Goal: Contribute content: Contribute content

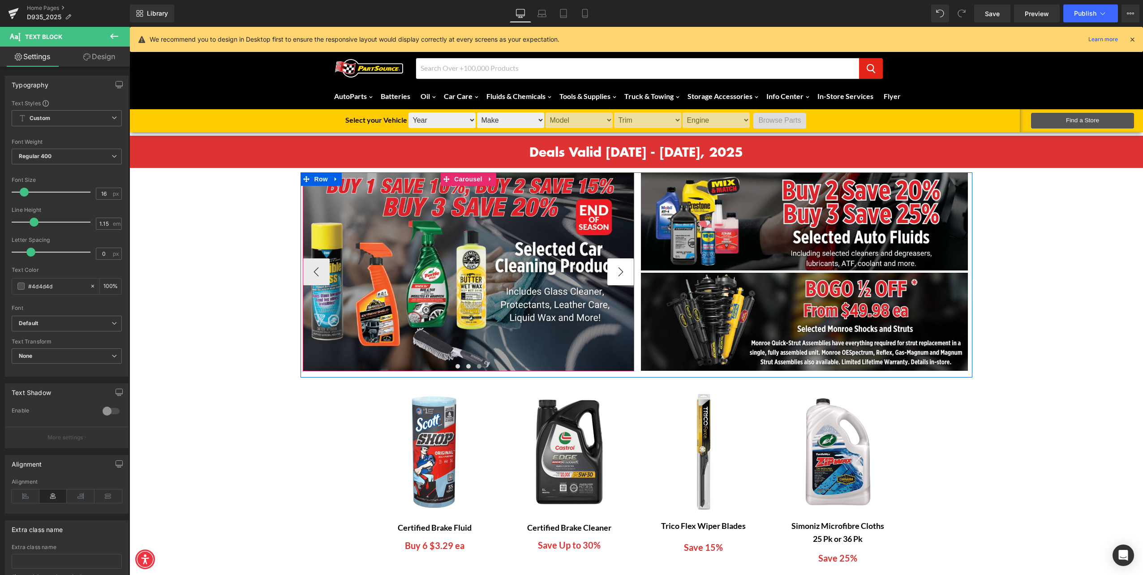
click at [617, 270] on button "›" at bounding box center [620, 271] width 27 height 27
click at [617, 271] on button "›" at bounding box center [620, 271] width 27 height 27
click at [614, 272] on button "›" at bounding box center [620, 271] width 27 height 27
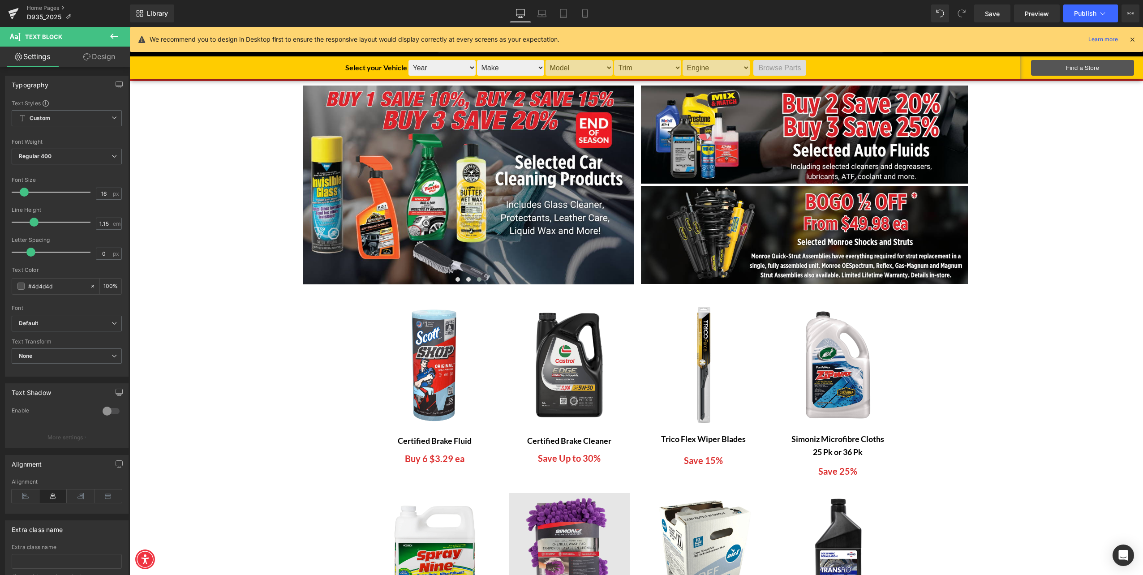
scroll to position [134, 0]
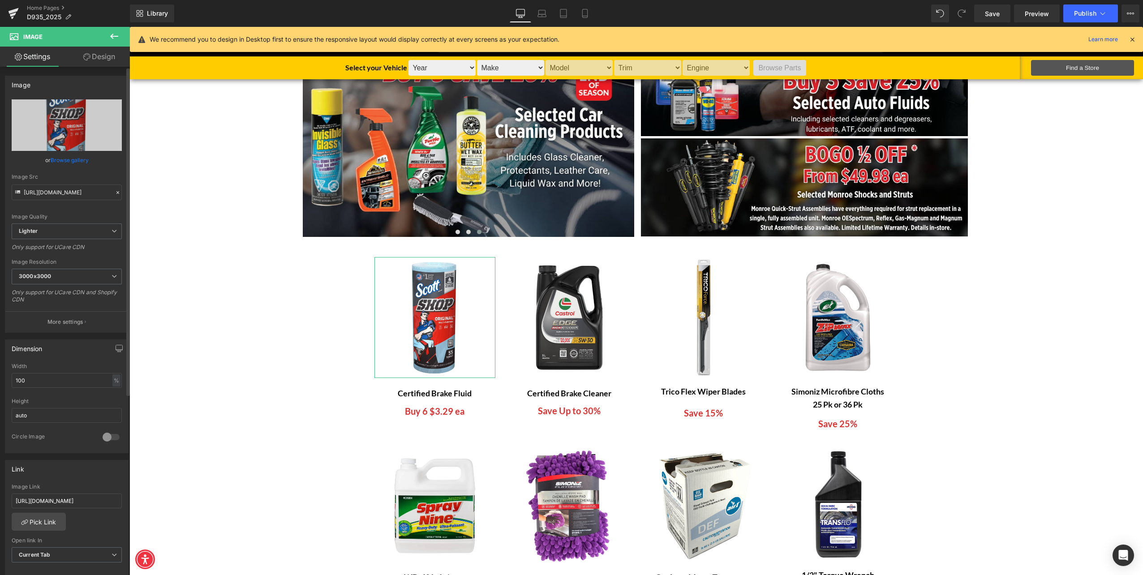
click at [55, 160] on link "Browse gallery" at bounding box center [70, 160] width 38 height 16
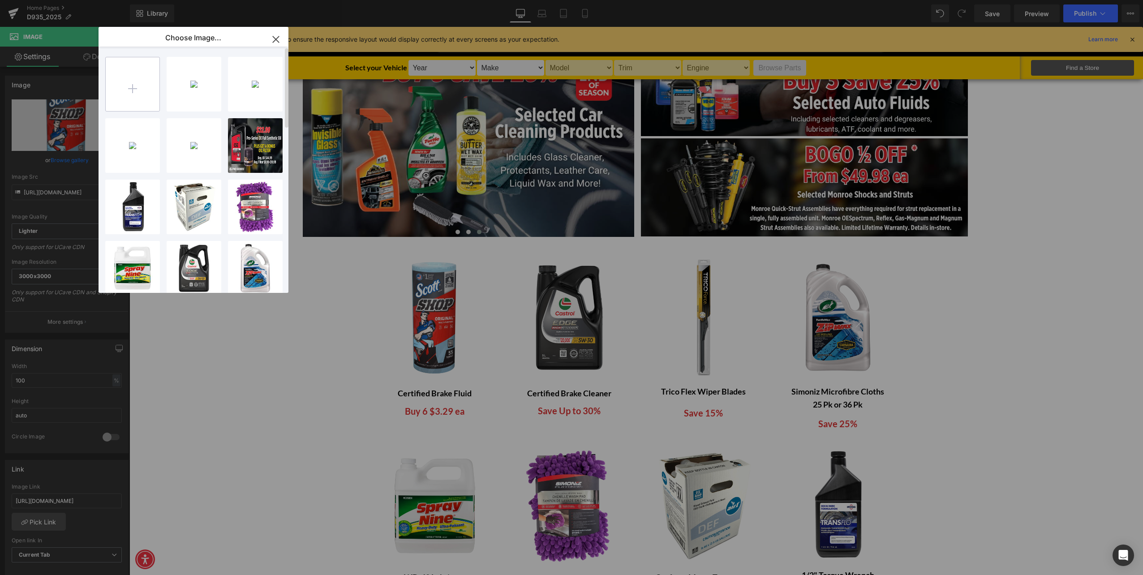
click at [125, 91] on input "file" at bounding box center [133, 84] width 54 height 54
type input "C:\fakepath\D935-25 HomePage Brake Fluid Images.png"
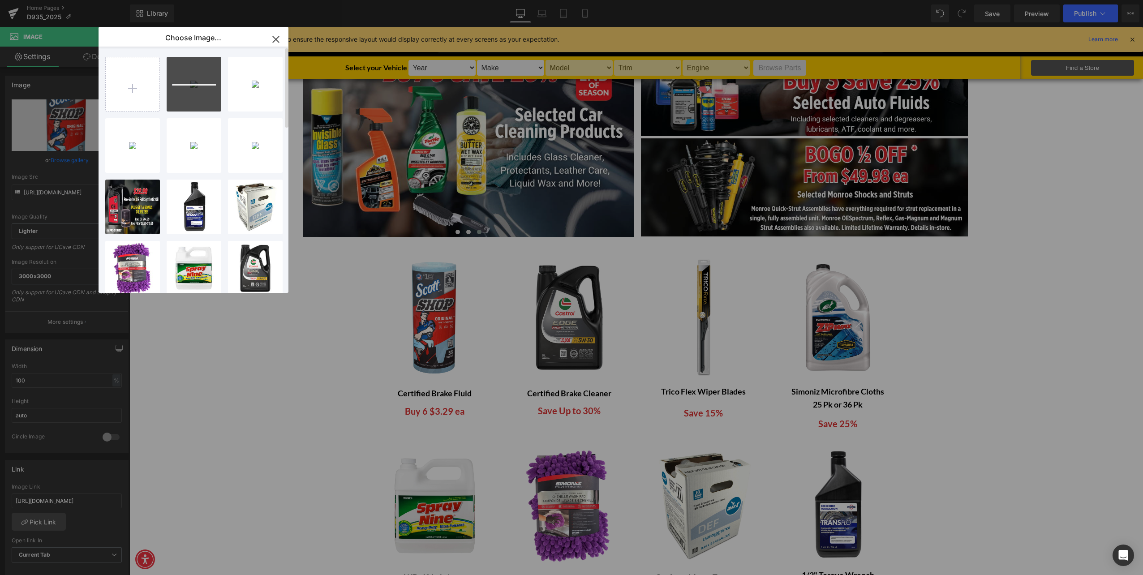
click at [194, 84] on div at bounding box center [194, 85] width 44 height 2
click at [188, 78] on p "968.18 KB" at bounding box center [194, 78] width 46 height 7
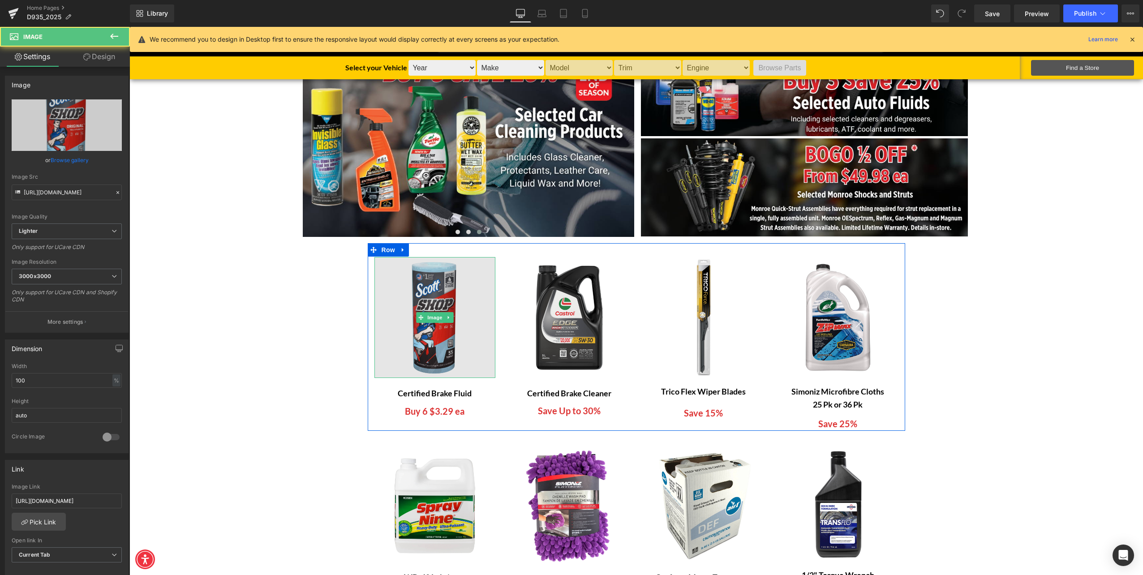
click at [422, 345] on img at bounding box center [435, 317] width 121 height 121
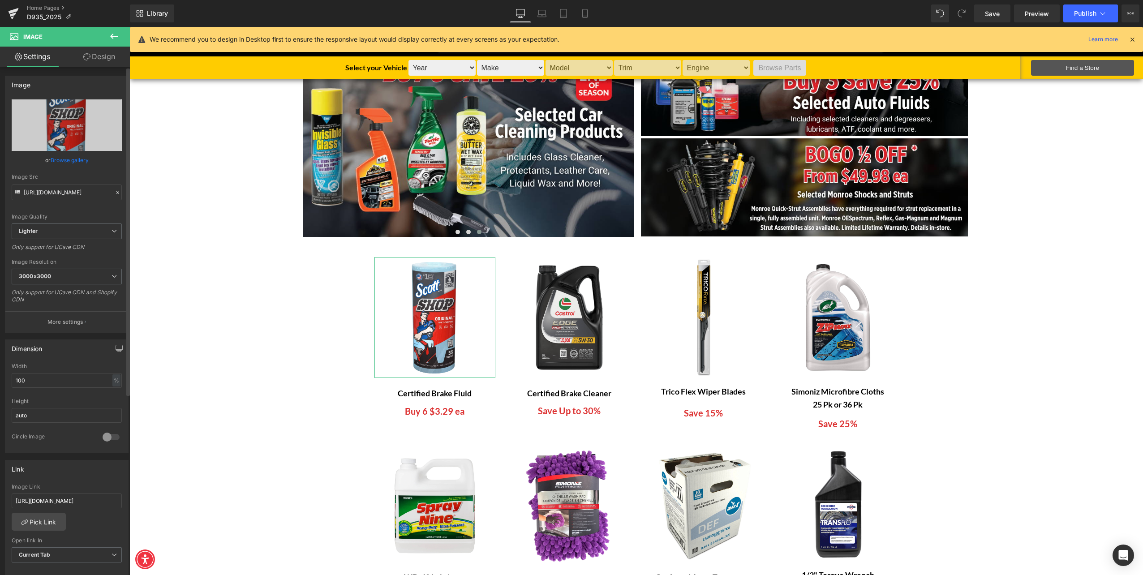
click at [71, 164] on link "Browse gallery" at bounding box center [70, 160] width 38 height 16
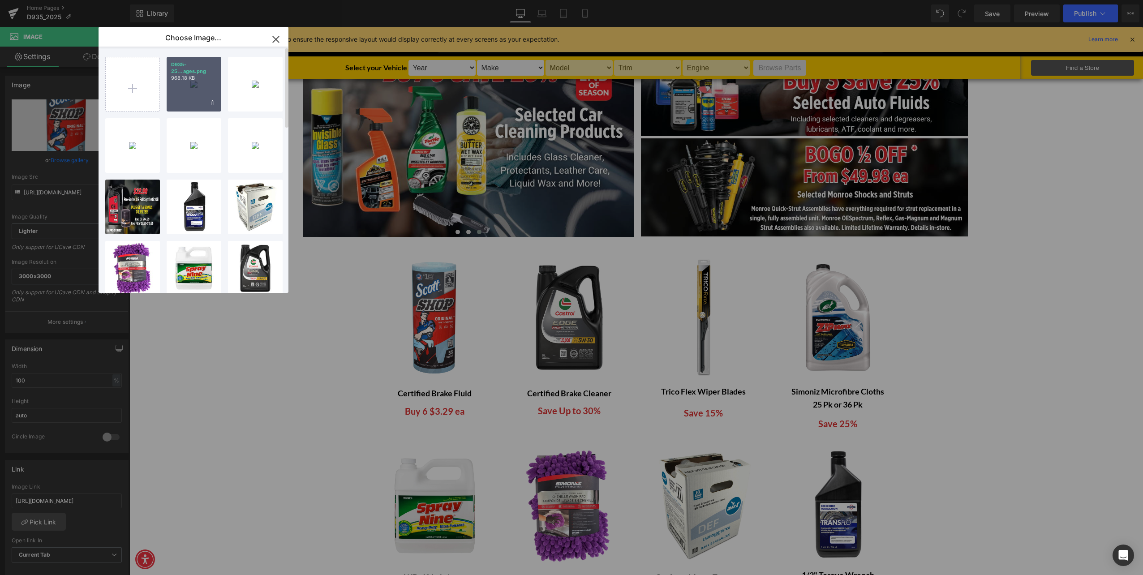
drag, startPoint x: 47, startPoint y: 72, endPoint x: 177, endPoint y: 99, distance: 132.2
click at [177, 99] on div "D935-25...ages.png 968.18 KB" at bounding box center [194, 84] width 55 height 55
type input "[URL][DOMAIN_NAME]"
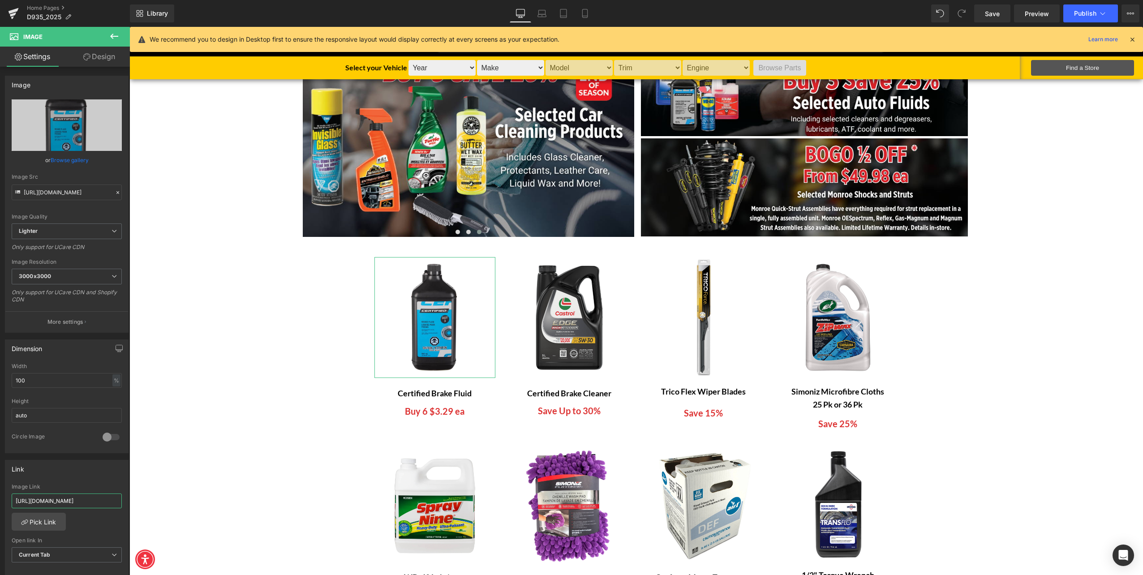
scroll to position [0, 43]
drag, startPoint x: 208, startPoint y: 525, endPoint x: 155, endPoint y: 490, distance: 63.9
click at [58, 498] on input "[URL][DOMAIN_NAME]" at bounding box center [67, 501] width 110 height 15
paste input "certified-dot-3-brake-fluid-assorted-volume"
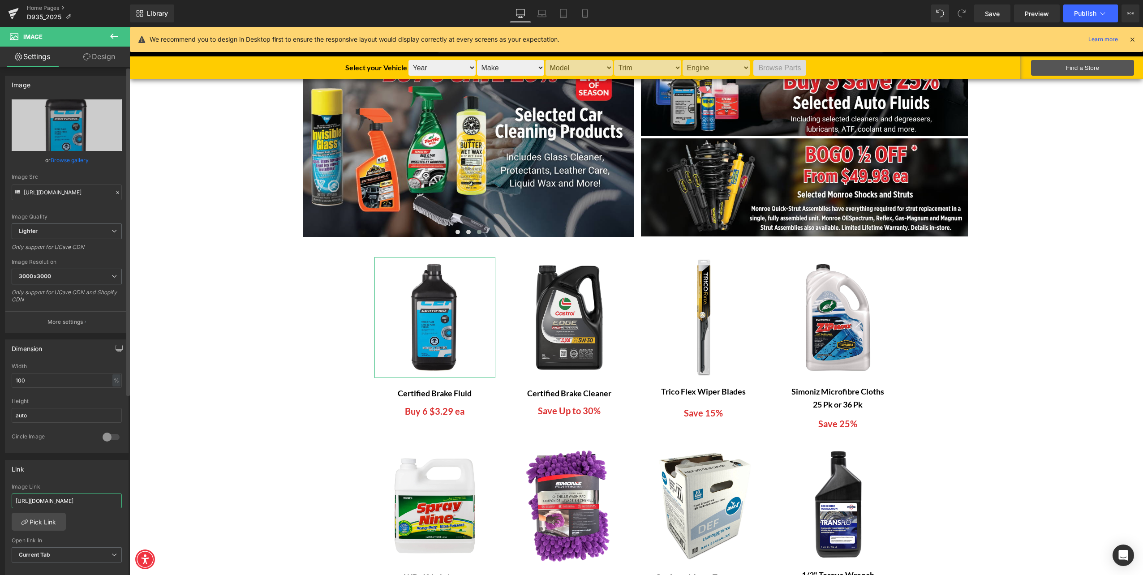
scroll to position [0, 97]
type input "[URL][DOMAIN_NAME]"
click at [88, 512] on div "[URL][DOMAIN_NAME] Image Link [URL][DOMAIN_NAME] Pick Link Current Tab New Tab …" at bounding box center [66, 530] width 123 height 92
click at [562, 314] on span "Image" at bounding box center [569, 317] width 19 height 11
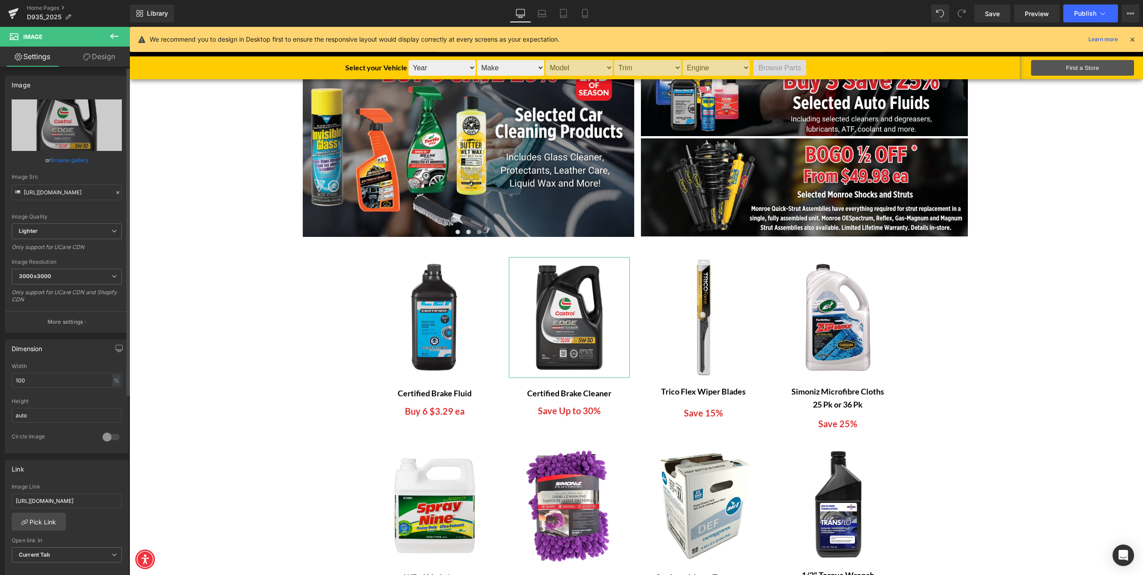
click at [51, 161] on link "Browse gallery" at bounding box center [70, 160] width 38 height 16
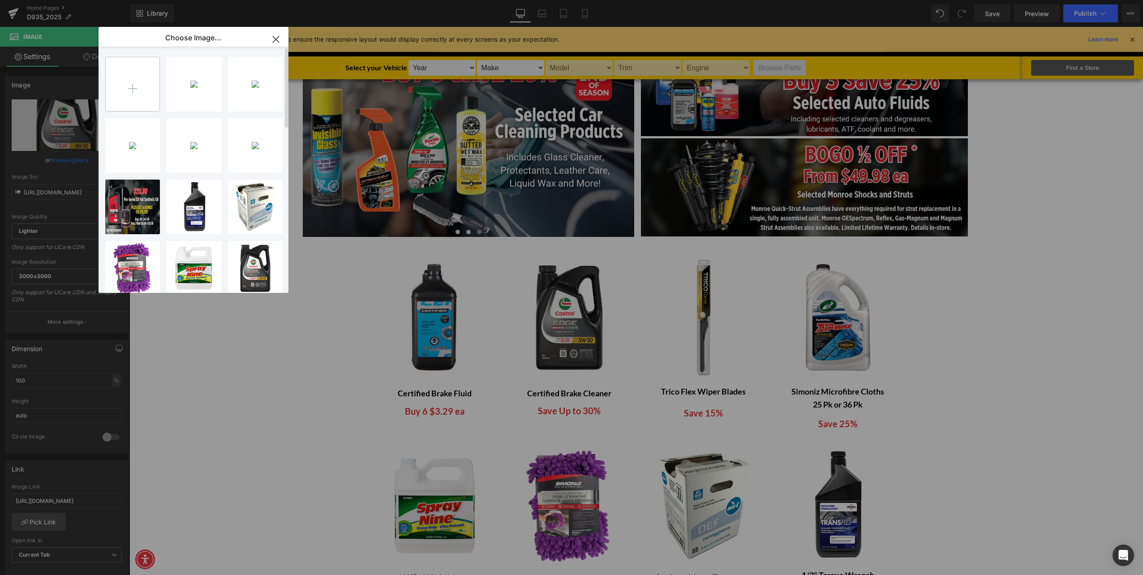
click at [139, 88] on input "file" at bounding box center [133, 84] width 54 height 54
type input "C:\fakepath\D935-25 HomePage Brake Cleaner Images.png"
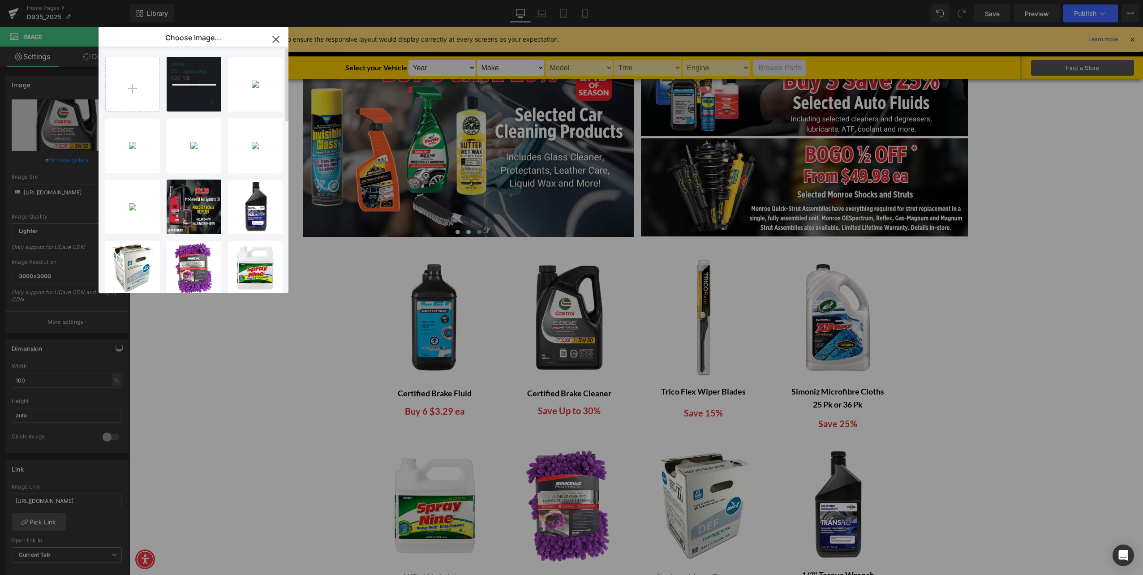
click at [181, 89] on div at bounding box center [194, 84] width 55 height 55
drag, startPoint x: 201, startPoint y: 90, endPoint x: 71, endPoint y: 62, distance: 132.3
click at [201, 90] on div "D935-25...ages.png 1.06 MB" at bounding box center [194, 84] width 55 height 55
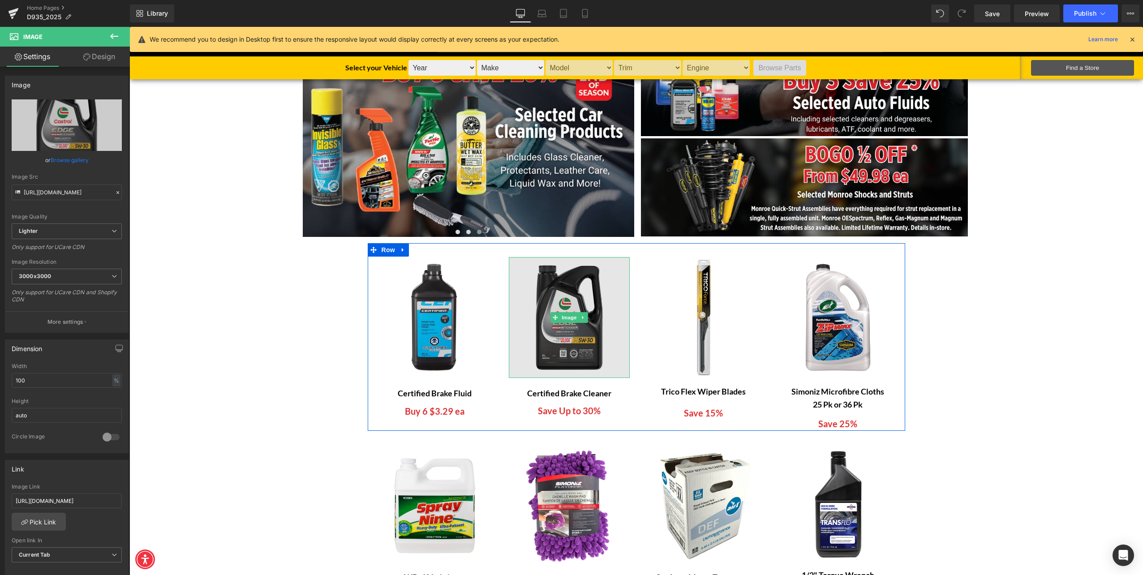
click at [573, 331] on img at bounding box center [569, 317] width 121 height 121
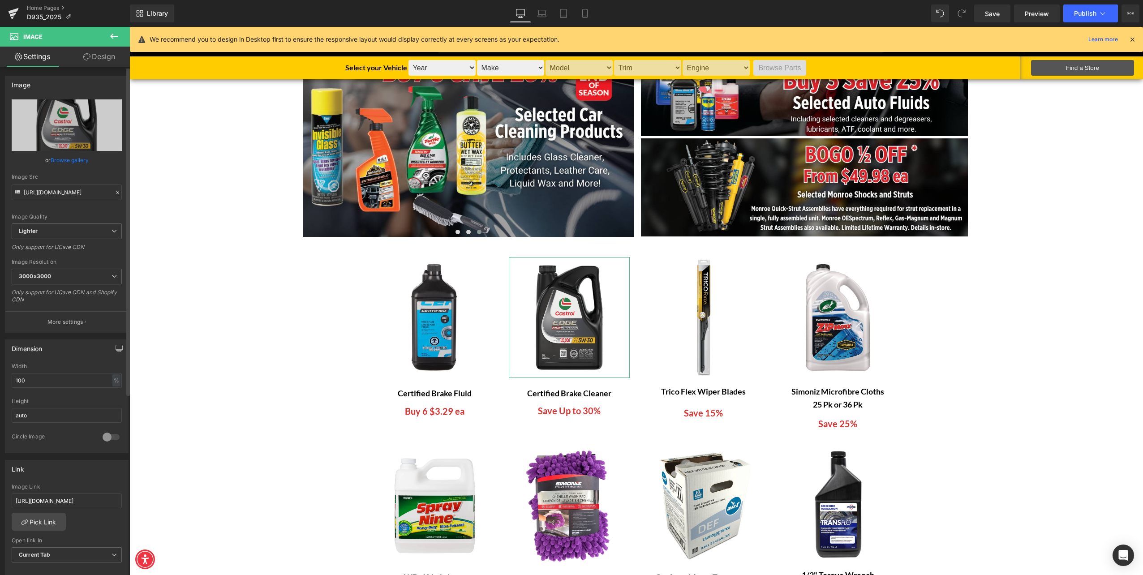
click at [73, 157] on link "Browse gallery" at bounding box center [70, 160] width 38 height 16
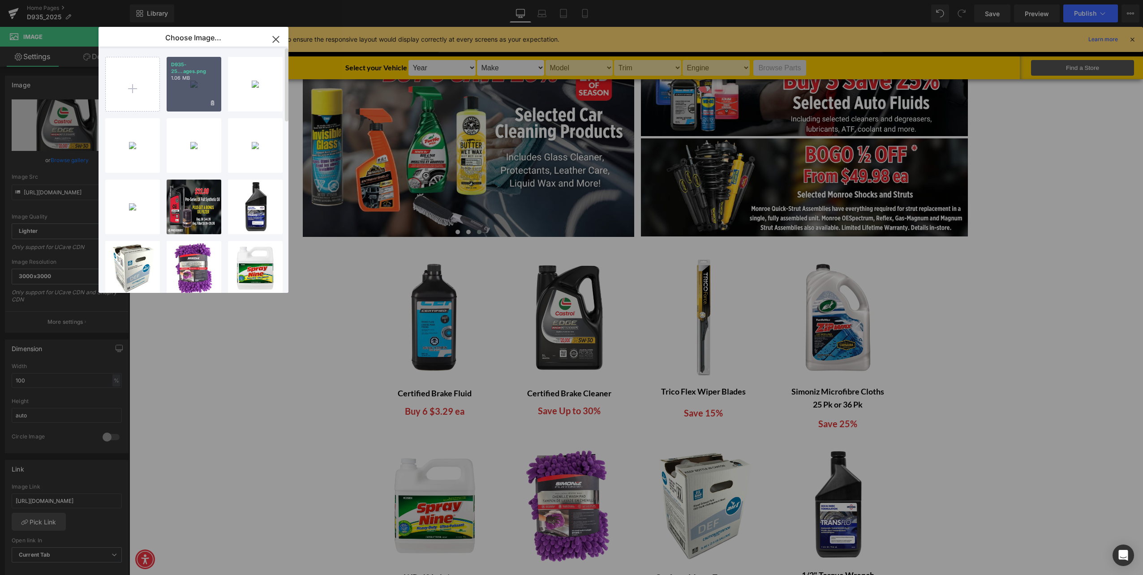
click at [186, 89] on div "D935-25...ages.png 1.06 MB" at bounding box center [194, 84] width 55 height 55
type input "[URL][DOMAIN_NAME]"
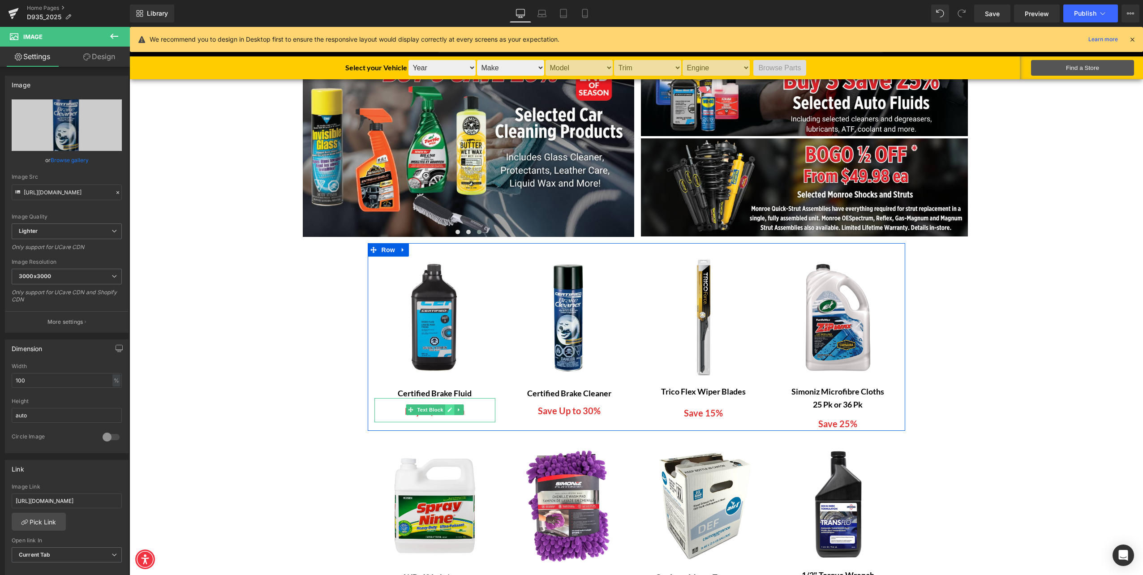
drag, startPoint x: 440, startPoint y: 412, endPoint x: 444, endPoint y: 409, distance: 5.2
click at [440, 412] on span "Text Block" at bounding box center [430, 410] width 30 height 11
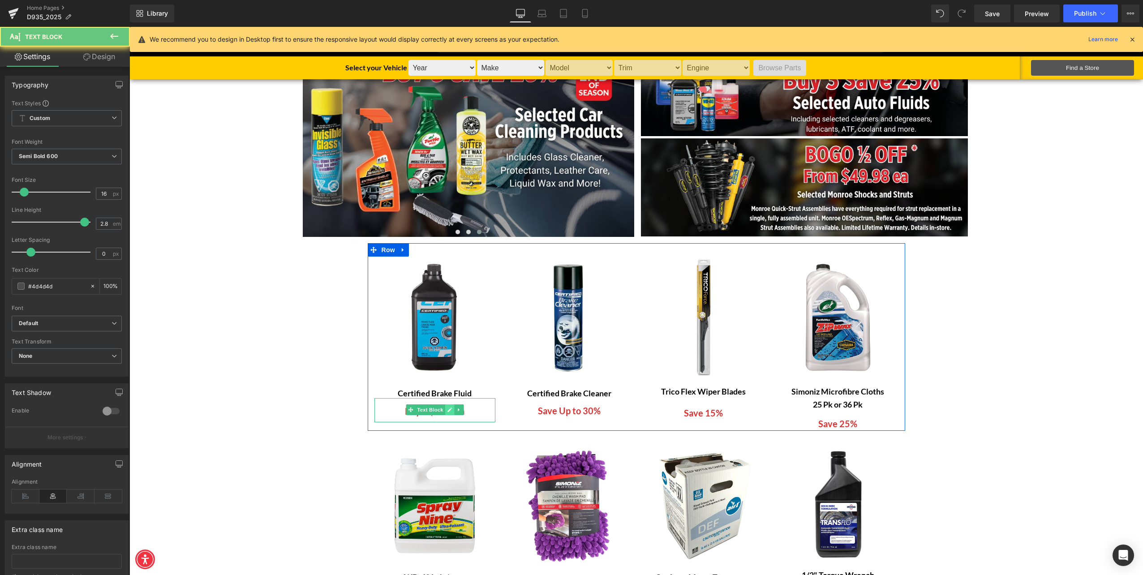
click at [448, 409] on icon at bounding box center [450, 410] width 4 height 4
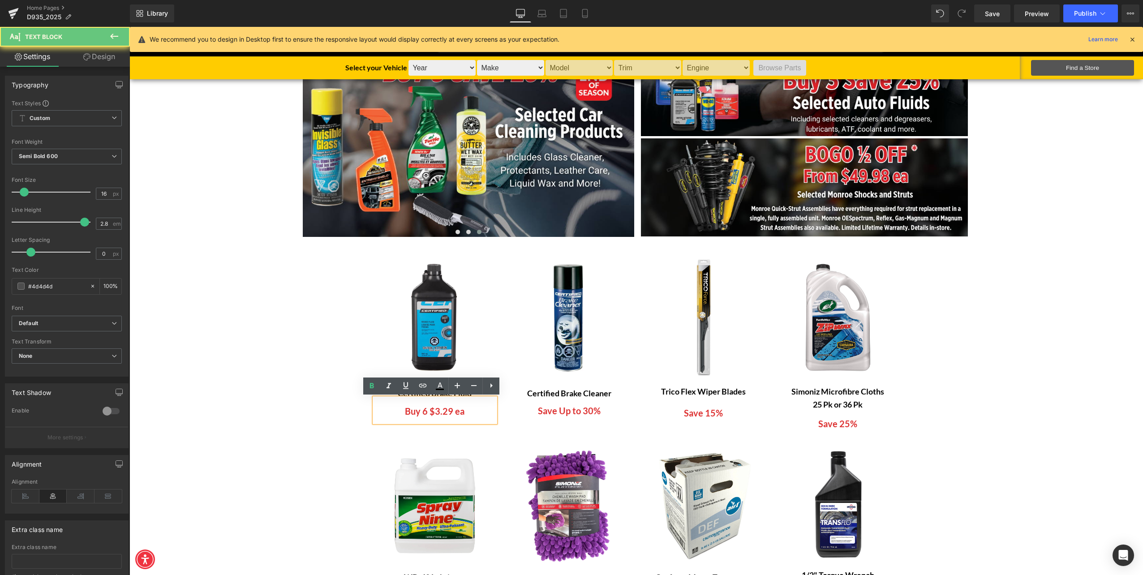
click at [443, 413] on span "Buy 6 $3.29 ea" at bounding box center [435, 411] width 60 height 11
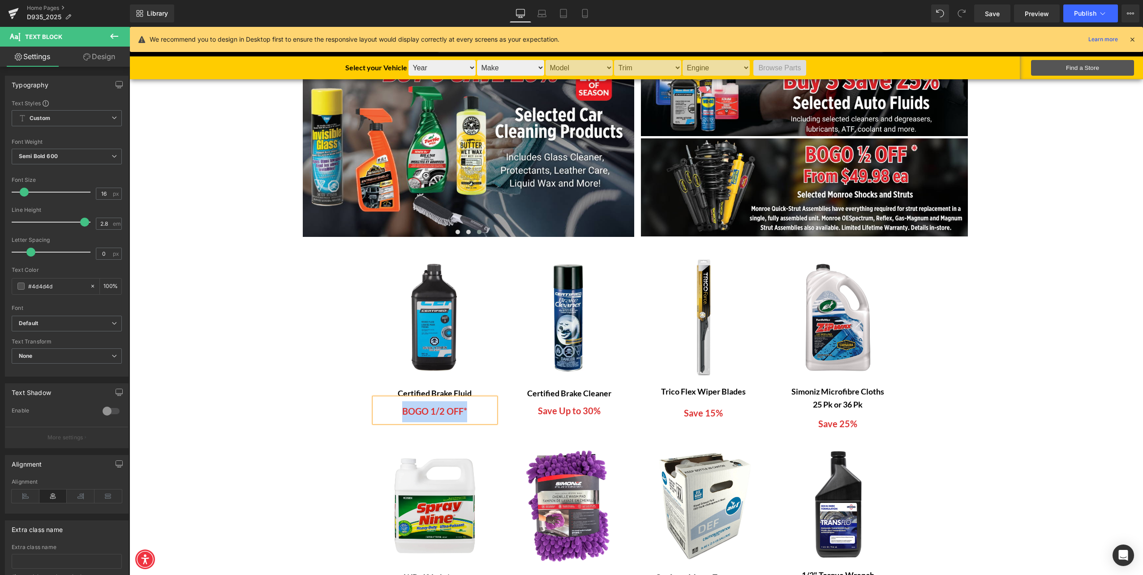
copy span "BOGO 1/2 OFF*"
click at [544, 414] on div "Save Up to 30% Text Block" at bounding box center [569, 407] width 121 height 18
click at [544, 414] on font "Save Up to 30%" at bounding box center [569, 410] width 63 height 11
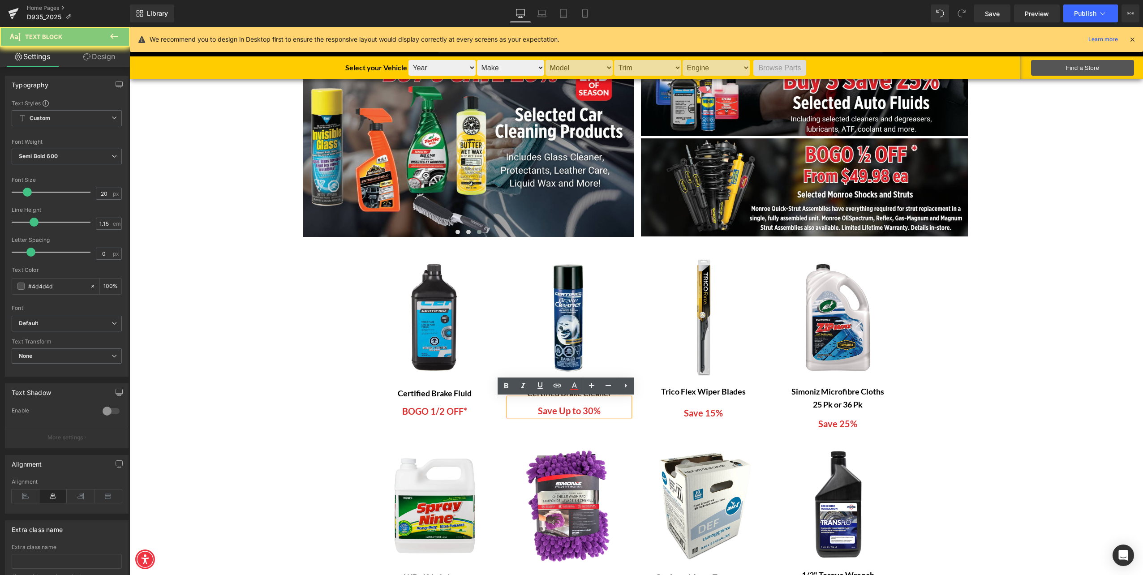
click at [538, 416] on font "Save Up to 30%" at bounding box center [569, 410] width 63 height 11
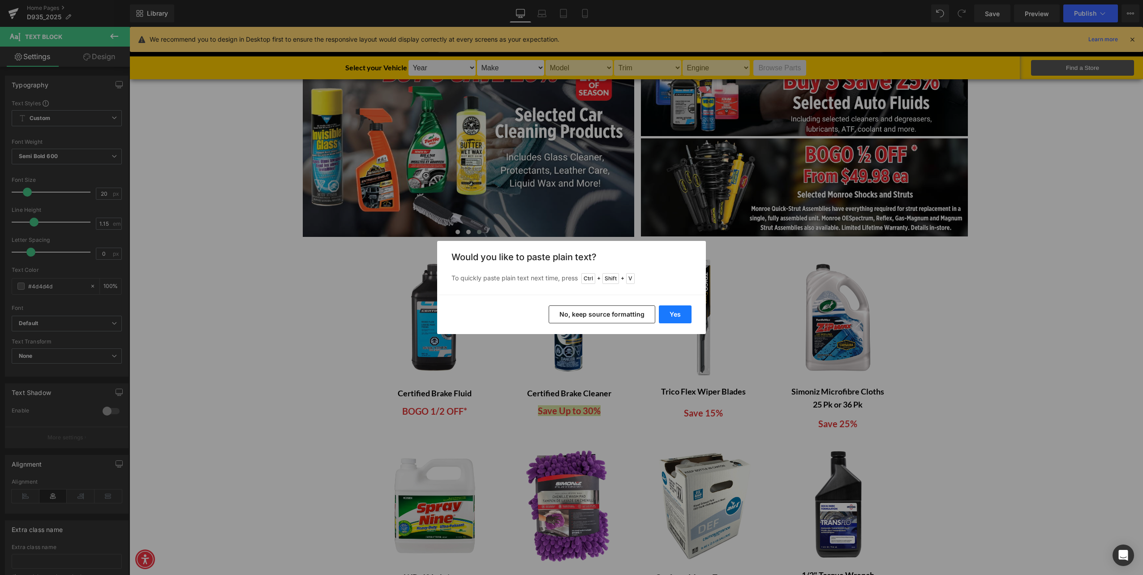
drag, startPoint x: 676, startPoint y: 313, endPoint x: 550, endPoint y: 288, distance: 129.2
click at [676, 313] on button "Yes" at bounding box center [675, 315] width 33 height 18
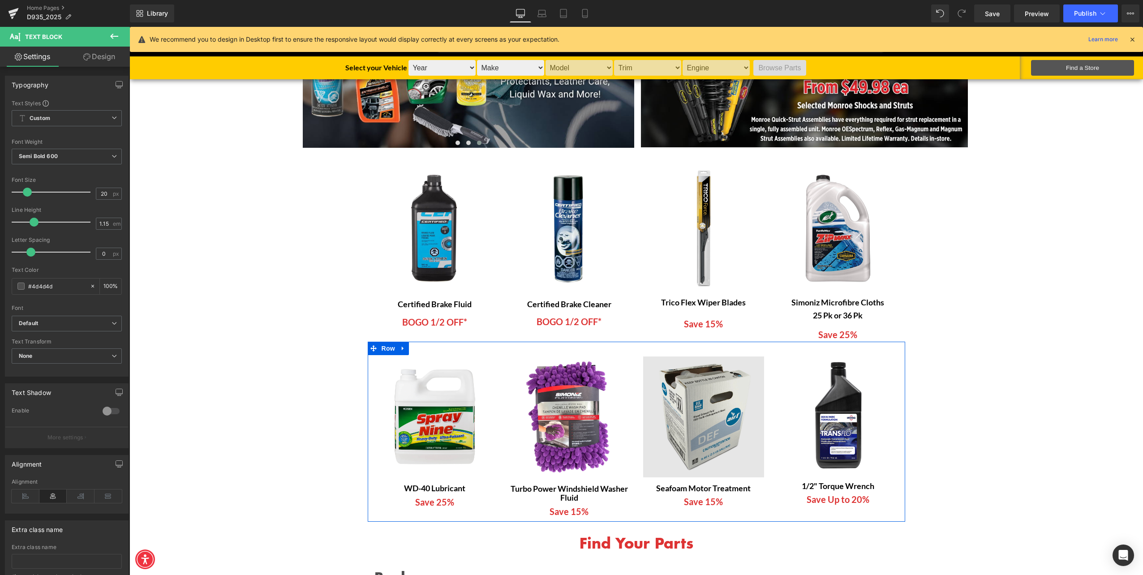
scroll to position [224, 0]
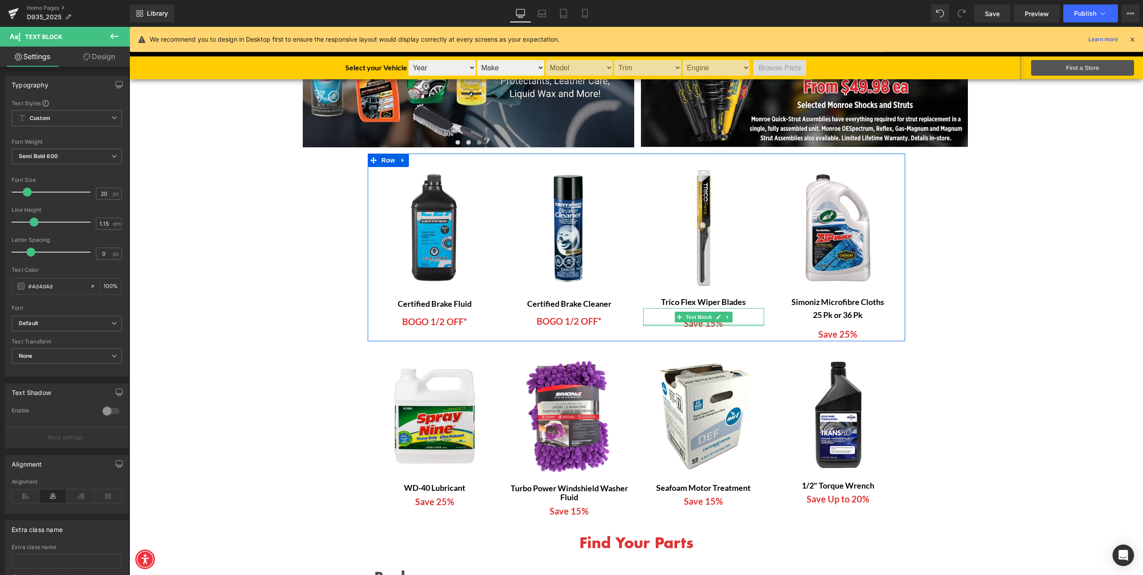
click at [689, 325] on div at bounding box center [703, 325] width 121 height 2
click at [689, 325] on span "Save 15%" at bounding box center [703, 323] width 39 height 11
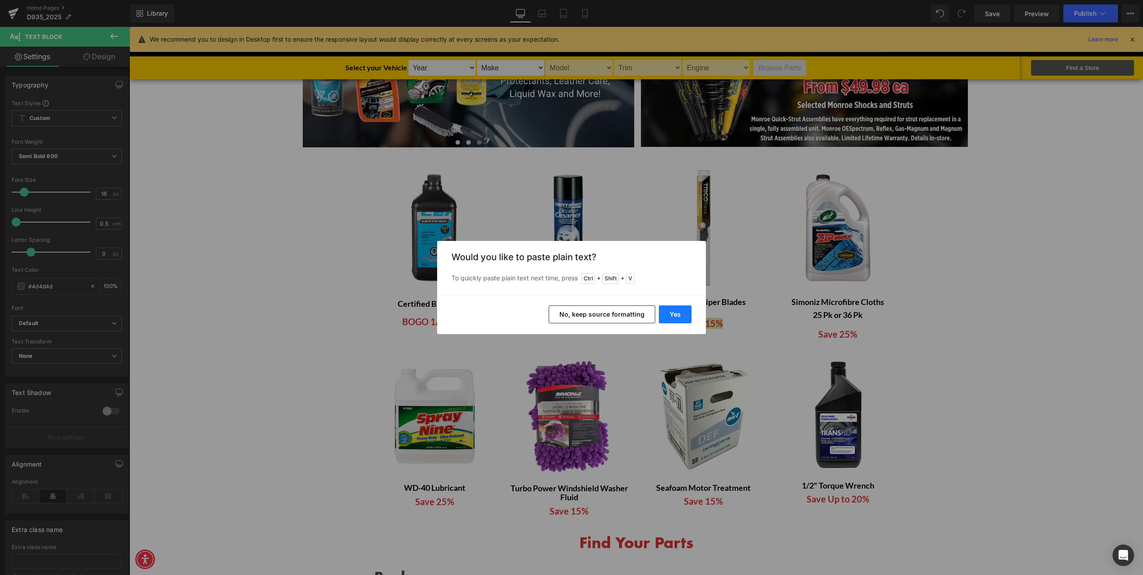
drag, startPoint x: 680, startPoint y: 310, endPoint x: 550, endPoint y: 283, distance: 132.7
click at [680, 310] on button "Yes" at bounding box center [675, 315] width 33 height 18
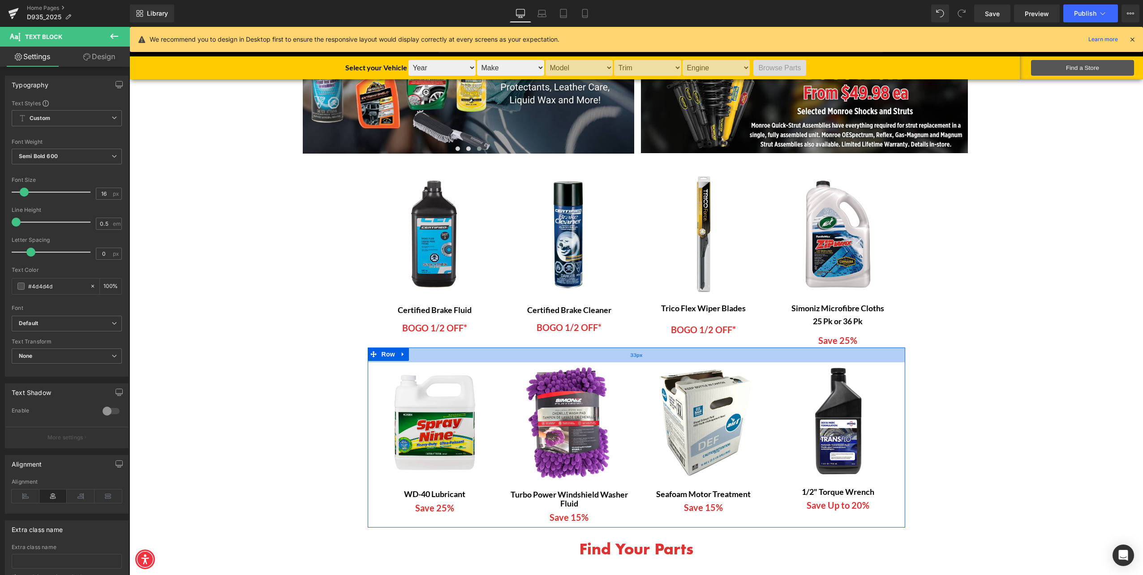
scroll to position [134, 0]
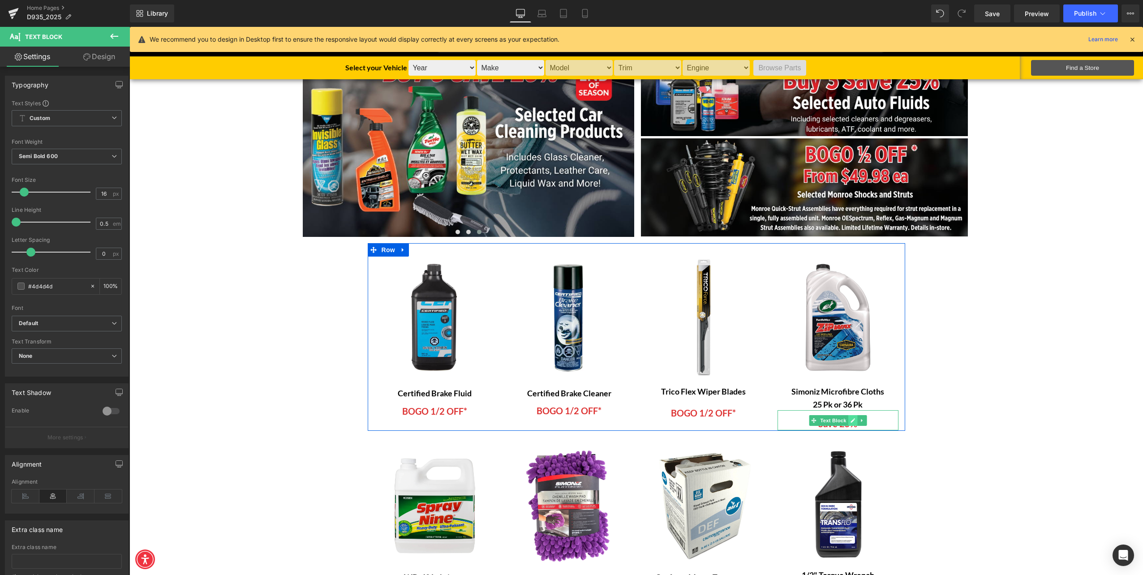
click at [851, 422] on icon at bounding box center [853, 420] width 4 height 4
click at [844, 426] on span "Save 25%" at bounding box center [837, 423] width 39 height 11
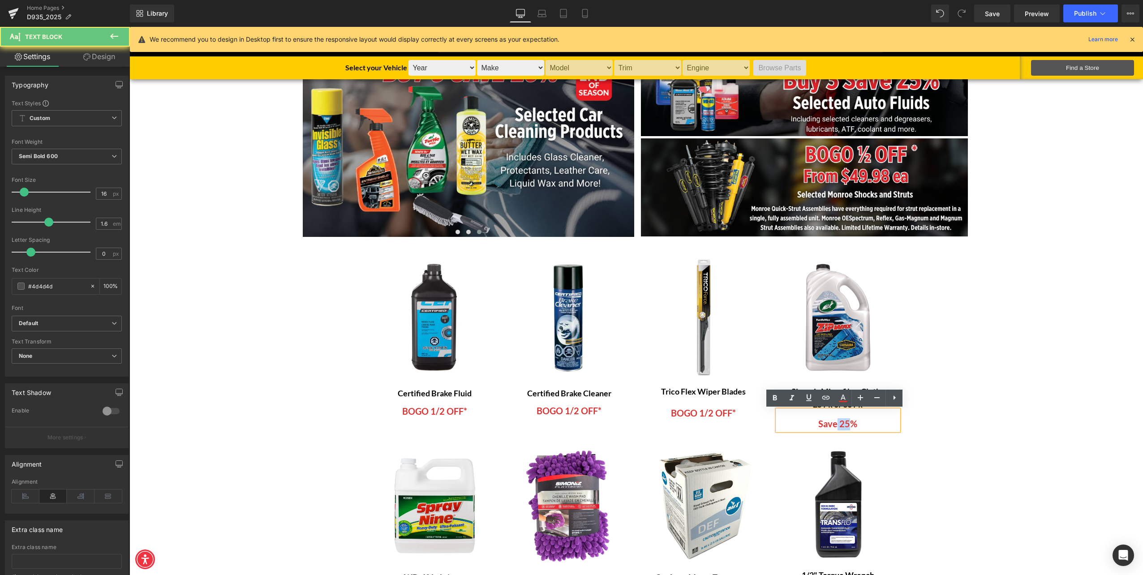
drag, startPoint x: 835, startPoint y: 426, endPoint x: 848, endPoint y: 426, distance: 13.0
click at [848, 426] on span "Save 25%" at bounding box center [837, 423] width 39 height 11
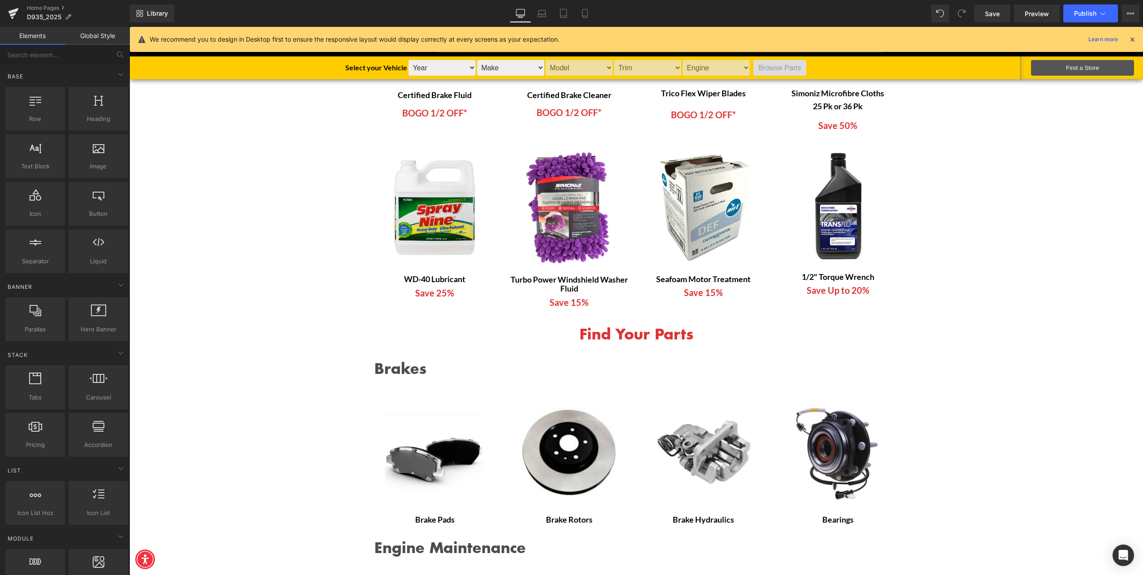
scroll to position [493, 0]
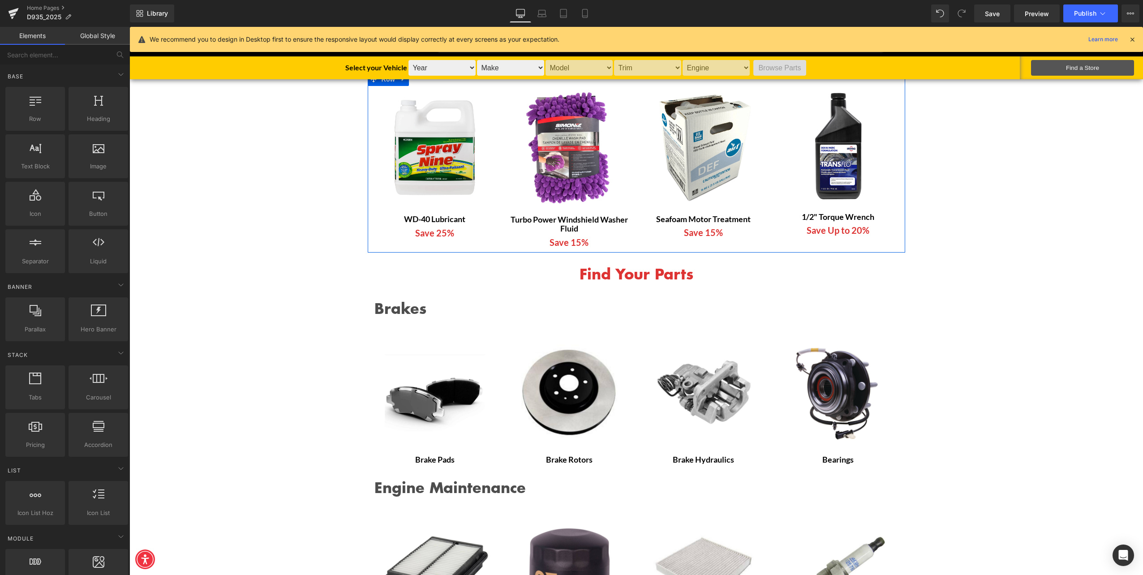
click at [424, 239] on div "Image WD-40 Lubricant Text Block Save 25% Text Block Image Turbo Power Windshie…" at bounding box center [637, 163] width 538 height 181
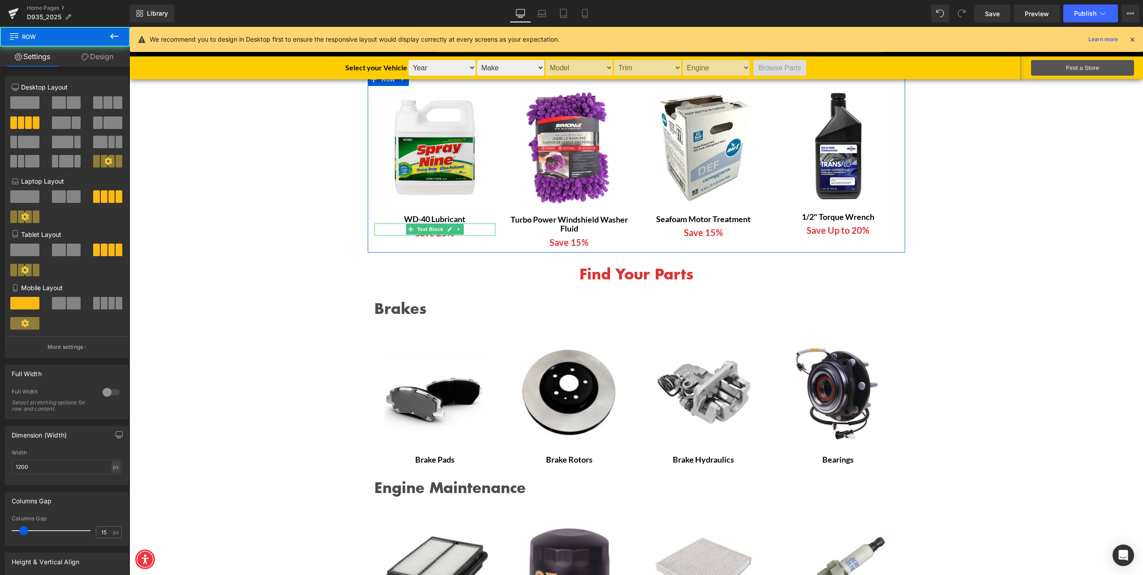
click at [424, 237] on span "Save 25%" at bounding box center [434, 233] width 39 height 11
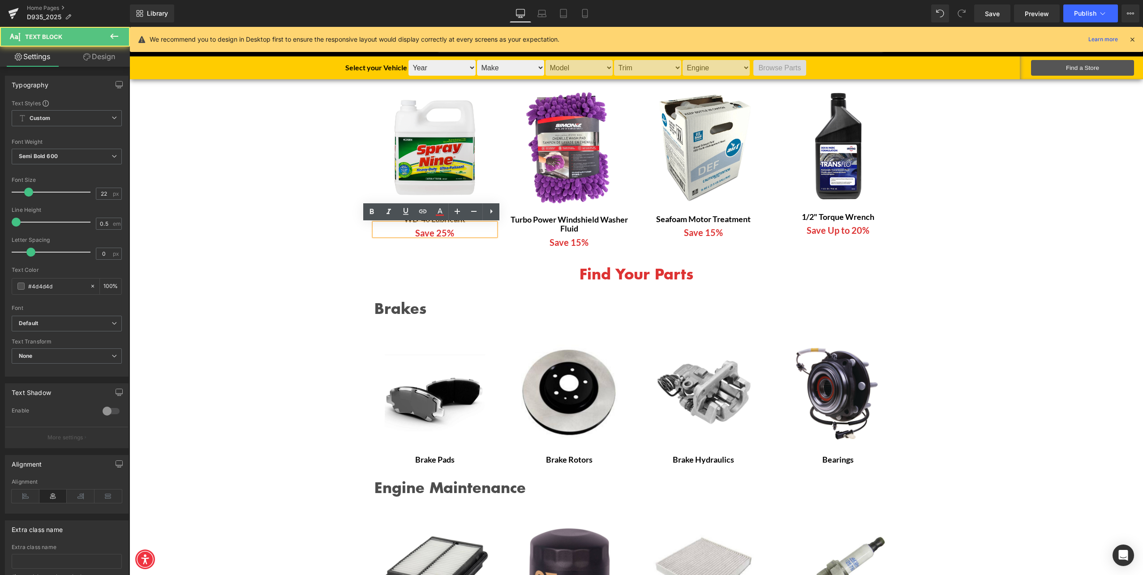
click at [431, 231] on span "Save 25%" at bounding box center [434, 233] width 39 height 11
drag, startPoint x: 461, startPoint y: 233, endPoint x: 385, endPoint y: 236, distance: 75.3
click at [385, 236] on p "Save 25%" at bounding box center [435, 232] width 121 height 5
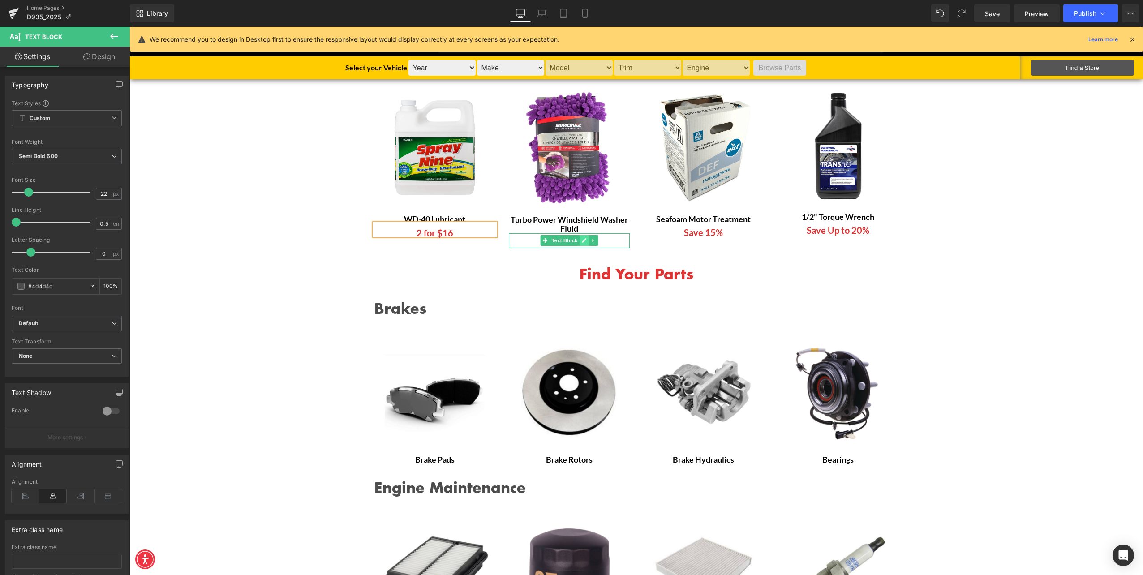
click at [581, 242] on icon at bounding box center [583, 240] width 5 height 5
click at [566, 248] on div "Save 15%" at bounding box center [569, 240] width 121 height 15
click at [546, 242] on span "By 1 @ $4.99" at bounding box center [569, 242] width 52 height 11
click at [606, 248] on div "Buy 1 @ $4.99" at bounding box center [569, 240] width 121 height 15
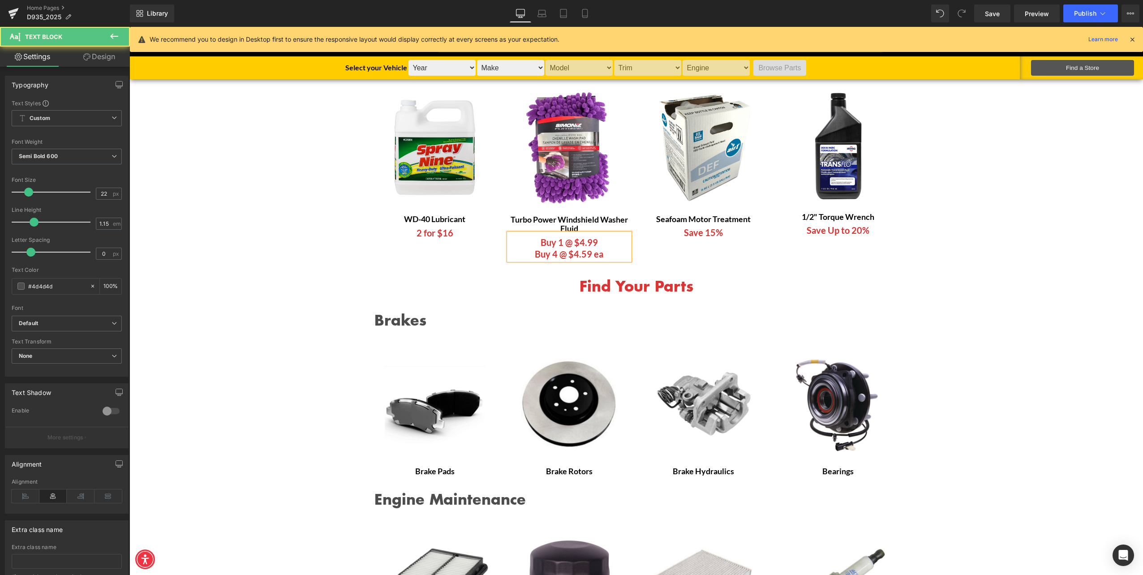
click at [574, 246] on span "Buy 1 @ $4.99" at bounding box center [569, 242] width 57 height 11
click at [564, 254] on span "Buy 4 @ $4.59 ea" at bounding box center [569, 254] width 69 height 11
click at [659, 232] on p "Save 15%" at bounding box center [703, 233] width 121 height 12
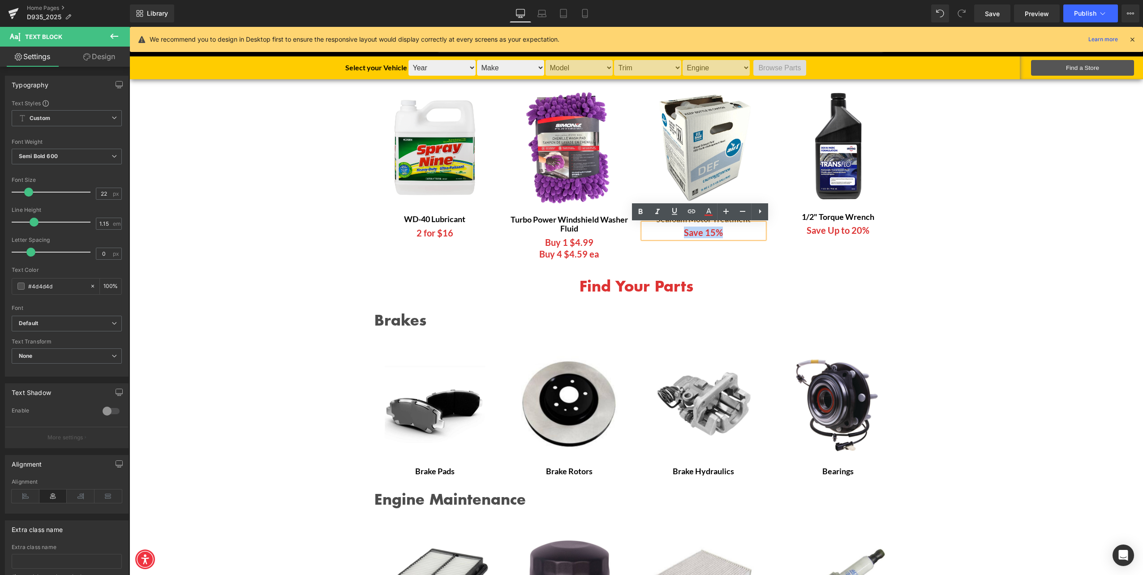
drag, startPoint x: 672, startPoint y: 237, endPoint x: 730, endPoint y: 239, distance: 58.7
click at [730, 238] on div "Save 15%" at bounding box center [703, 231] width 121 height 15
click at [129, 27] on div at bounding box center [129, 27] width 0 height 0
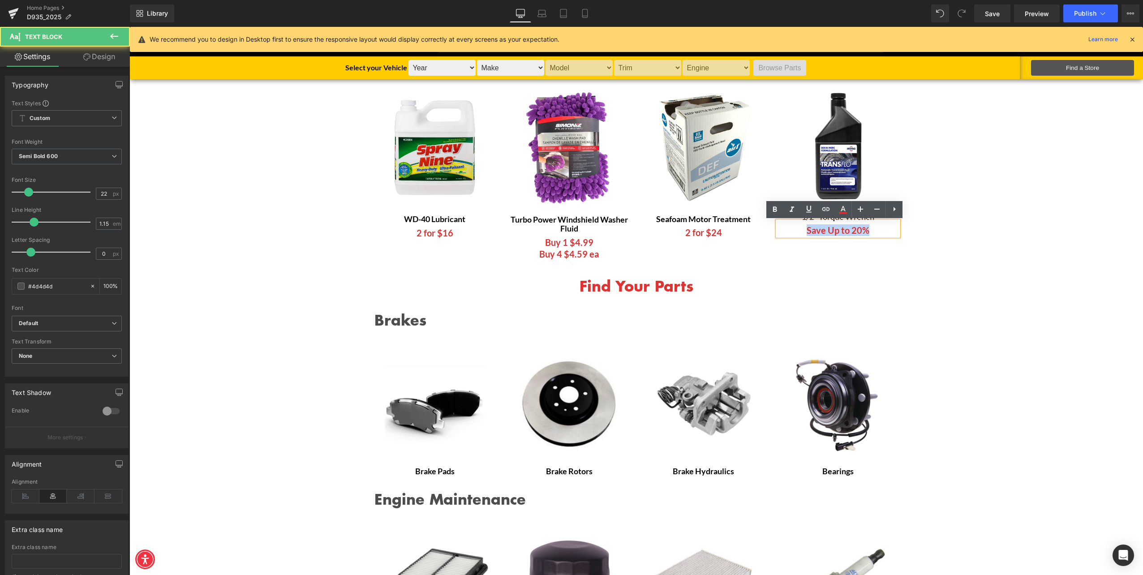
drag, startPoint x: 800, startPoint y: 230, endPoint x: 908, endPoint y: 232, distance: 108.4
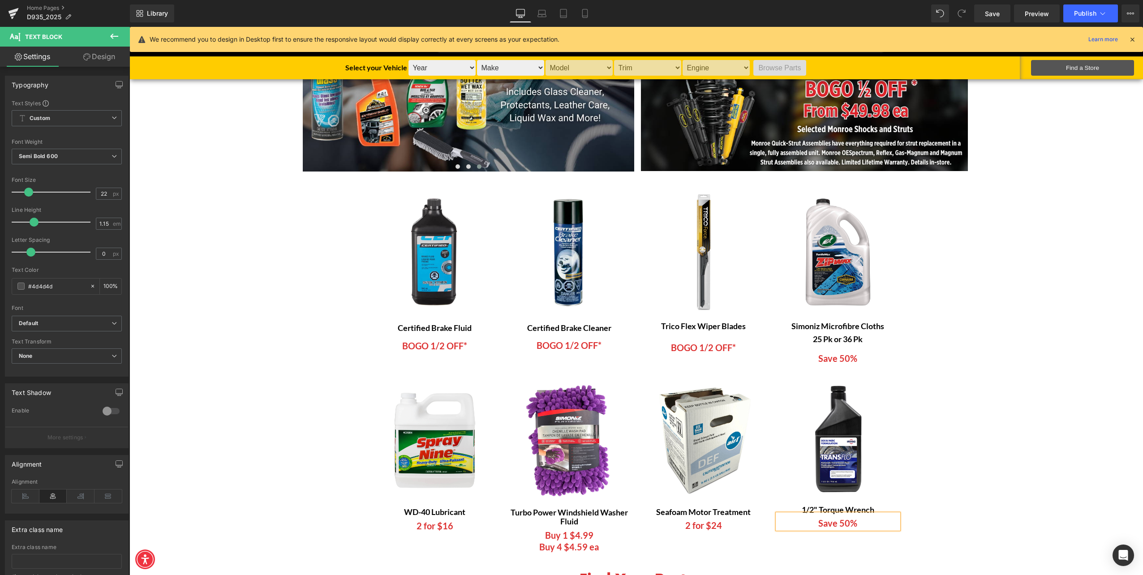
scroll to position [134, 0]
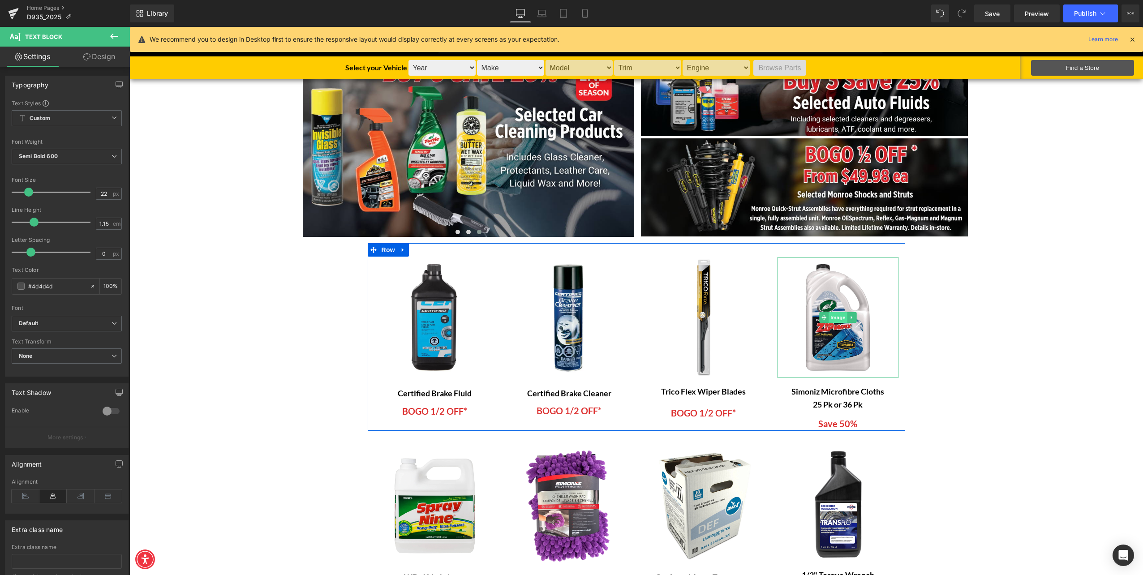
click at [833, 319] on span "Image" at bounding box center [838, 317] width 19 height 11
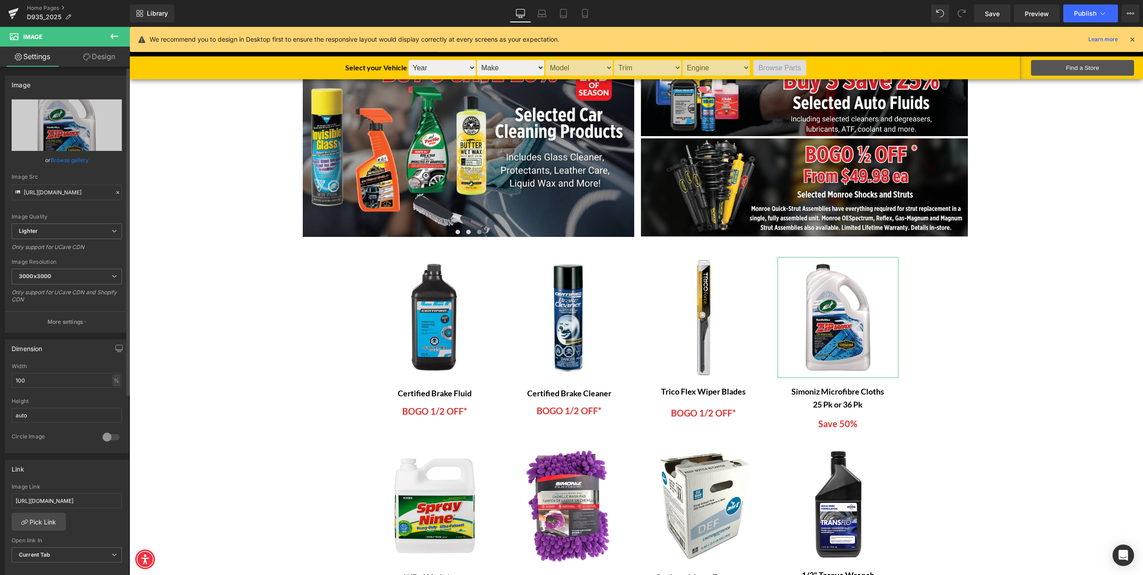
click at [73, 157] on link "Browse gallery" at bounding box center [70, 160] width 38 height 16
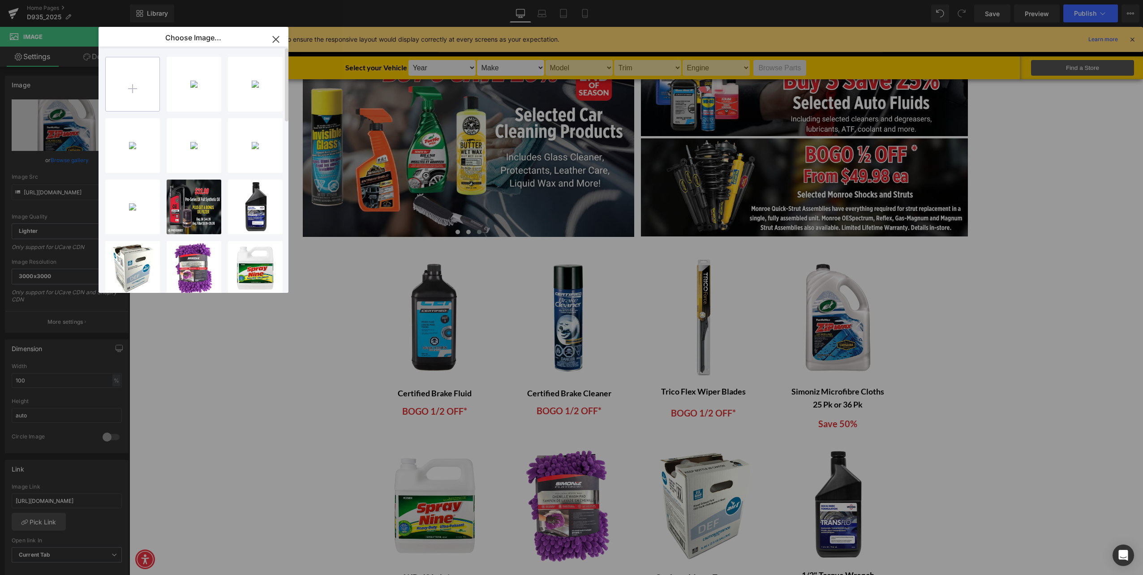
click at [131, 75] on input "file" at bounding box center [133, 84] width 54 height 54
type input "C:\fakepath\D935-25 HomePage Microfibe Towels Images.png"
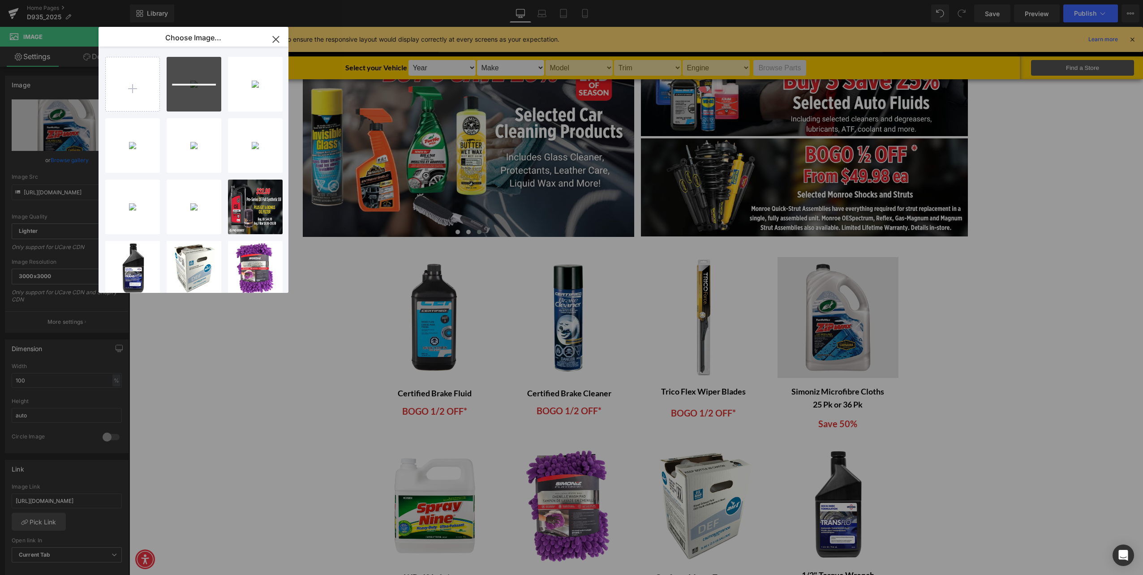
drag, startPoint x: 963, startPoint y: 364, endPoint x: 833, endPoint y: 337, distance: 132.7
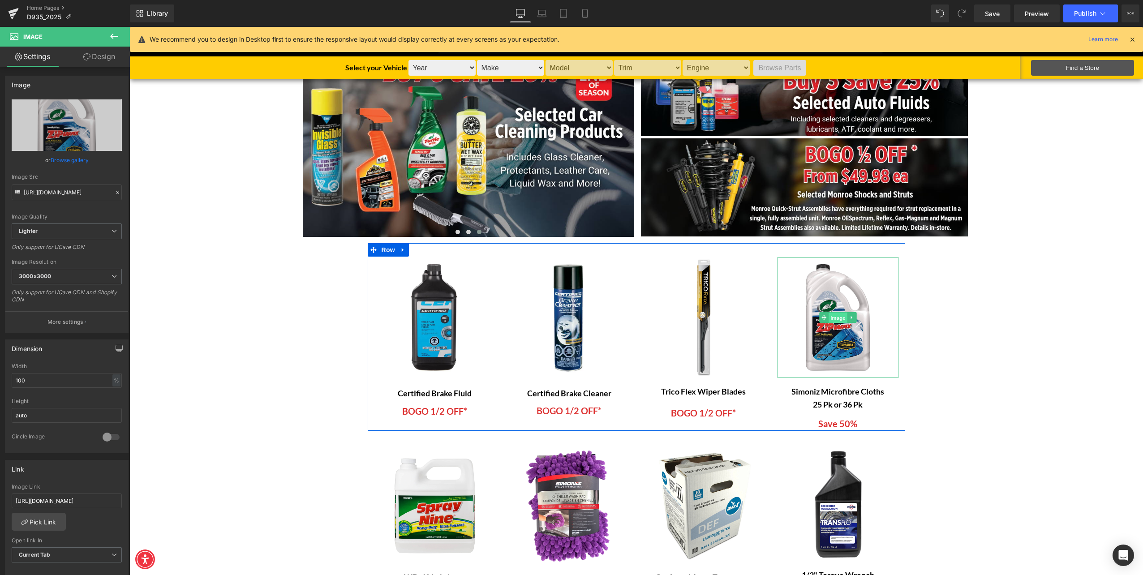
click at [831, 319] on span "Image" at bounding box center [838, 318] width 19 height 11
click at [75, 155] on link "Browse gallery" at bounding box center [70, 160] width 38 height 16
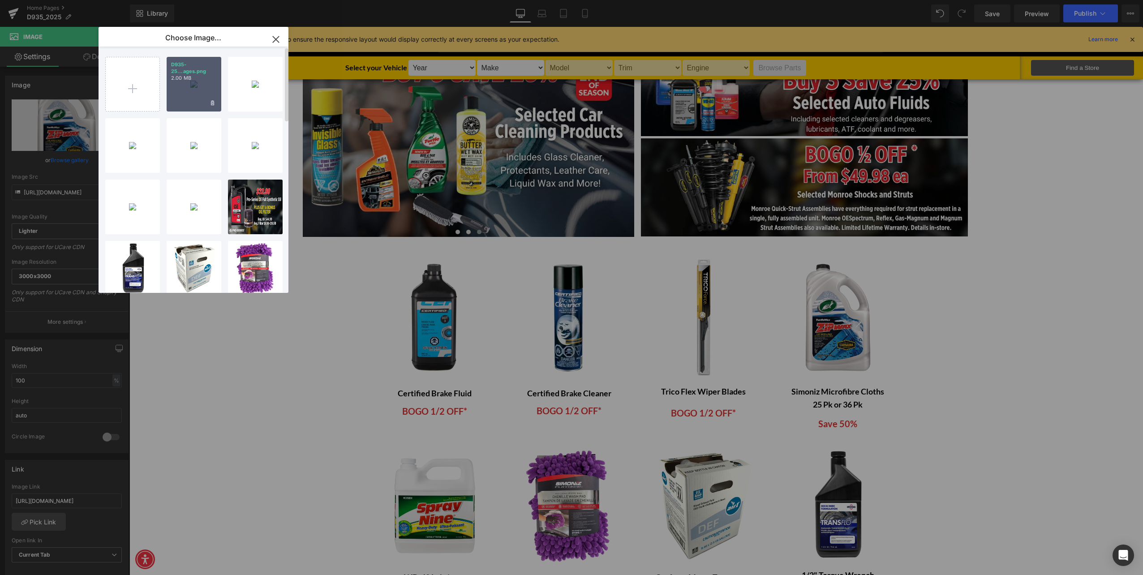
click at [199, 80] on p "2.00 MB" at bounding box center [194, 78] width 46 height 7
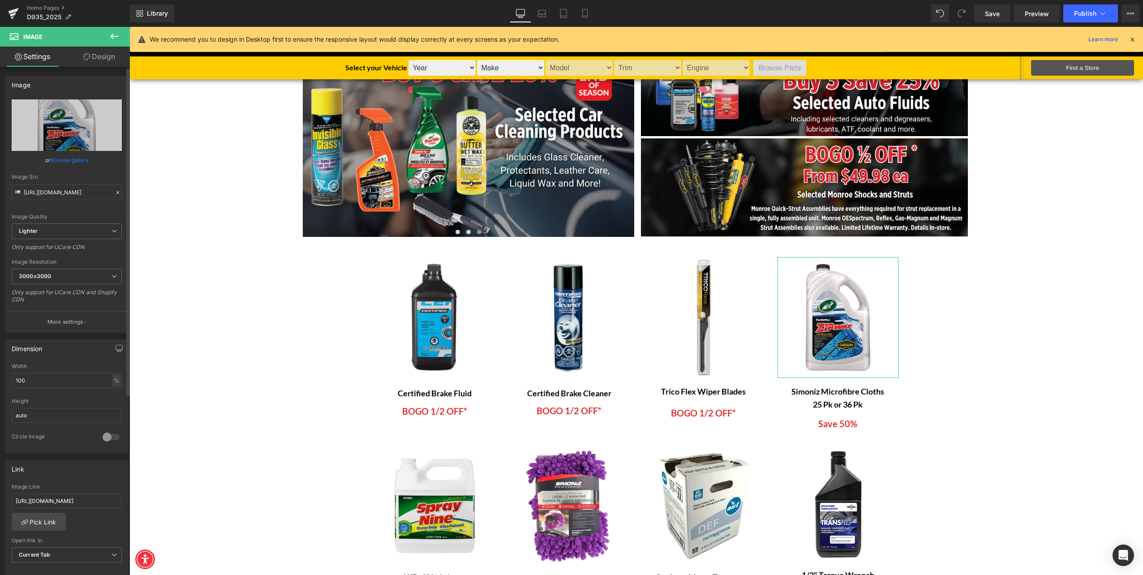
click at [73, 157] on link "Browse gallery" at bounding box center [70, 160] width 38 height 16
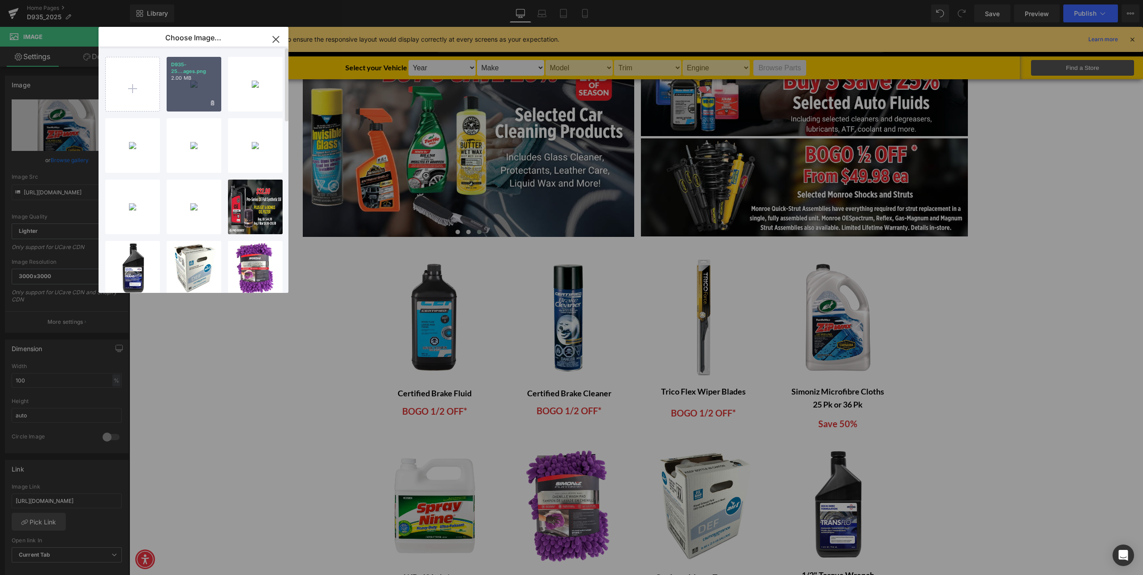
drag, startPoint x: 198, startPoint y: 80, endPoint x: 68, endPoint y: 53, distance: 132.2
click at [198, 80] on p "2.00 MB" at bounding box center [194, 78] width 46 height 7
type input "[URL][DOMAIN_NAME]"
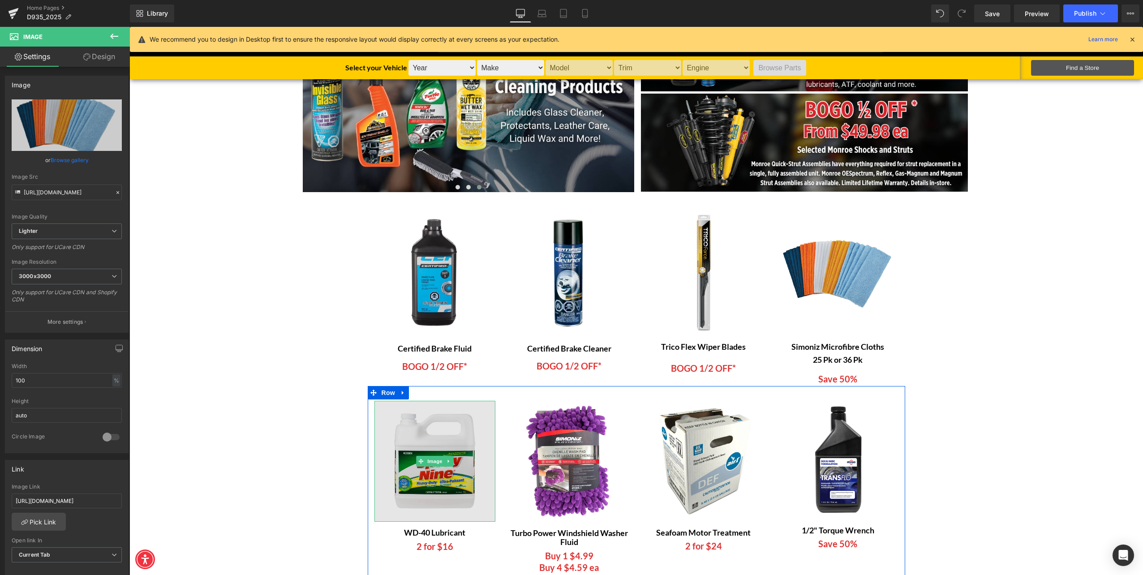
scroll to position [224, 0]
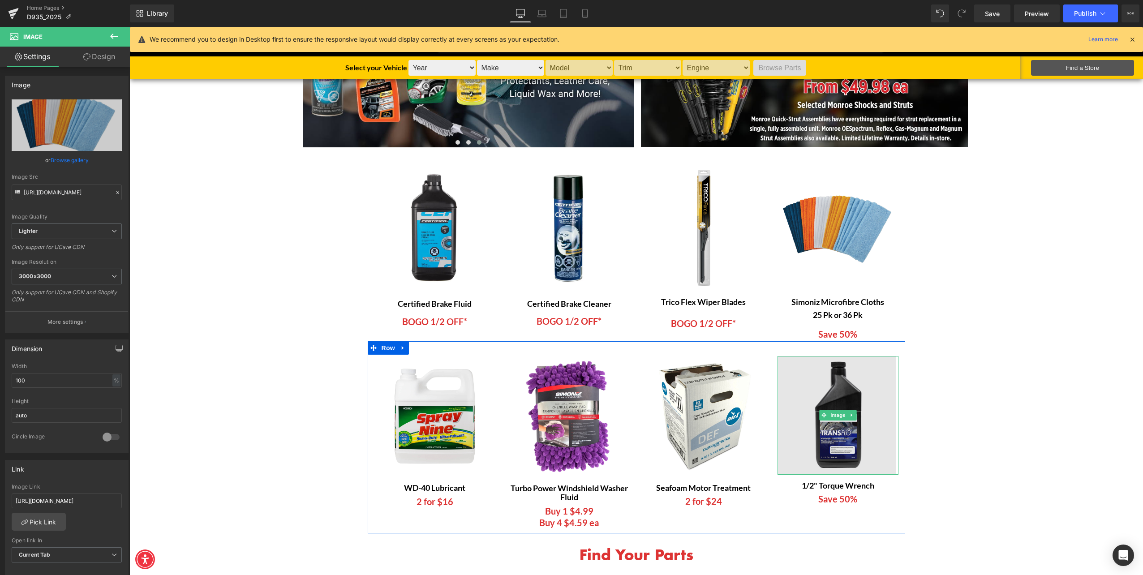
click at [845, 405] on img at bounding box center [838, 415] width 121 height 119
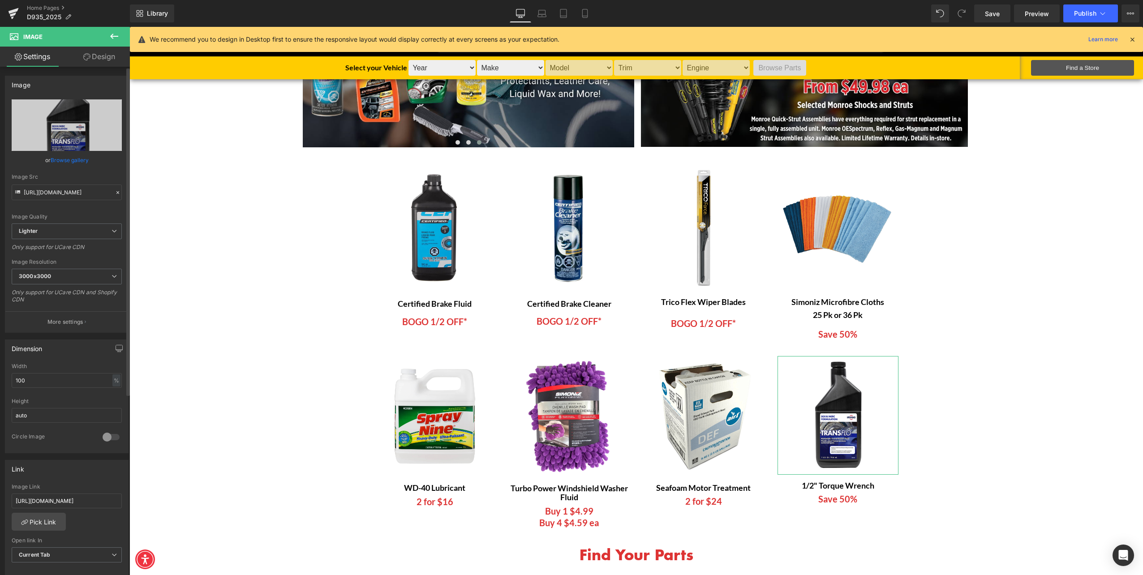
click at [68, 159] on link "Browse gallery" at bounding box center [70, 160] width 38 height 16
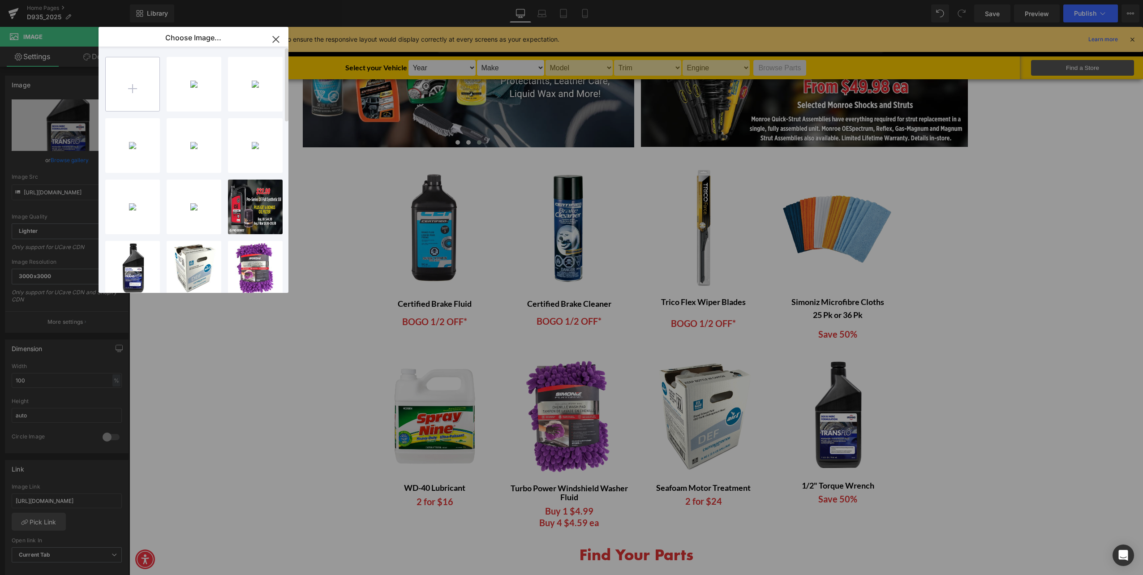
click at [143, 74] on input "file" at bounding box center [133, 84] width 54 height 54
type input "C:\fakepath\D935-25 HomePage Torque Wrench Images.png"
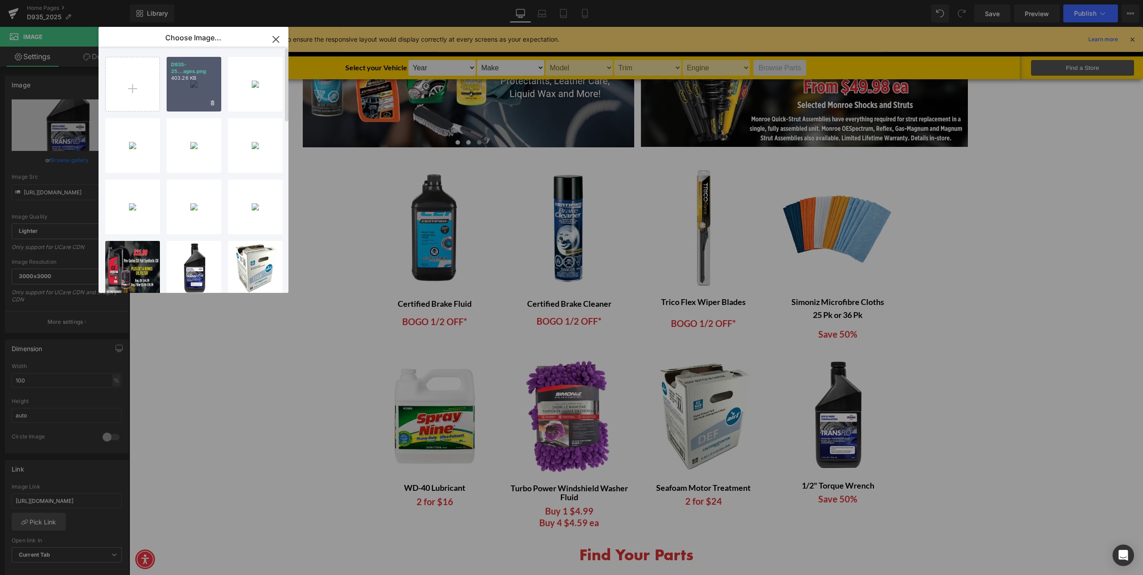
click at [209, 85] on div "D935-25...ages.png 403.26 KB" at bounding box center [194, 84] width 55 height 55
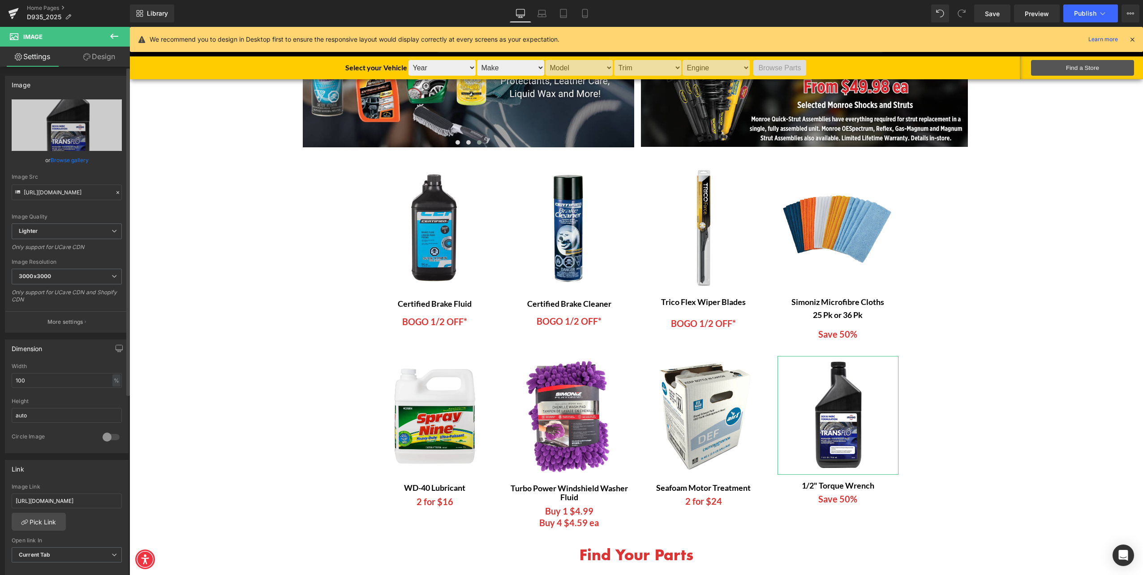
click at [65, 157] on link "Browse gallery" at bounding box center [70, 160] width 38 height 16
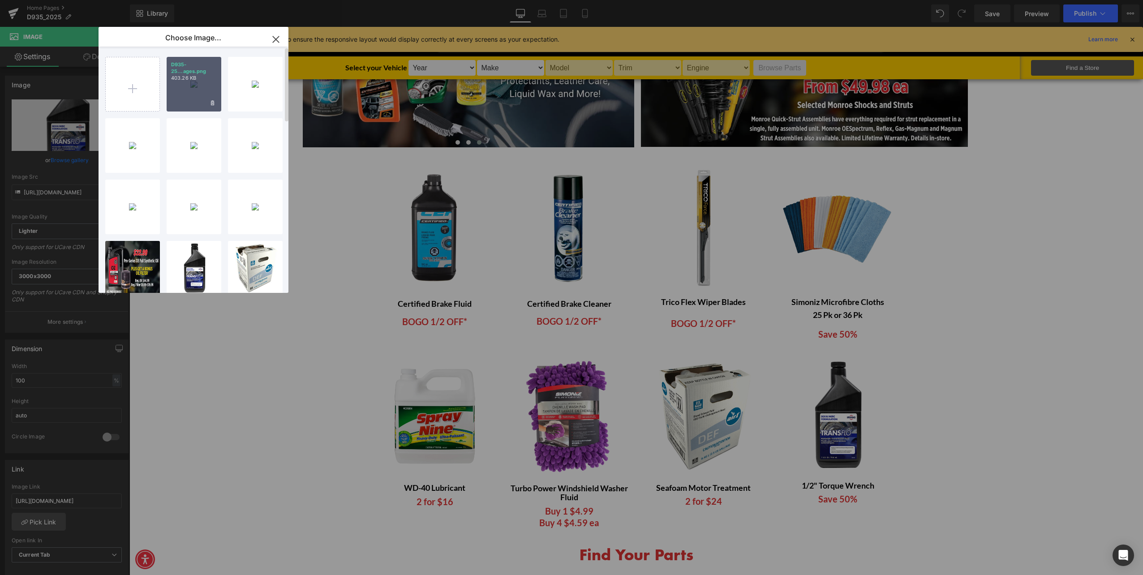
click at [208, 91] on div "D935-25...ages.png 403.26 KB" at bounding box center [194, 84] width 55 height 55
type input "[URL][DOMAIN_NAME]"
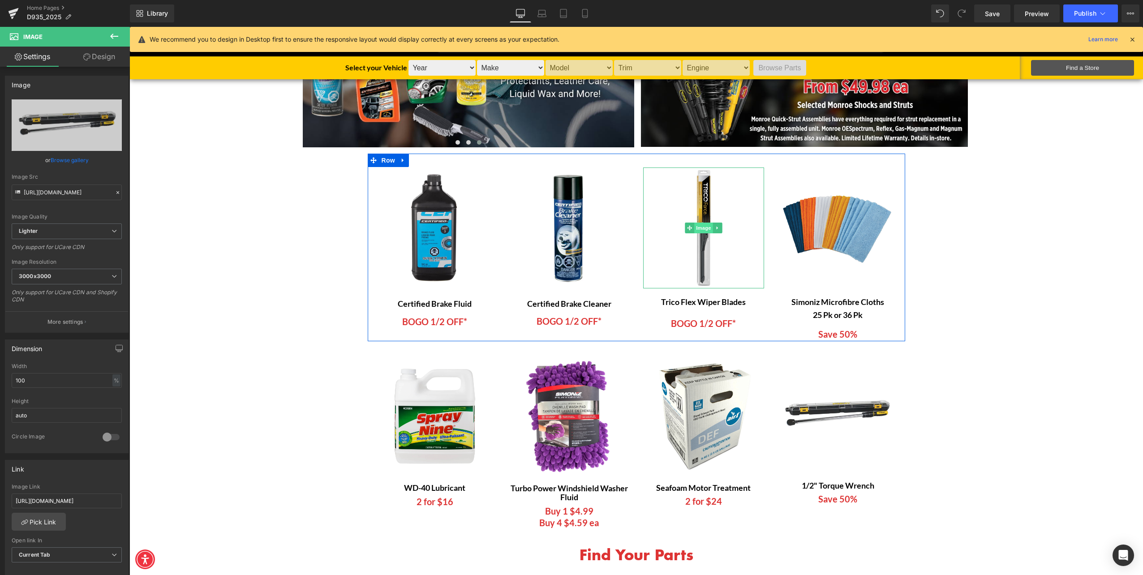
click at [705, 228] on span "Image" at bounding box center [703, 228] width 19 height 11
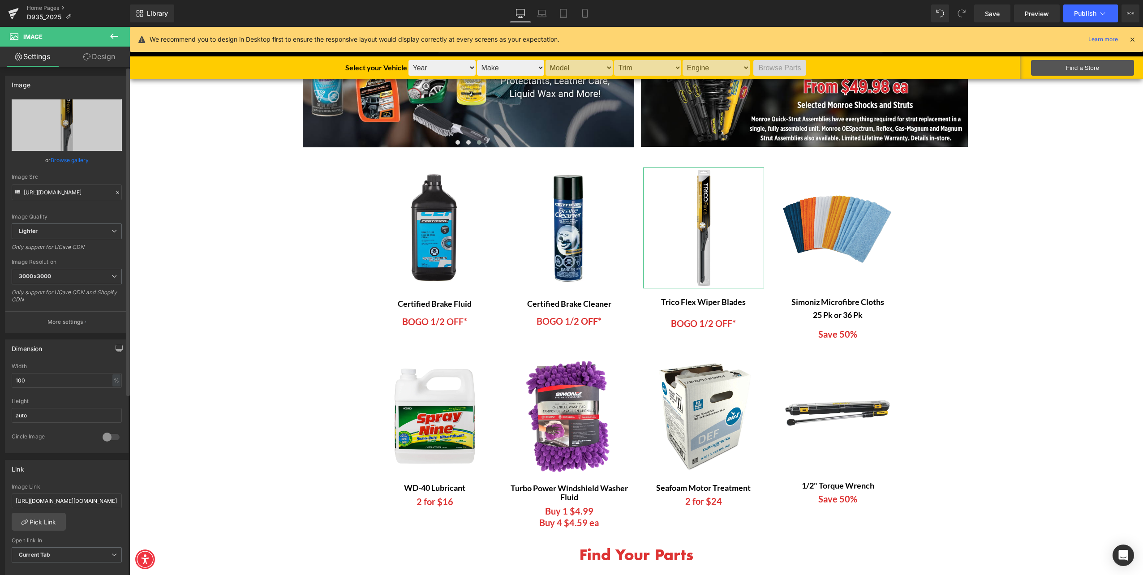
click at [73, 160] on link "Browse gallery" at bounding box center [70, 160] width 38 height 16
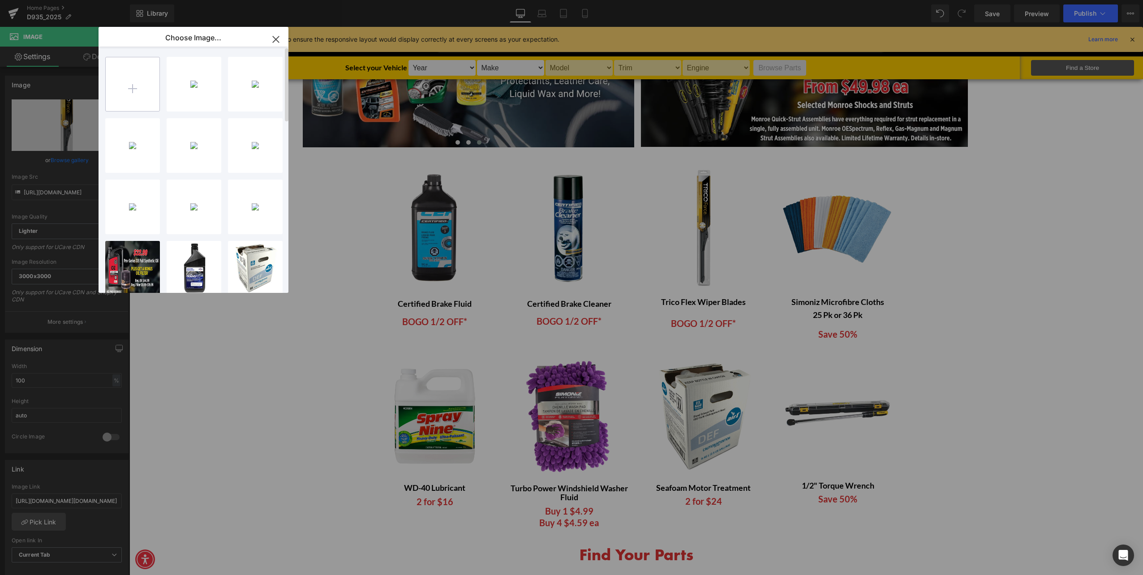
click at [146, 80] on input "file" at bounding box center [133, 84] width 54 height 54
type input "C:\fakepath\D935-25 HomePage Trico Wiper Blade Images.png"
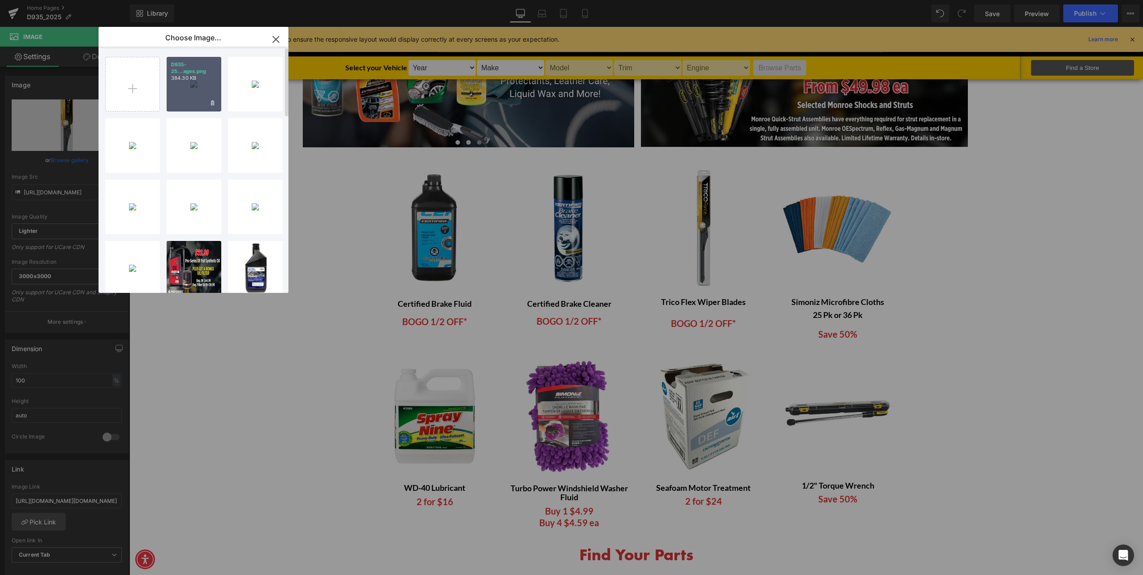
click at [189, 89] on div "D935-25...ages.png 384.30 KB" at bounding box center [194, 84] width 55 height 55
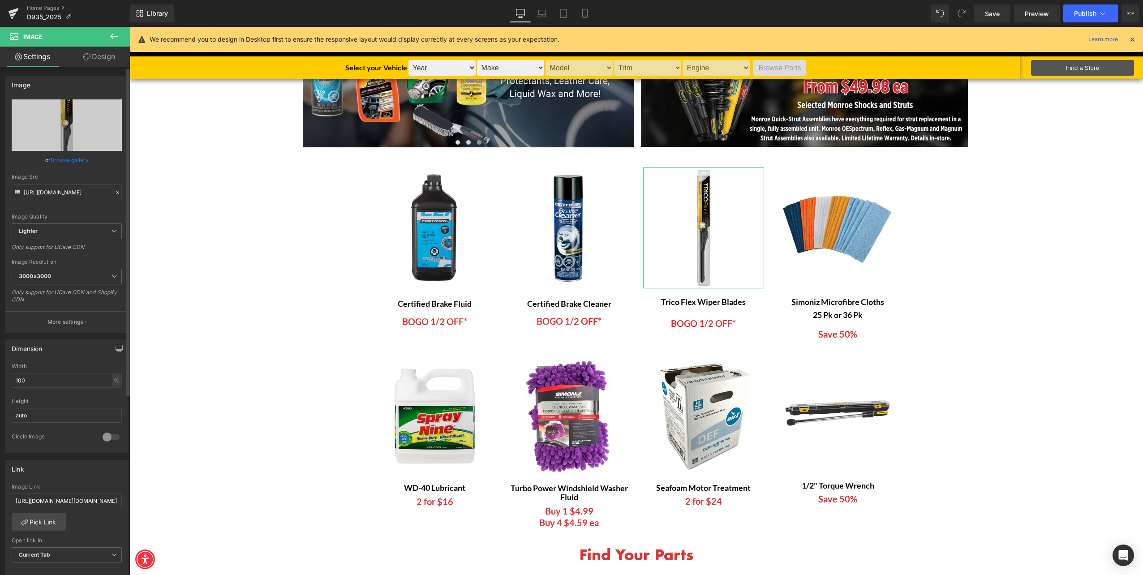
click at [61, 164] on link "Browse gallery" at bounding box center [70, 160] width 38 height 16
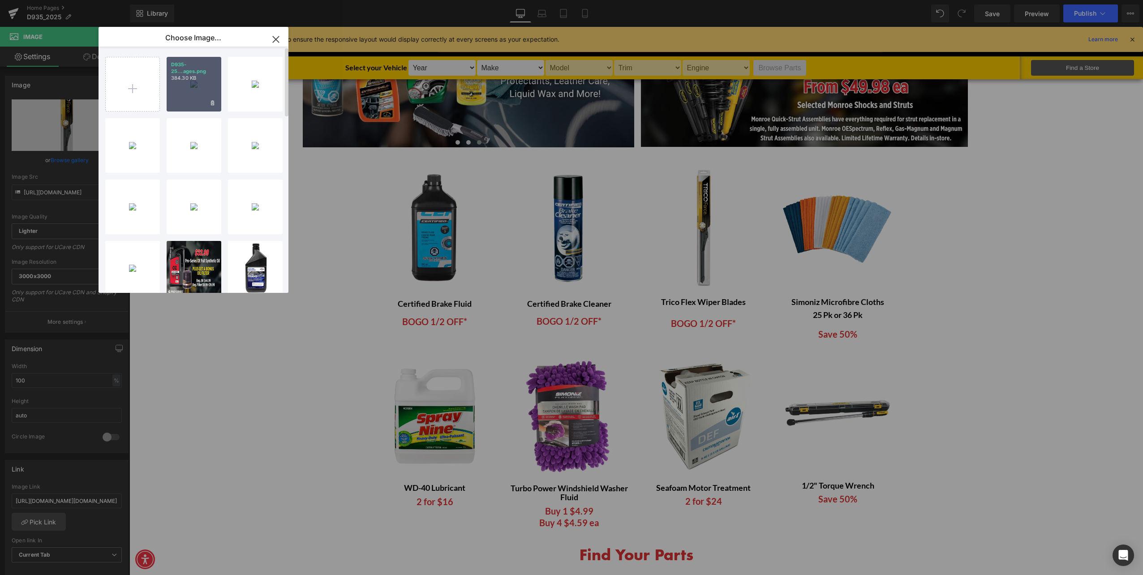
click at [185, 77] on p "384.30 KB" at bounding box center [194, 78] width 46 height 7
type input "[URL][DOMAIN_NAME]"
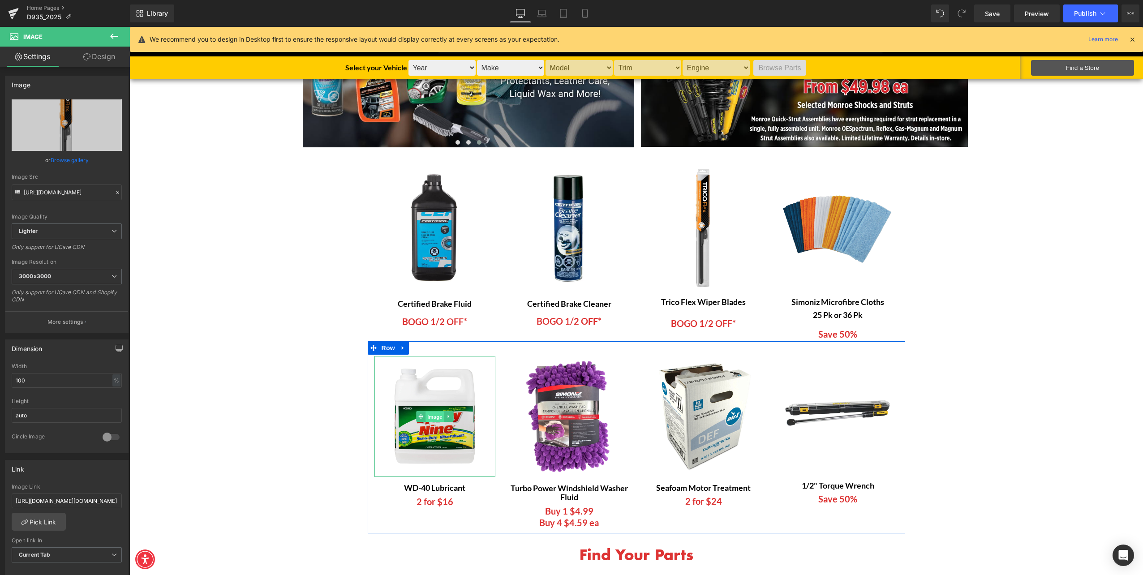
click at [431, 418] on span "Image" at bounding box center [435, 416] width 19 height 11
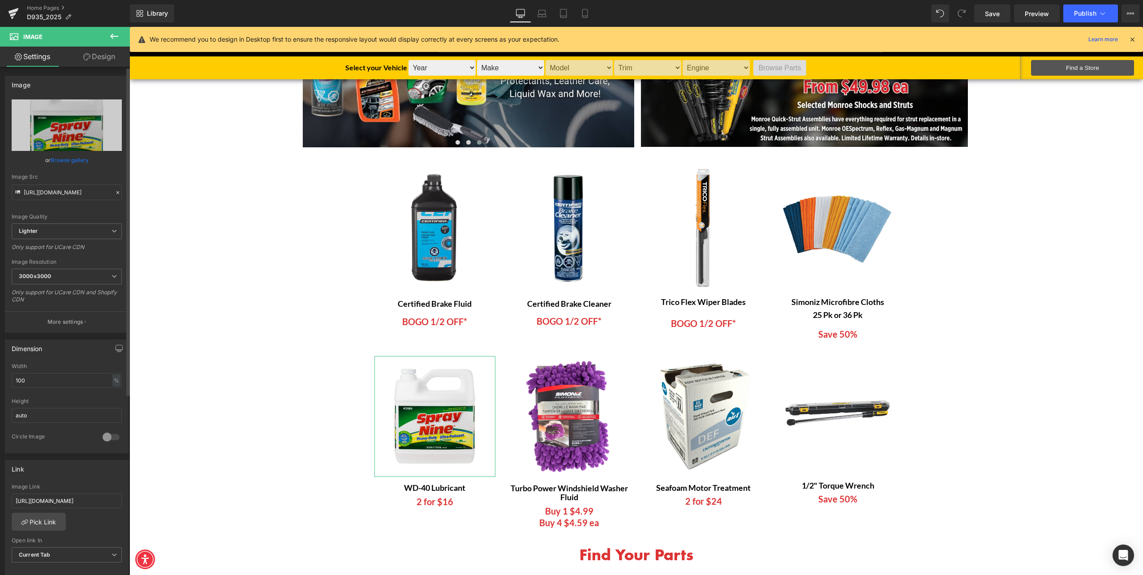
click at [73, 162] on link "Browse gallery" at bounding box center [70, 160] width 38 height 16
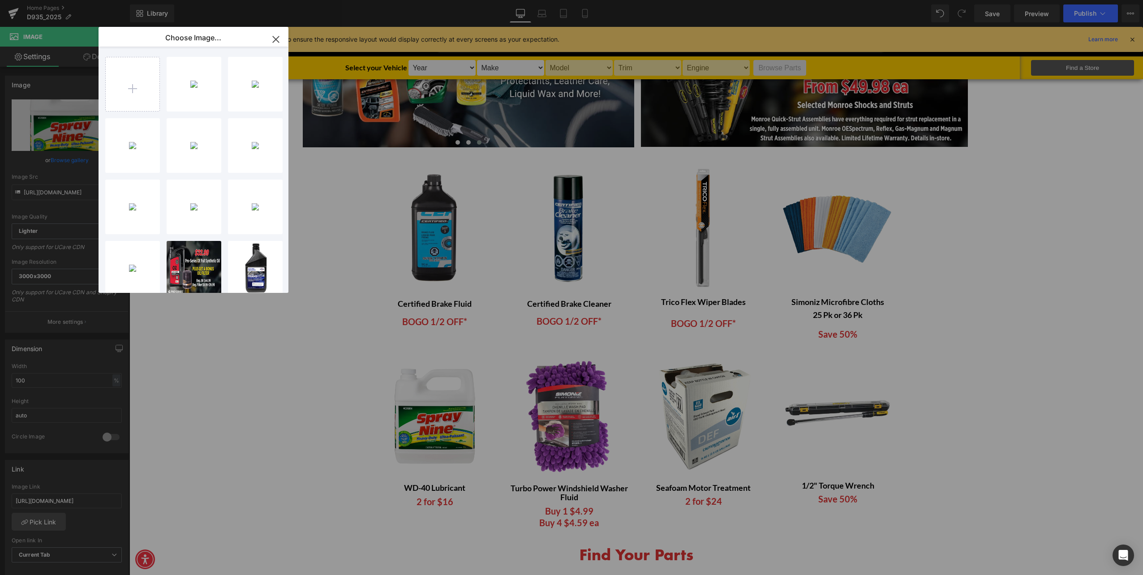
click at [102, 78] on div "D935-25...ages.png 384.30 KB Delete image? Yes No D935-25...ages.png 403.26 KB …" at bounding box center [194, 170] width 190 height 246
click at [118, 78] on input "file" at bounding box center [133, 84] width 54 height 54
type input "C:\fakepath\D935-25 HomePage WWF Images.png"
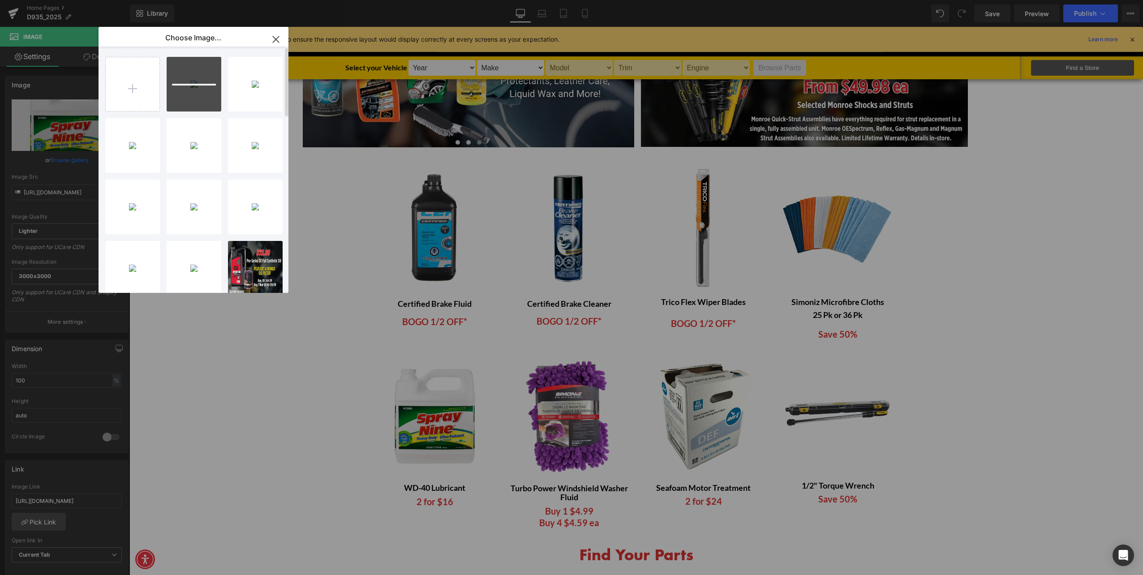
click at [174, 87] on div at bounding box center [194, 84] width 55 height 55
click at [183, 92] on div at bounding box center [194, 84] width 55 height 55
click at [188, 91] on div "D935-25...ages.png 1.28 MB" at bounding box center [194, 84] width 55 height 55
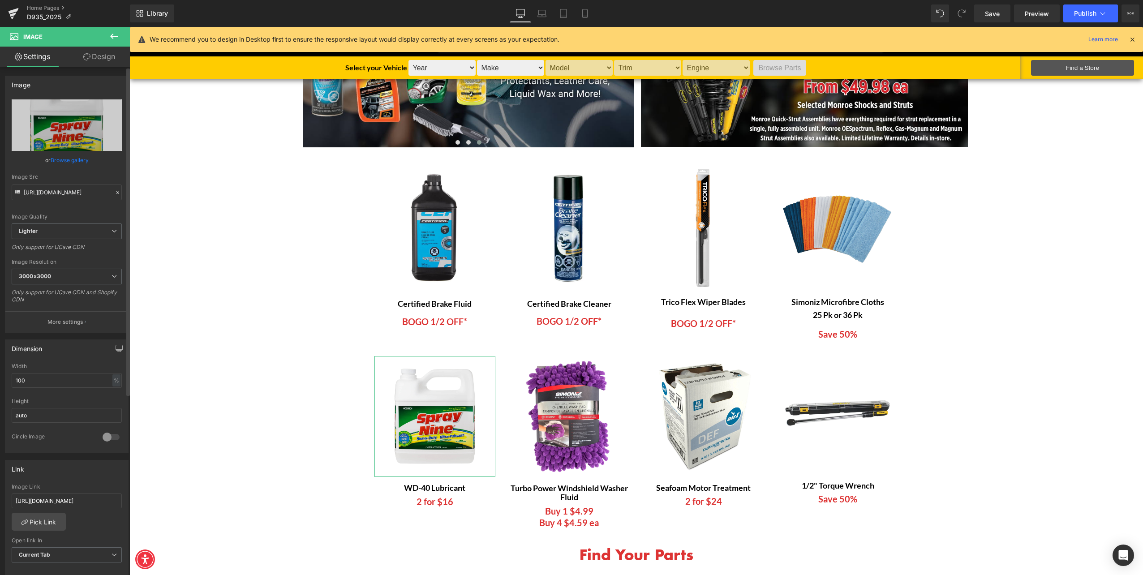
click at [77, 159] on link "Browse gallery" at bounding box center [70, 160] width 38 height 16
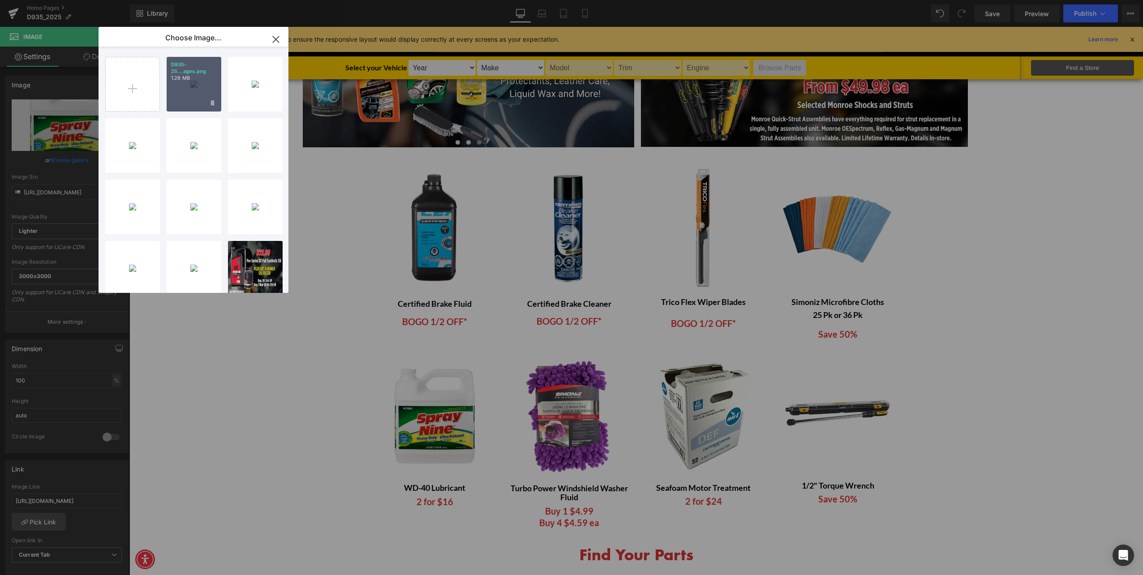
click at [188, 78] on p "1.28 MB" at bounding box center [194, 78] width 46 height 7
type input "[URL][DOMAIN_NAME]"
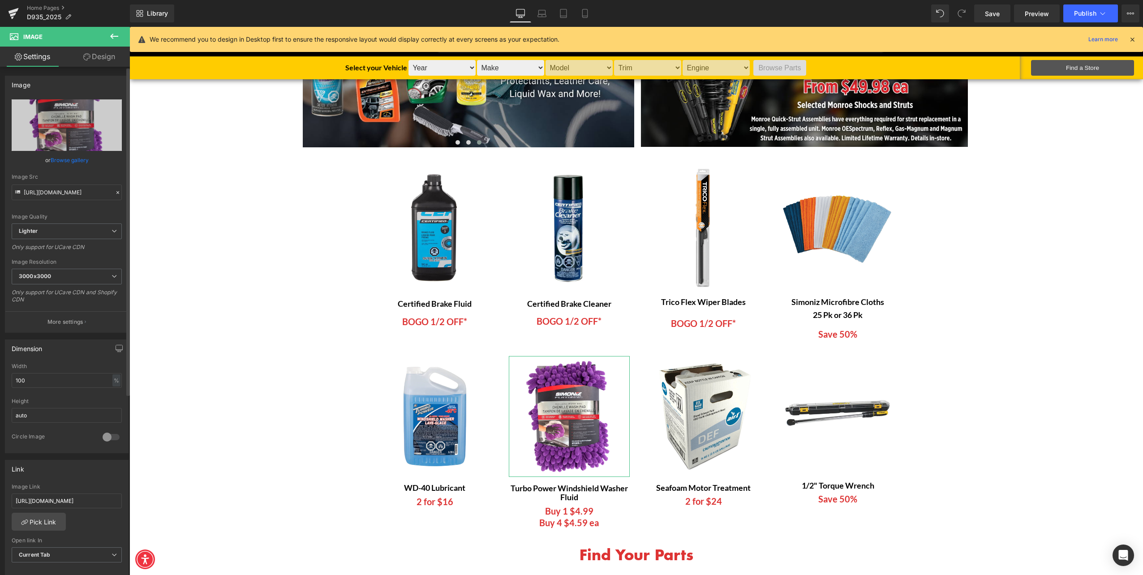
click at [79, 160] on link "Browse gallery" at bounding box center [70, 160] width 38 height 16
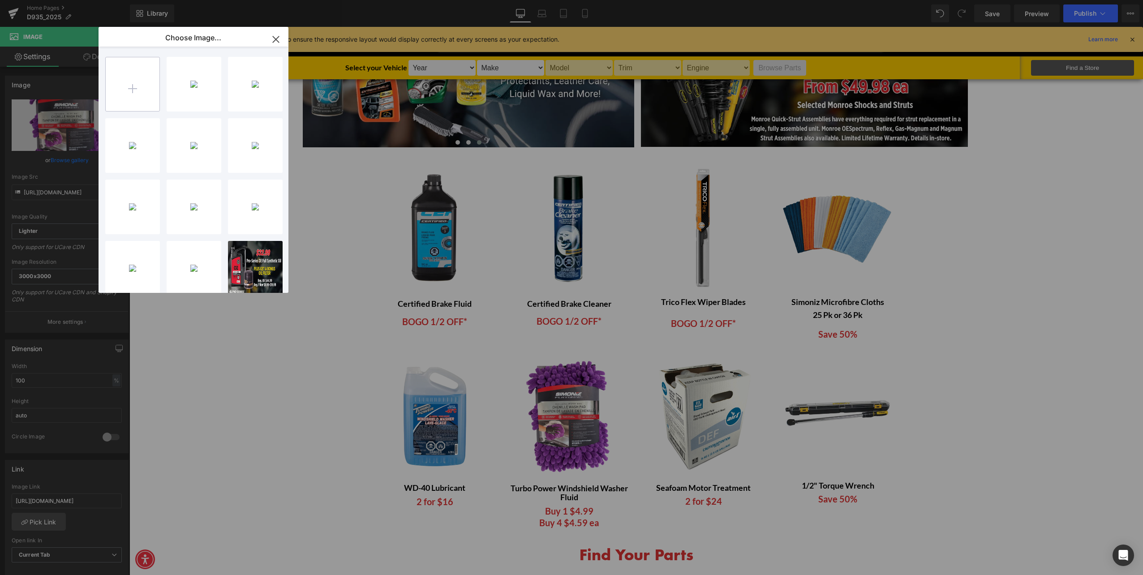
click at [142, 88] on input "file" at bounding box center [133, 84] width 54 height 54
type input "C:\fakepath\D935-25 HomePage WWF Images.png"
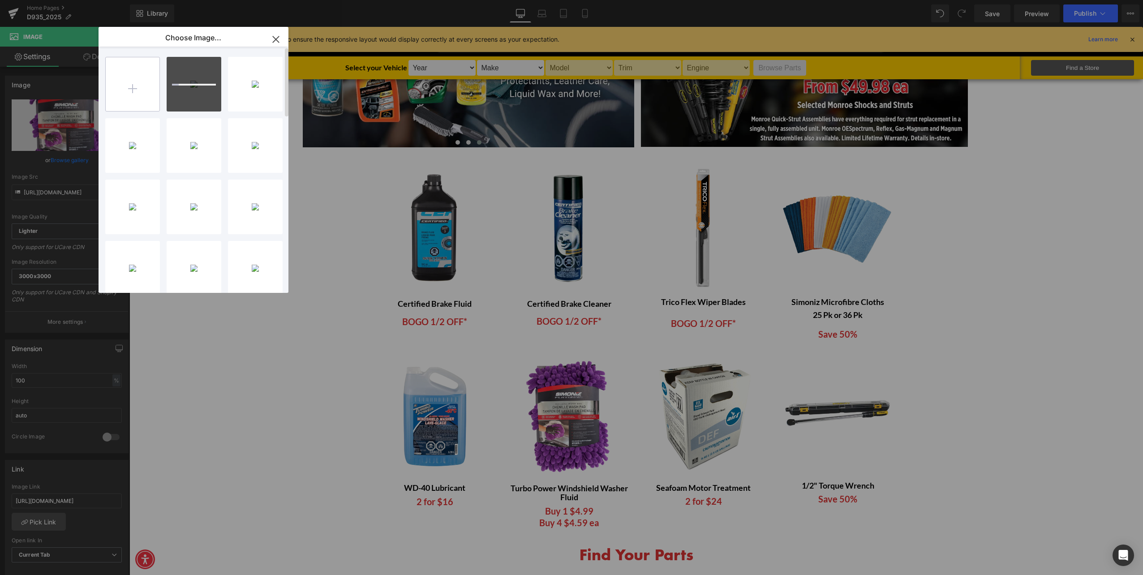
click at [125, 79] on input "file" at bounding box center [133, 84] width 54 height 54
click at [140, 78] on input "file" at bounding box center [133, 84] width 54 height 54
type input "C:\fakepath\D935-25 HomePage WD-40 Images.png"
click at [252, 98] on div "D935-25...ages.png 1.28 MB" at bounding box center [255, 84] width 55 height 55
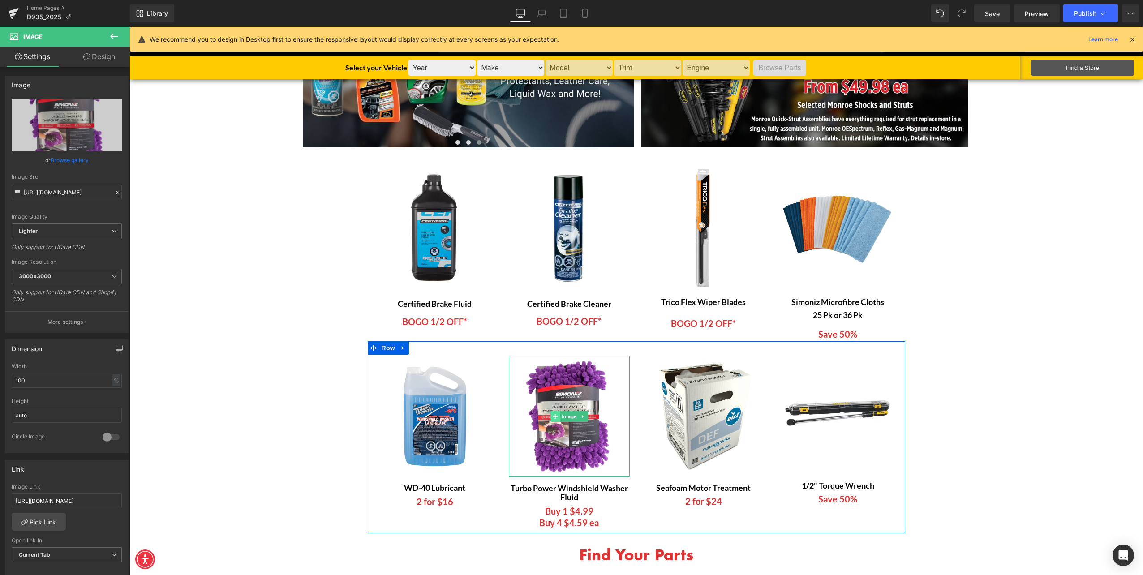
click at [556, 419] on span at bounding box center [555, 416] width 9 height 11
click at [571, 414] on span "Image" at bounding box center [569, 416] width 19 height 11
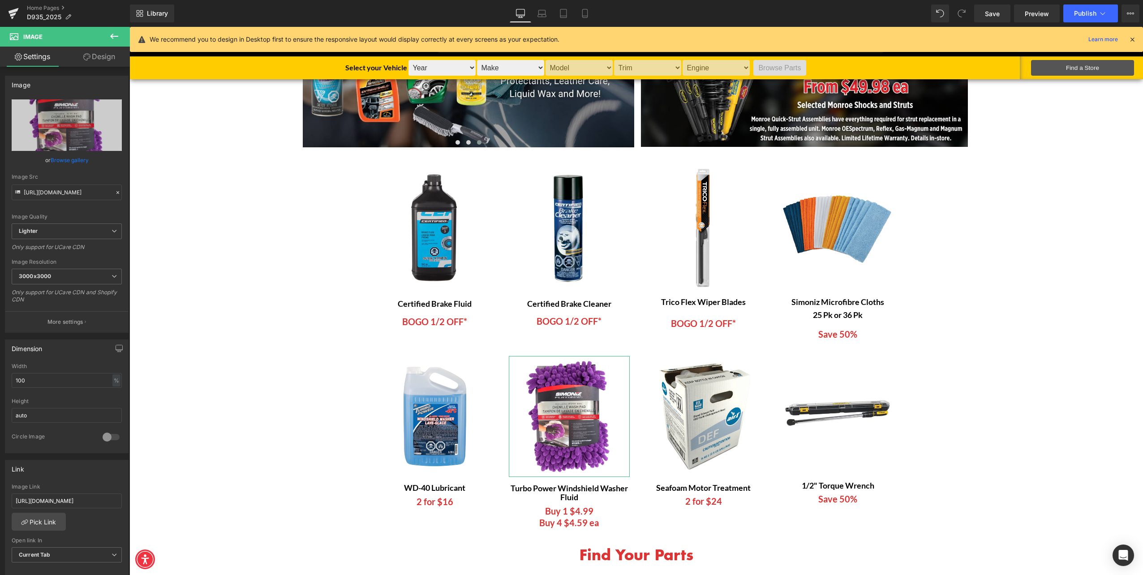
click at [66, 165] on link "Browse gallery" at bounding box center [70, 160] width 38 height 16
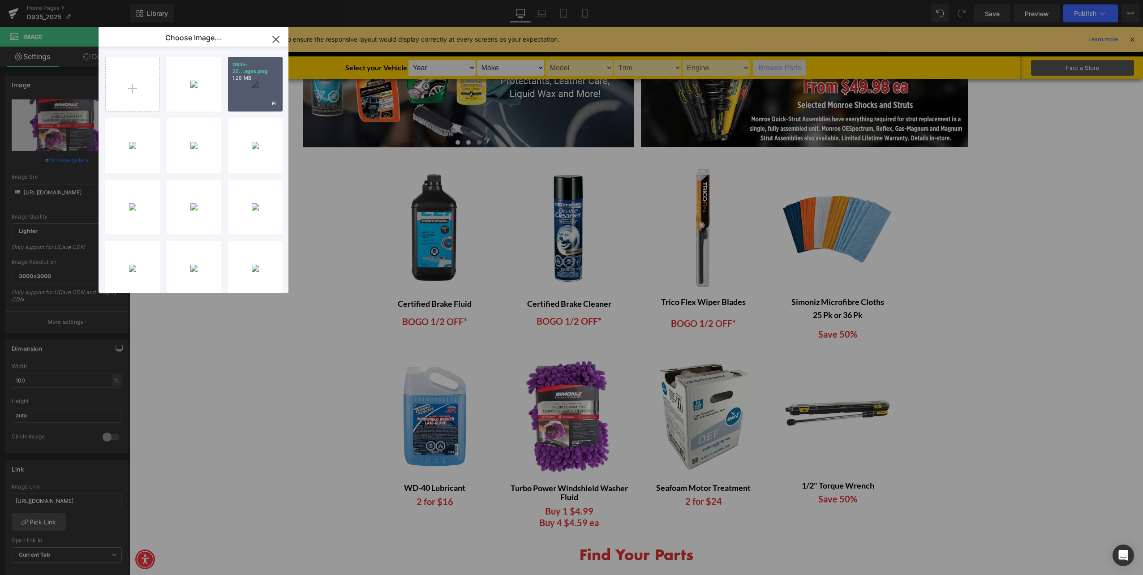
click at [247, 92] on div "D935-25...ages.png 1.28 MB" at bounding box center [255, 84] width 55 height 55
type input "[URL][DOMAIN_NAME]"
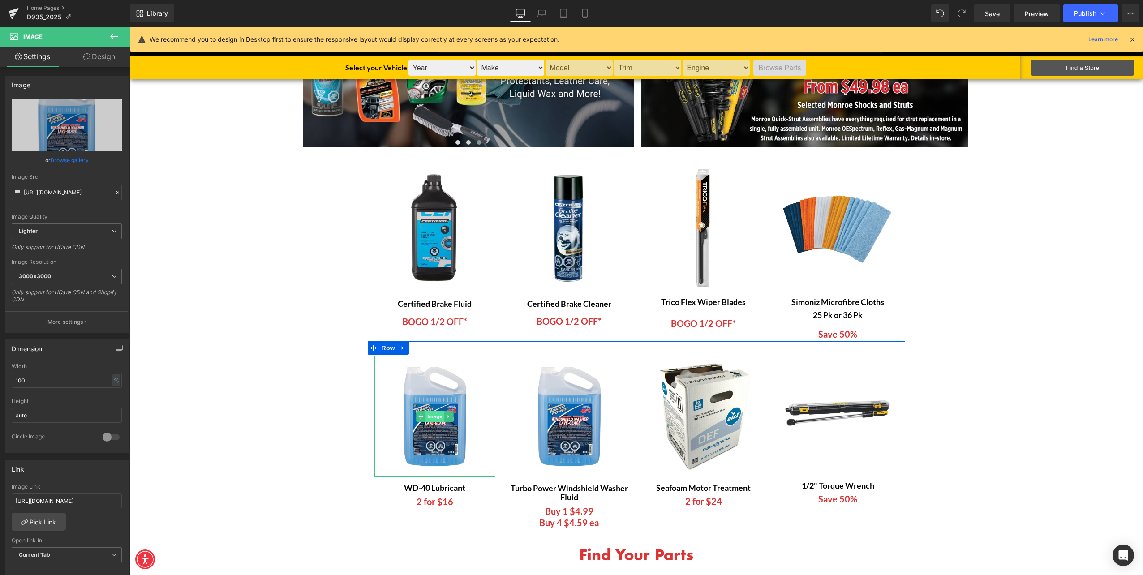
click at [434, 413] on span "Image" at bounding box center [435, 416] width 19 height 11
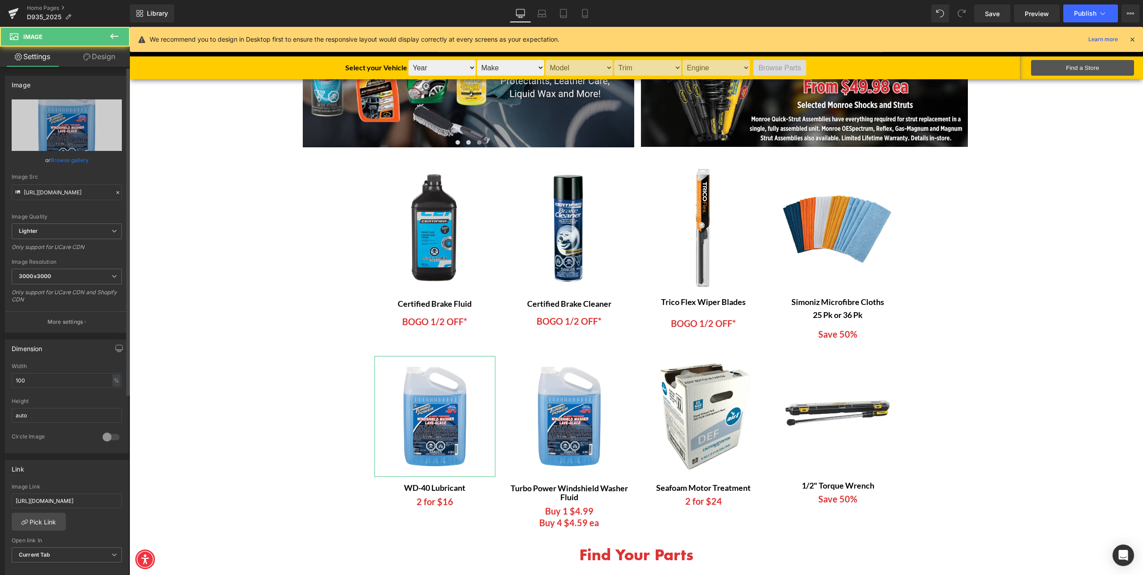
click at [68, 159] on link "Browse gallery" at bounding box center [70, 160] width 38 height 16
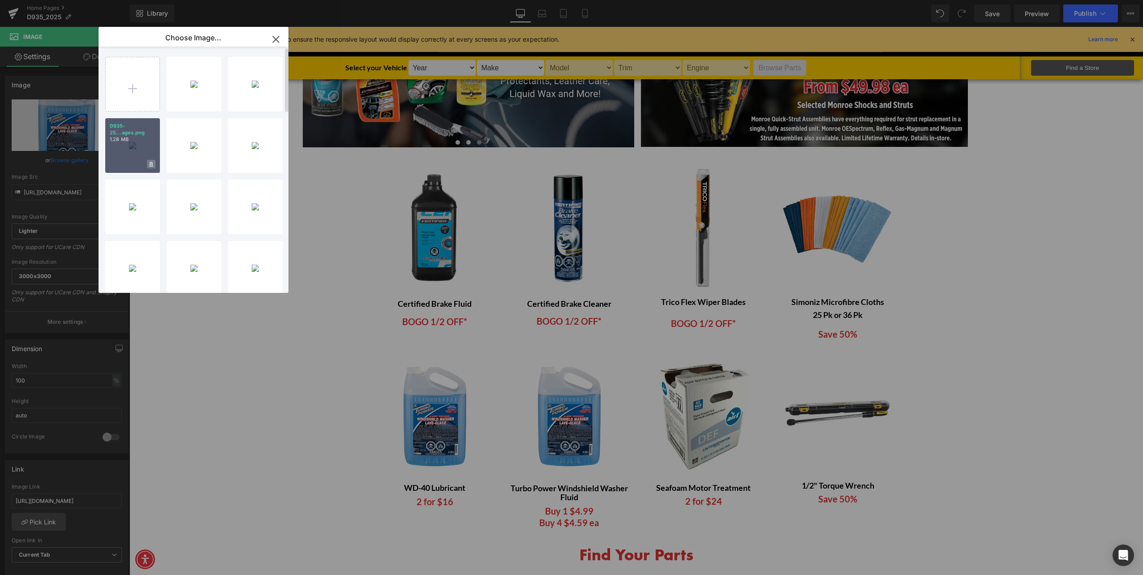
click at [152, 164] on icon at bounding box center [151, 164] width 3 height 5
click at [118, 166] on span "Yes" at bounding box center [121, 163] width 22 height 9
click at [197, 86] on div "D935-25...ages.png 952.16 KB" at bounding box center [194, 84] width 55 height 55
type input "[URL][DOMAIN_NAME]"
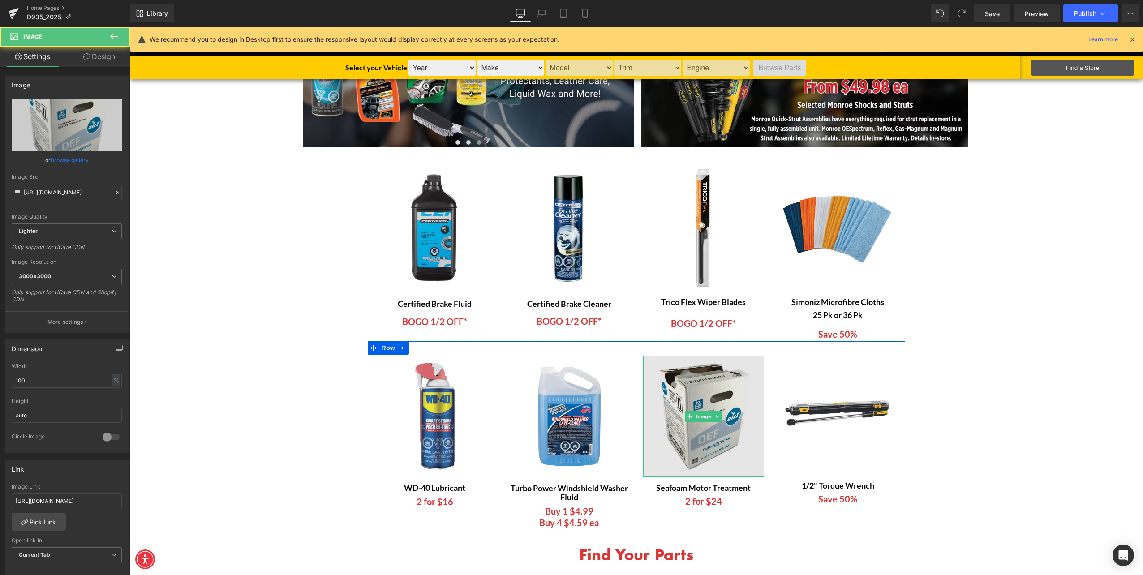
click at [694, 391] on img at bounding box center [703, 416] width 121 height 121
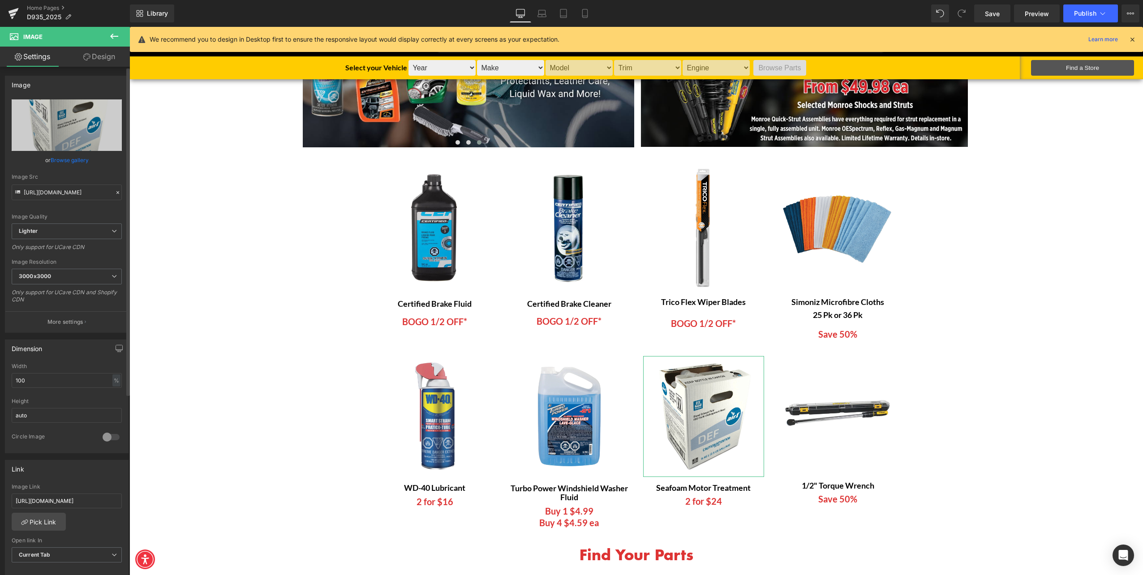
click at [73, 156] on link "Browse gallery" at bounding box center [70, 160] width 38 height 16
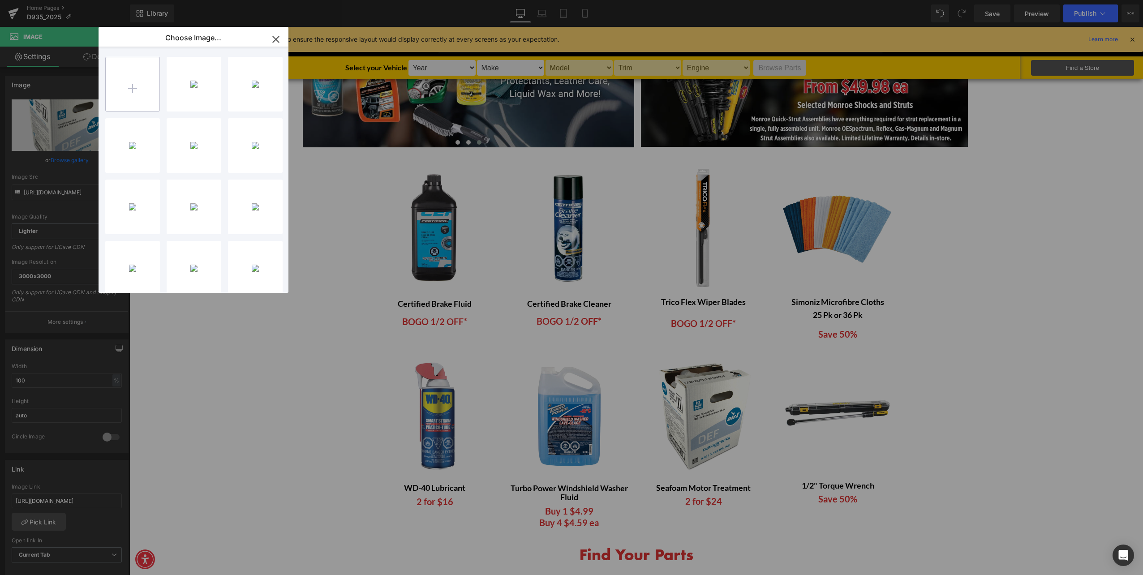
click at [131, 73] on input "file" at bounding box center [133, 84] width 54 height 54
type input "C:\fakepath\D935-25 HomePage Seafoam Images.png"
click at [189, 81] on p "1.26 MB" at bounding box center [194, 78] width 46 height 7
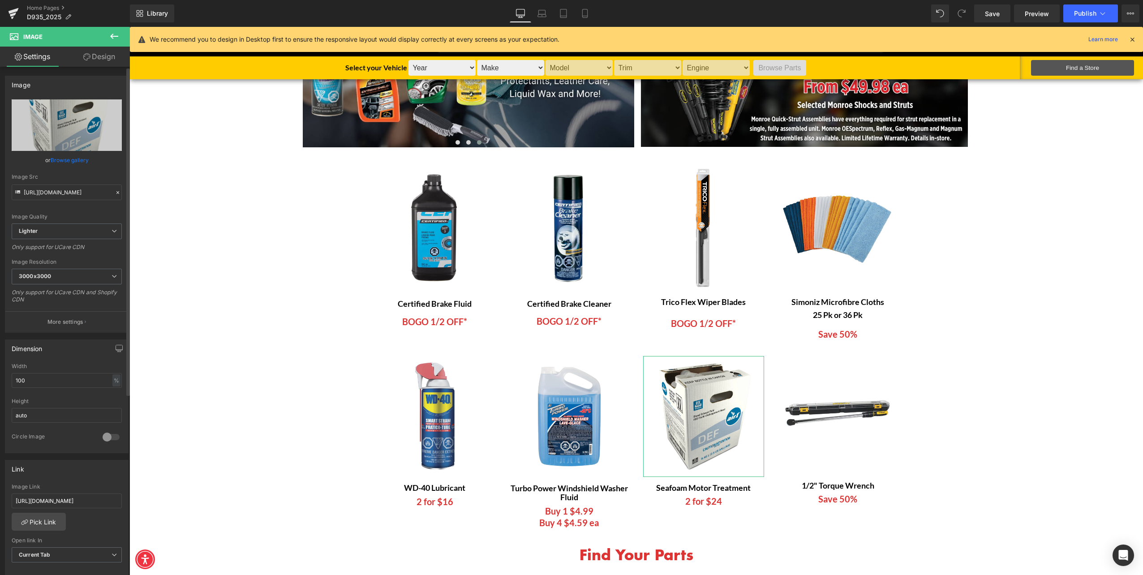
click at [61, 155] on link "Browse gallery" at bounding box center [70, 160] width 38 height 16
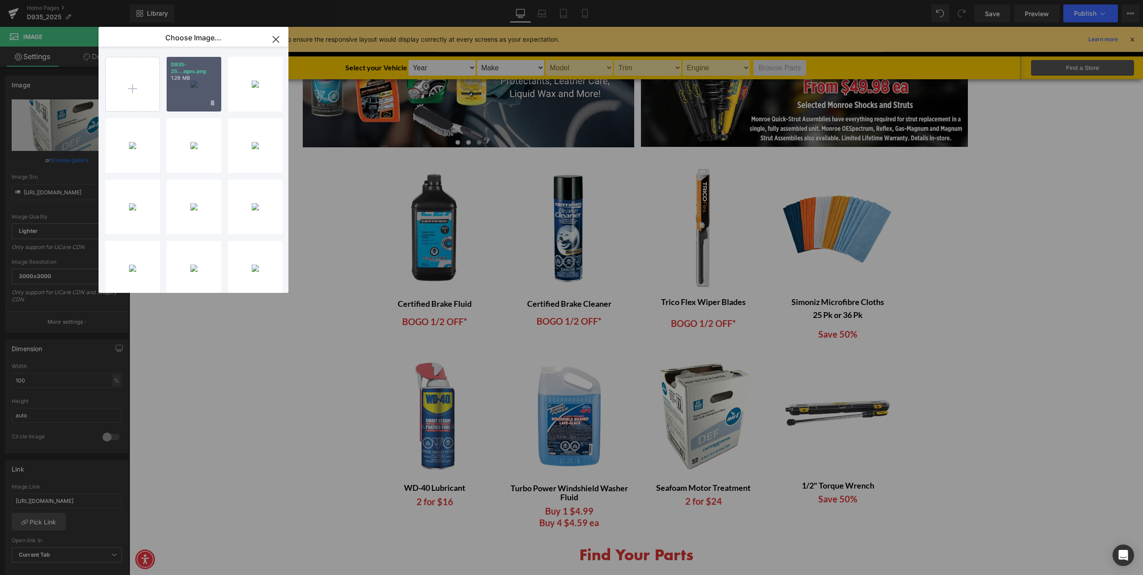
click at [191, 71] on p "D935-25...ages.png" at bounding box center [194, 67] width 46 height 13
type input "[URL][DOMAIN_NAME]"
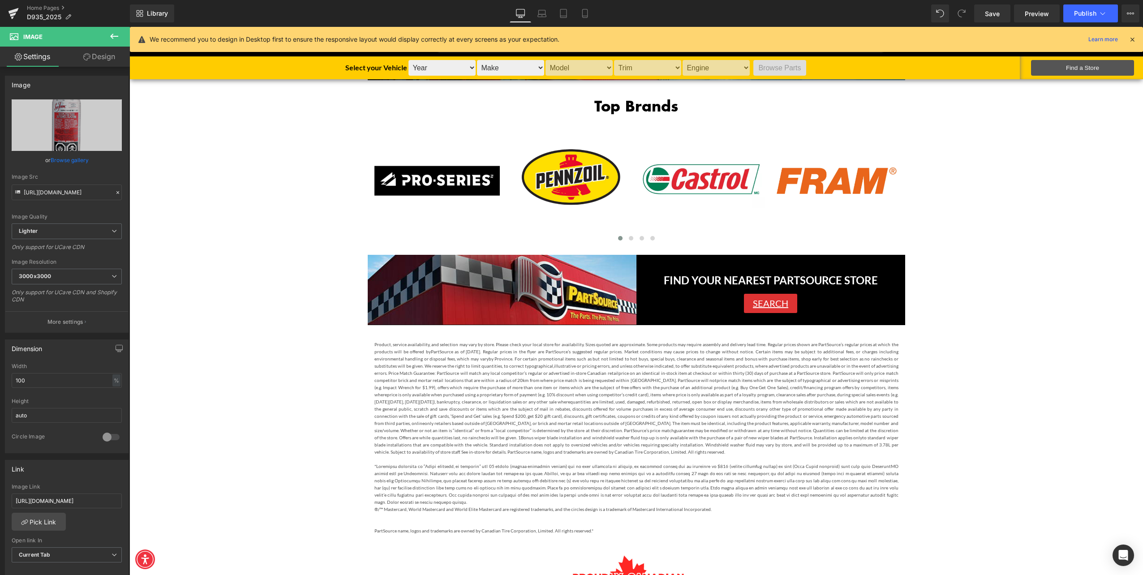
scroll to position [2114, 0]
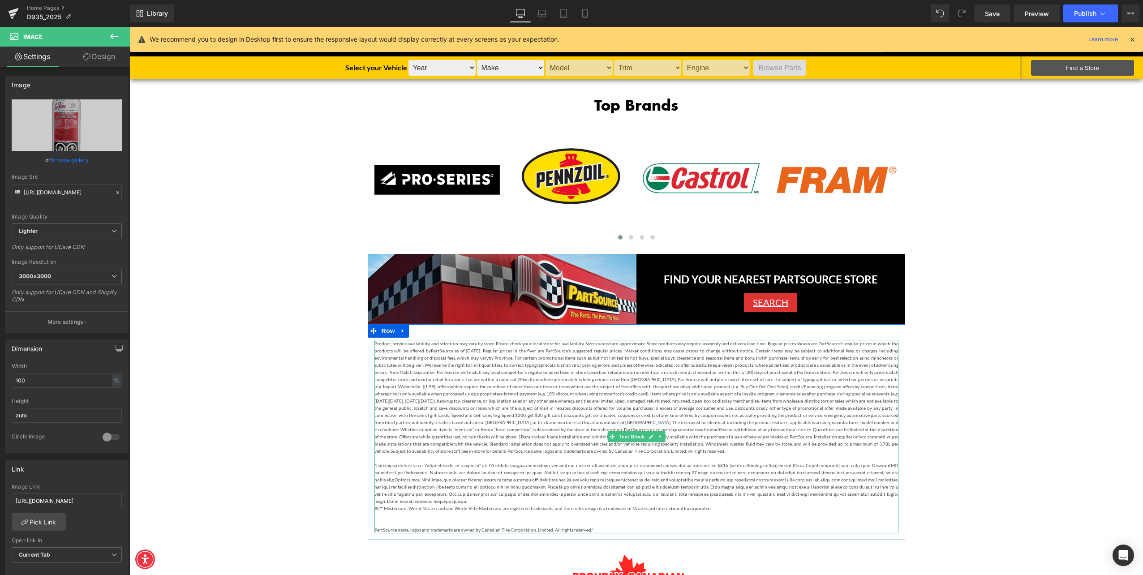
click at [483, 420] on span "only retailers based outside of [GEOGRAPHIC_DATA], or brick and mortar retail l…" at bounding box center [637, 426] width 524 height 13
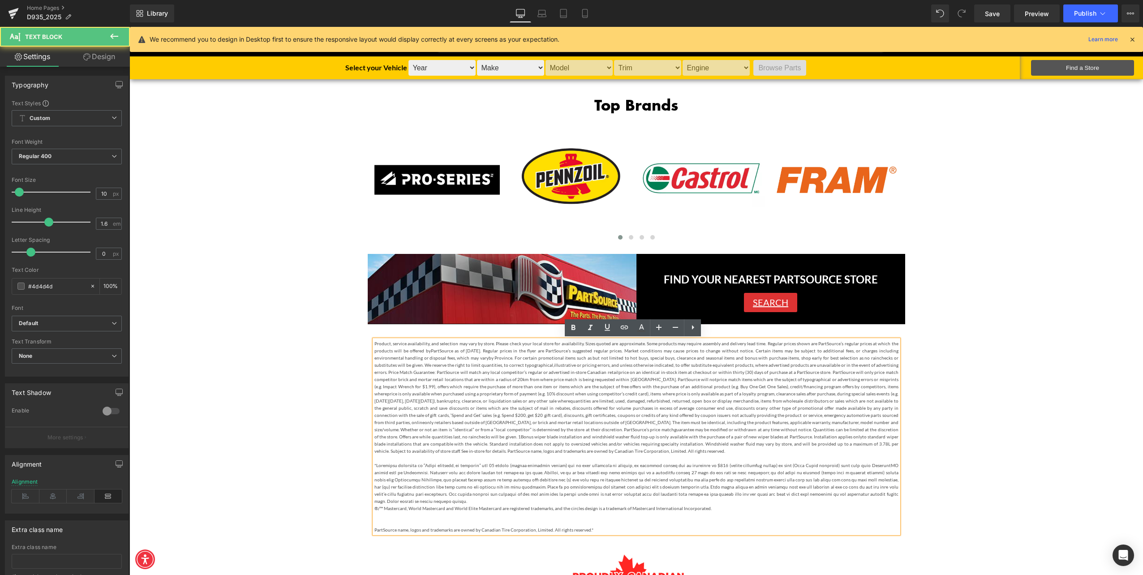
click at [455, 377] on p "Product, service availability, and selection may vary by store. Please check yo…" at bounding box center [637, 397] width 524 height 115
click at [375, 341] on span "Product, service availability, and selection may vary by store. Please check yo…" at bounding box center [637, 347] width 524 height 13
click at [375, 342] on div "Product, service availability, and selection may vary by store. Please check yo…" at bounding box center [637, 437] width 524 height 194
click at [380, 343] on span "Product, service availability, and selection may vary by store. Please check yo…" at bounding box center [637, 347] width 524 height 13
click at [375, 342] on div "Product, service availability, and selection may vary by store. Please check yo…" at bounding box center [637, 437] width 524 height 194
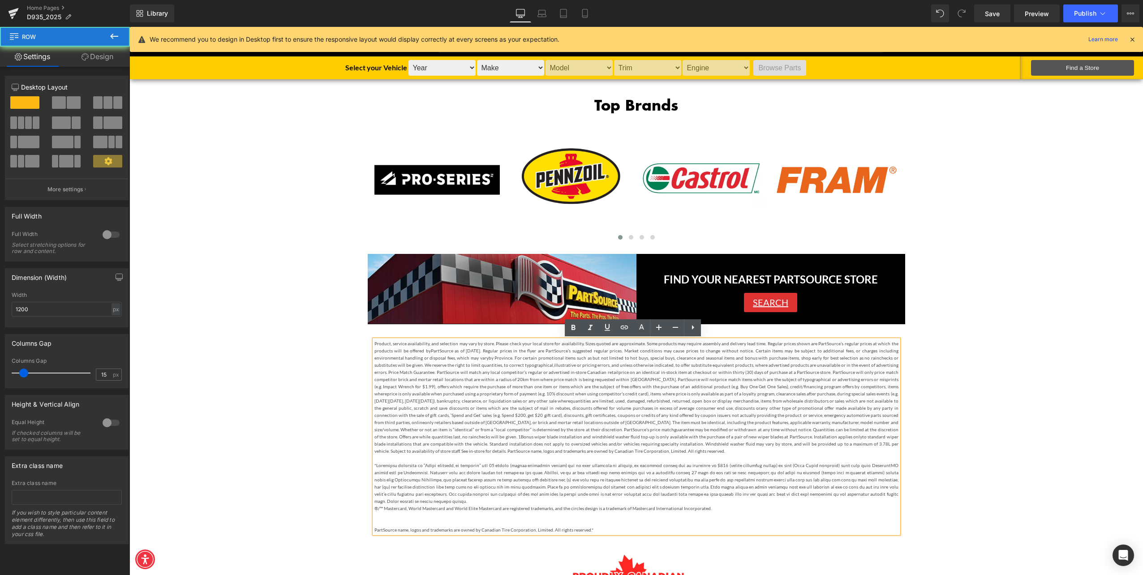
click at [368, 341] on div "Product, service availability, and selection may vary by store. Please check yo…" at bounding box center [637, 438] width 538 height 196
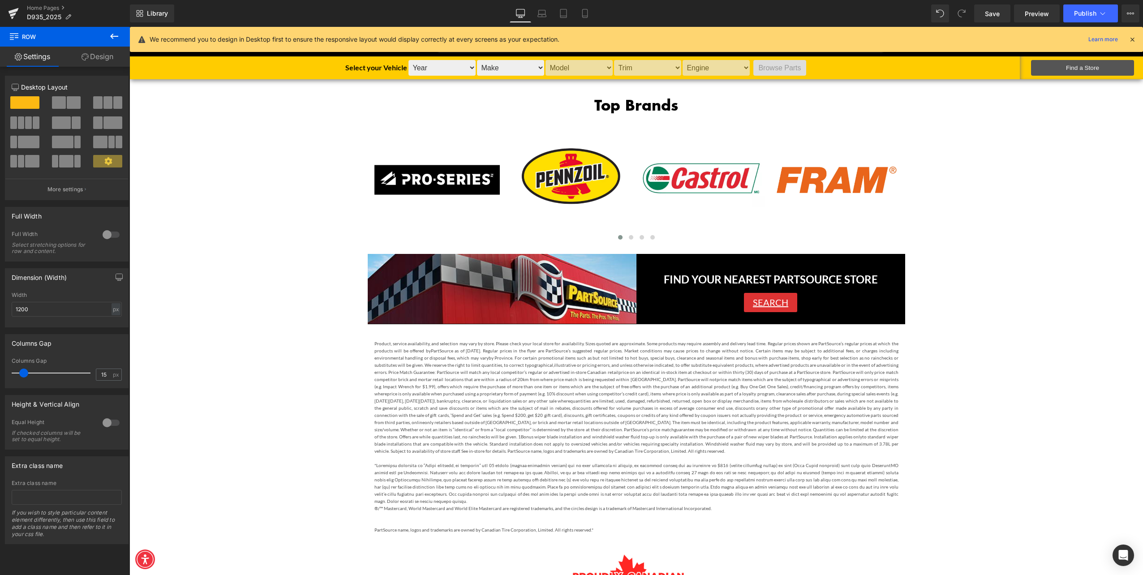
click at [129, 27] on div at bounding box center [129, 27] width 0 height 0
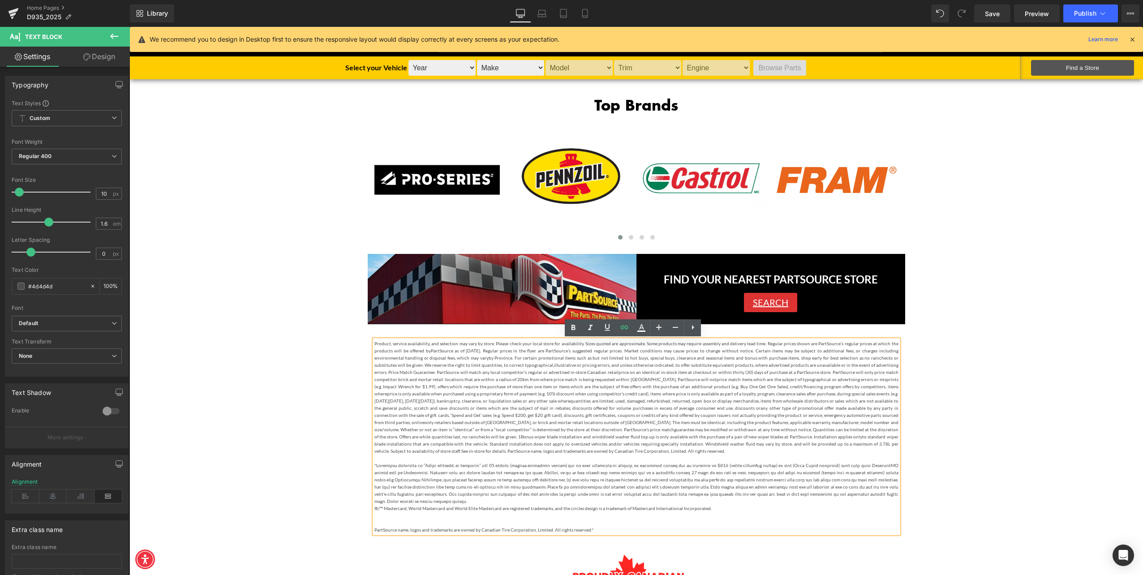
click at [375, 342] on span "Product, service availability, and selection may vary by store. Please check yo…" at bounding box center [637, 347] width 524 height 13
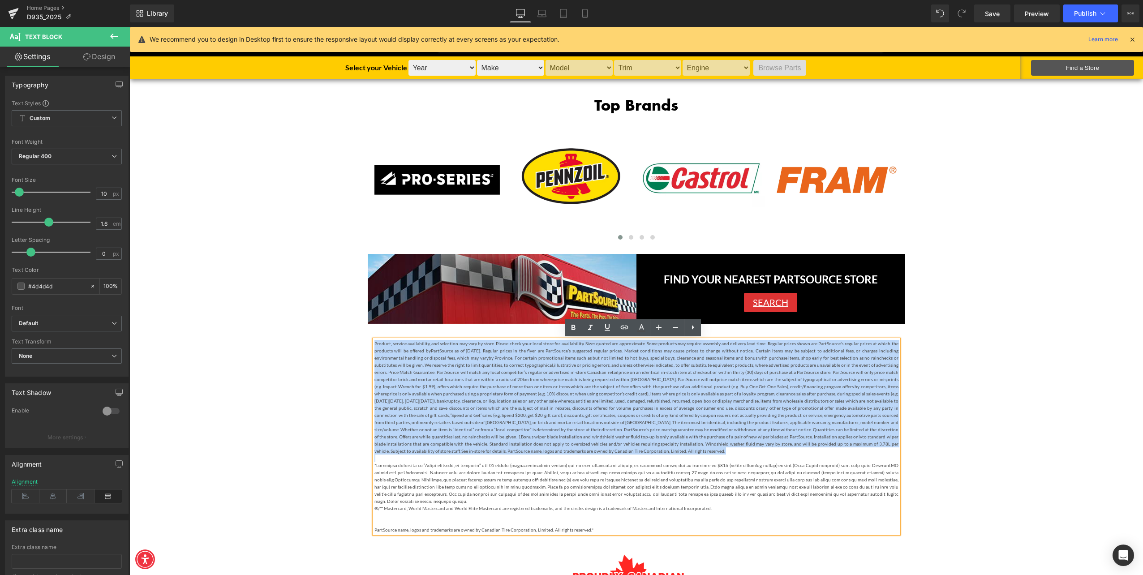
click at [375, 342] on span "Product, service availability, and selection may vary by store. Please check yo…" at bounding box center [637, 347] width 524 height 13
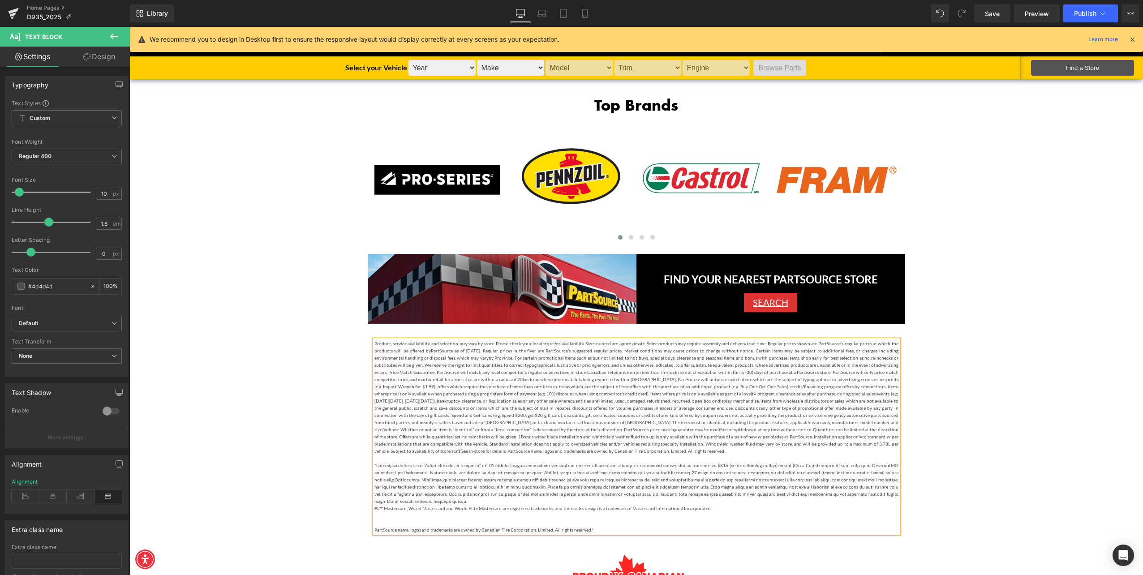
paste div
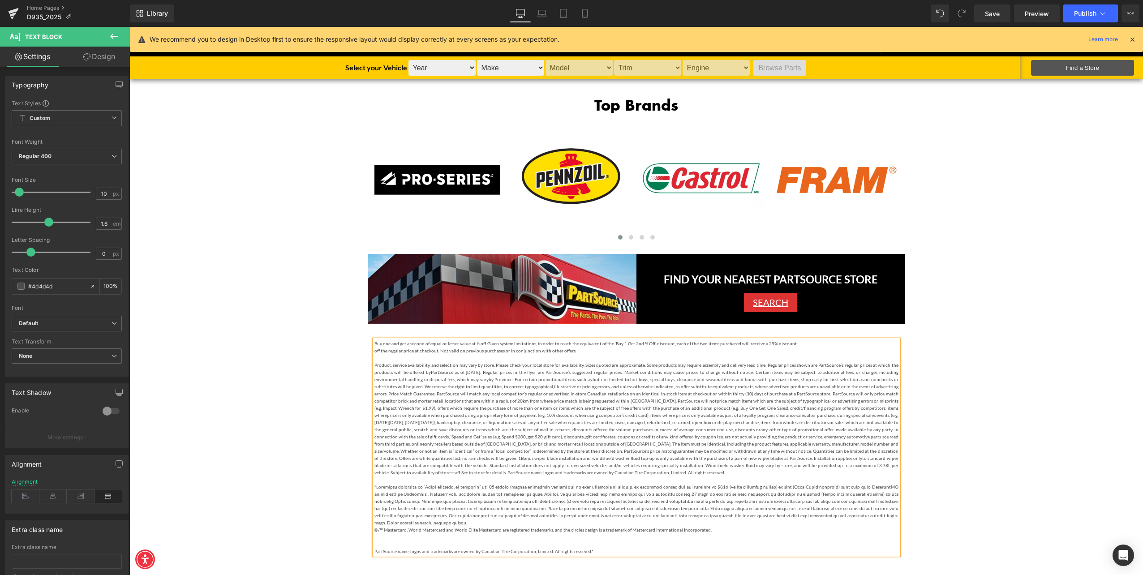
click at [375, 344] on span "Buy one and get a second of equal or lesser value at ½ off. Given system limita…" at bounding box center [586, 343] width 422 height 5
click at [375, 350] on div "*Buy one and get a second of equal or lesser value at ½ off. Given system limit…" at bounding box center [637, 447] width 524 height 215
click at [375, 348] on span "off the regular price at checkout. Not valid on previous purchases or in conjun…" at bounding box center [476, 350] width 202 height 5
click at [393, 357] on p at bounding box center [637, 357] width 524 height 7
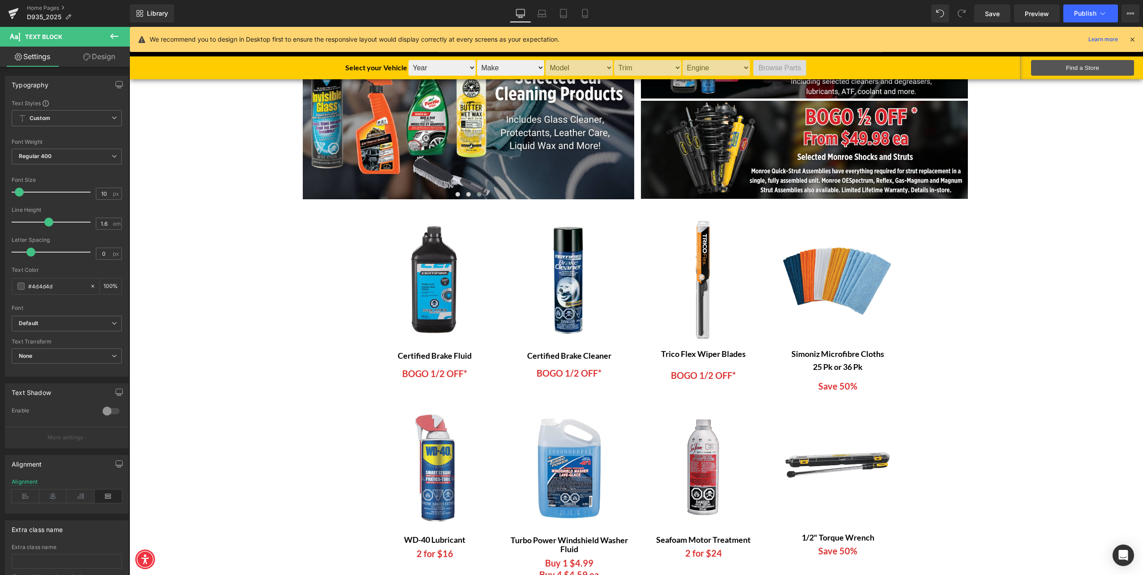
scroll to position [0, 0]
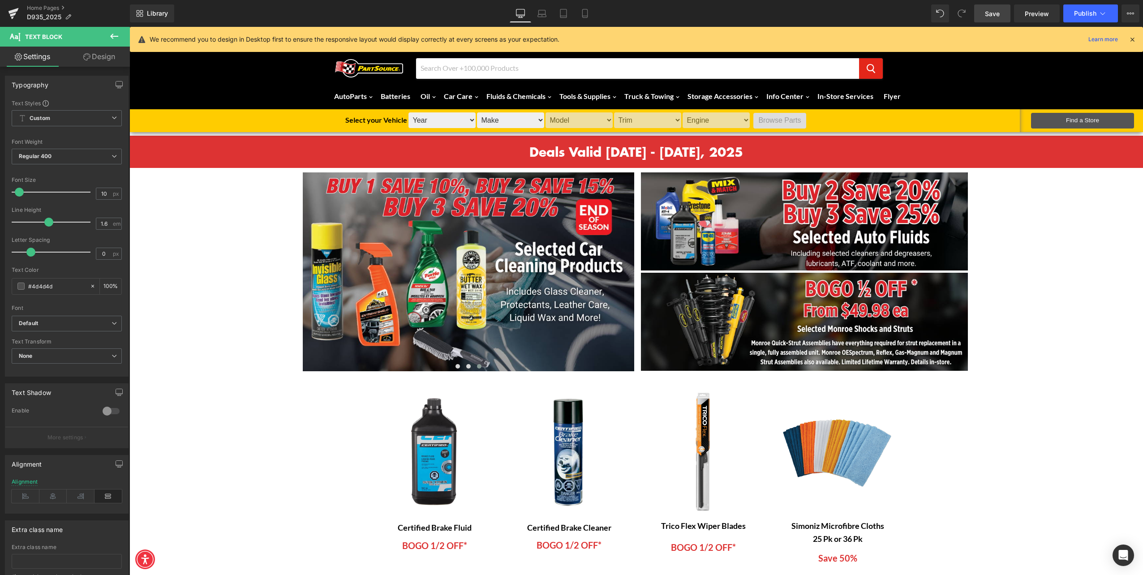
click at [1000, 9] on link "Save" at bounding box center [992, 13] width 36 height 18
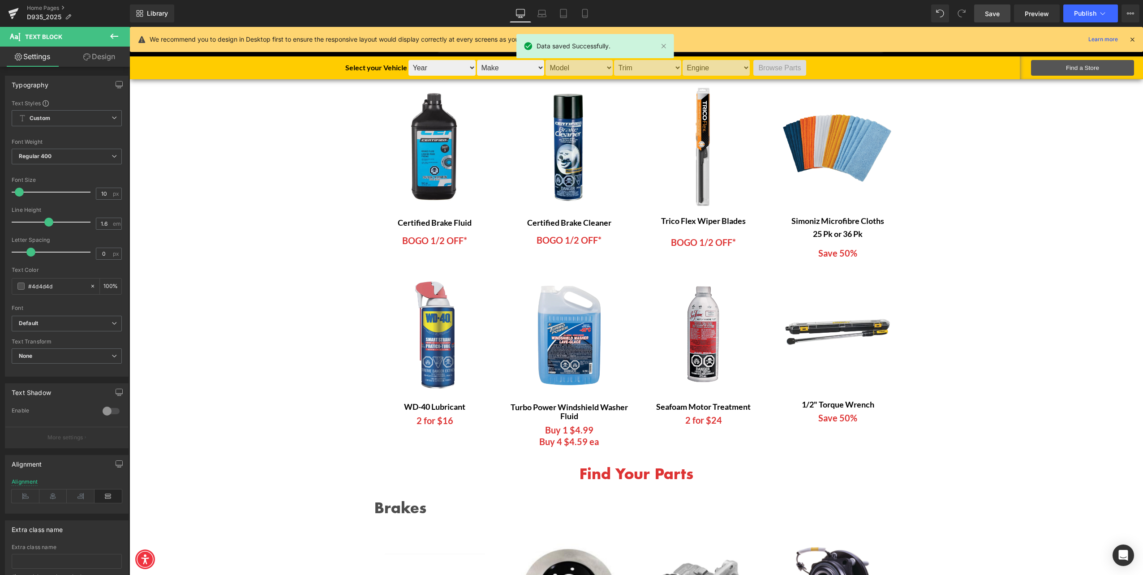
scroll to position [314, 0]
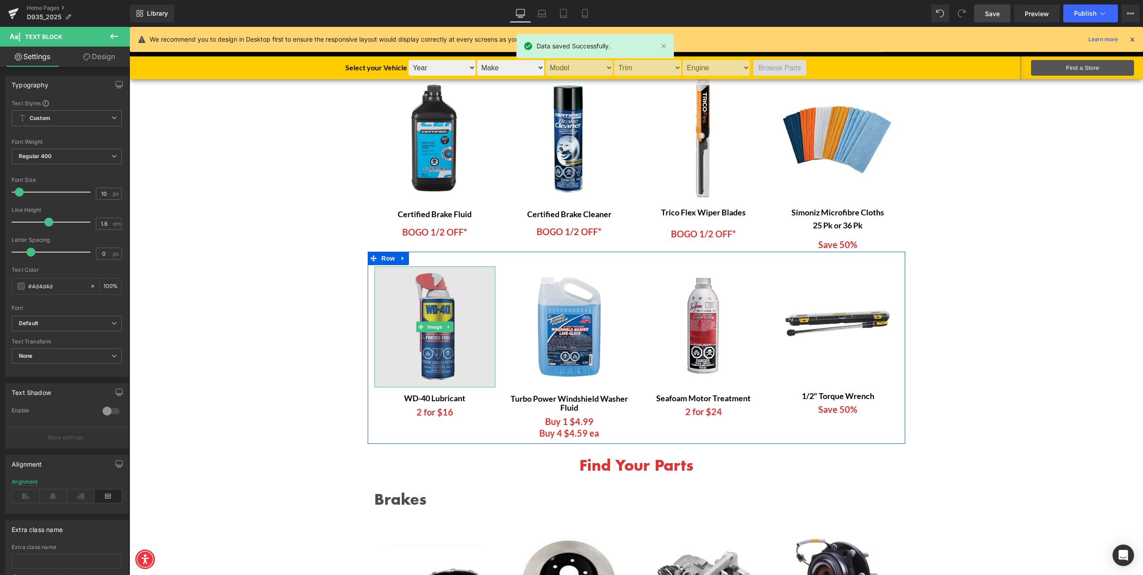
click at [432, 339] on img at bounding box center [435, 327] width 121 height 121
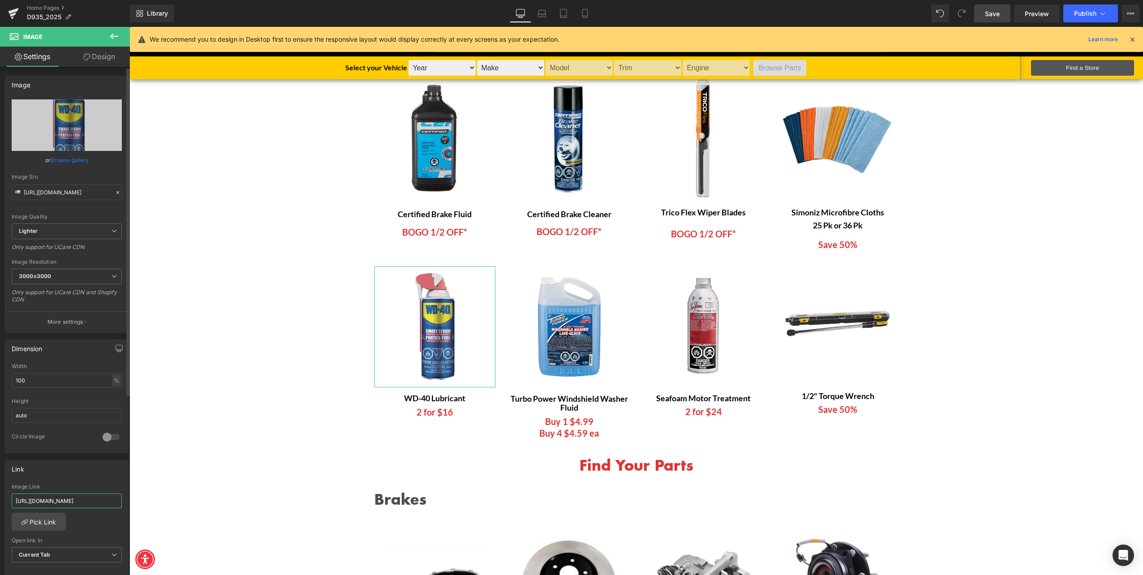
click at [70, 494] on input "[URL][DOMAIN_NAME]" at bounding box center [67, 501] width 110 height 15
paste input "wd-40-smart-straw-multi-purpose-lubricant-325-"
type input "[URL][DOMAIN_NAME]"
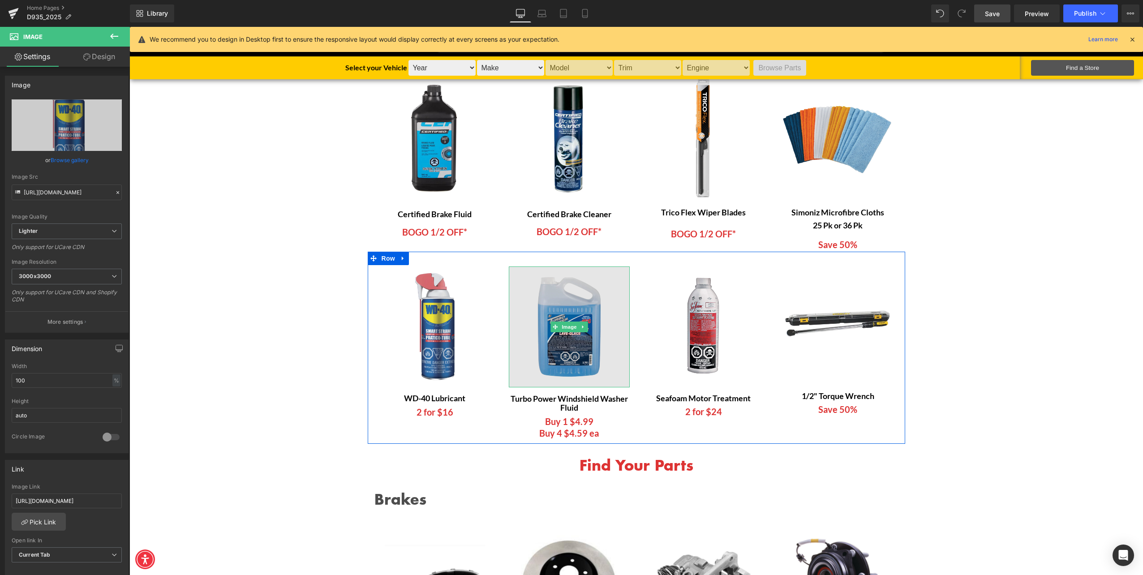
click at [555, 364] on img at bounding box center [569, 327] width 121 height 121
click at [545, 348] on img at bounding box center [569, 327] width 121 height 121
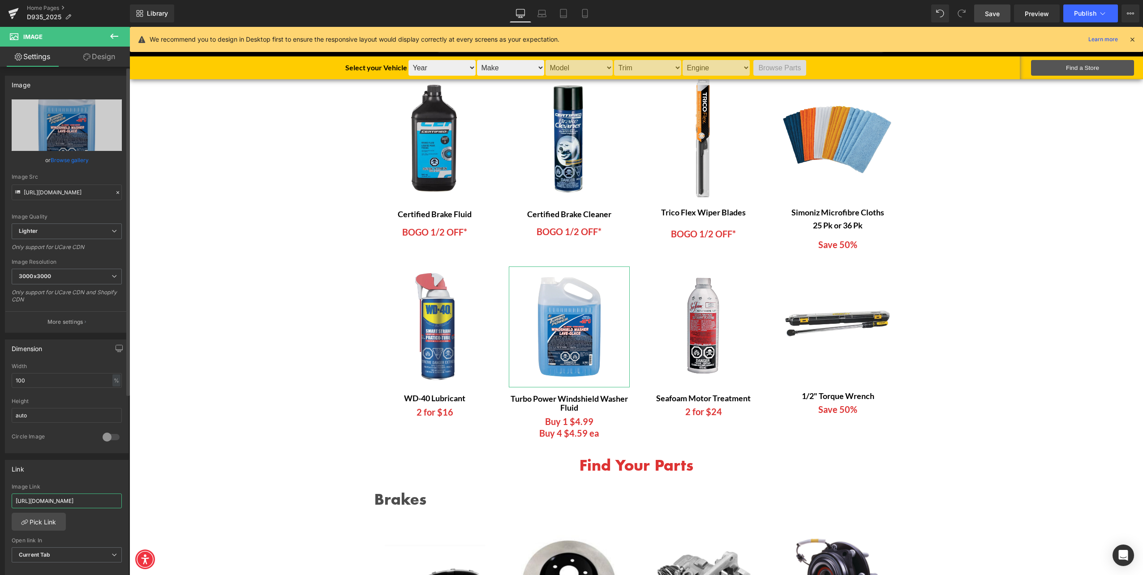
click at [40, 495] on input "[URL][DOMAIN_NAME]" at bounding box center [67, 501] width 110 height 15
type input "[URL][DOMAIN_NAME]"
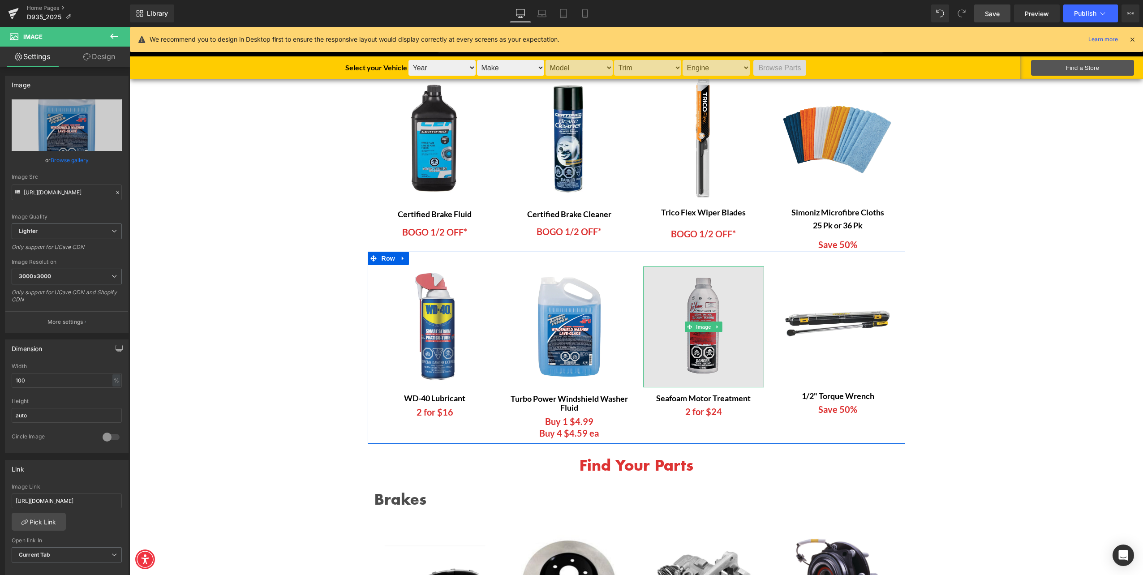
click at [702, 345] on img at bounding box center [703, 327] width 121 height 121
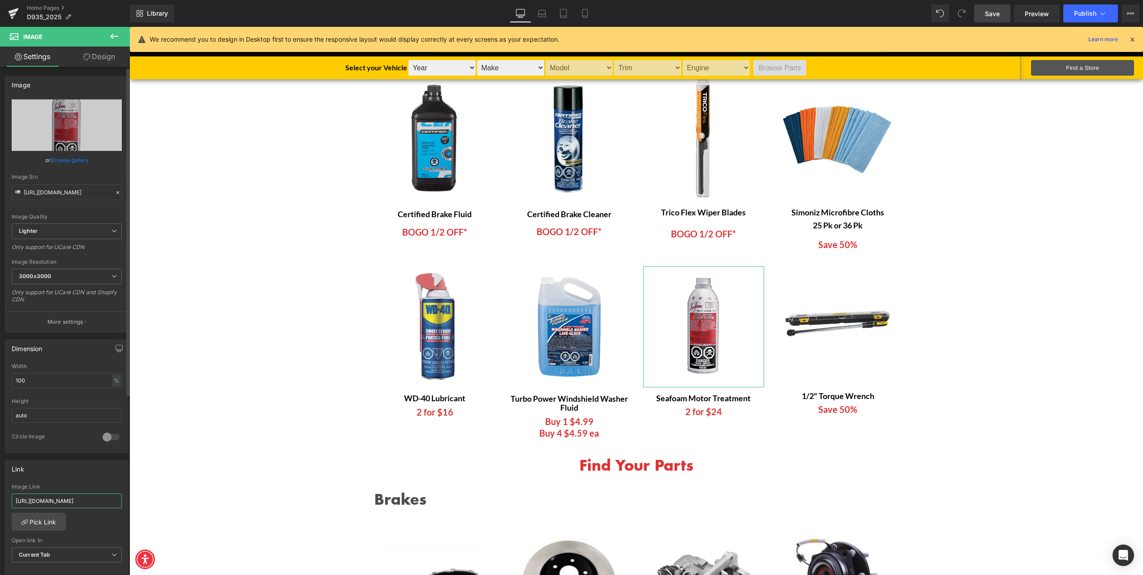
click at [33, 495] on input "[URL][DOMAIN_NAME]" at bounding box center [67, 501] width 110 height 15
paste input "sf-16-sea-foam-motor-treatment-473-ml"
type input "[URL][DOMAIN_NAME]"
click at [831, 328] on span "Image" at bounding box center [838, 326] width 19 height 11
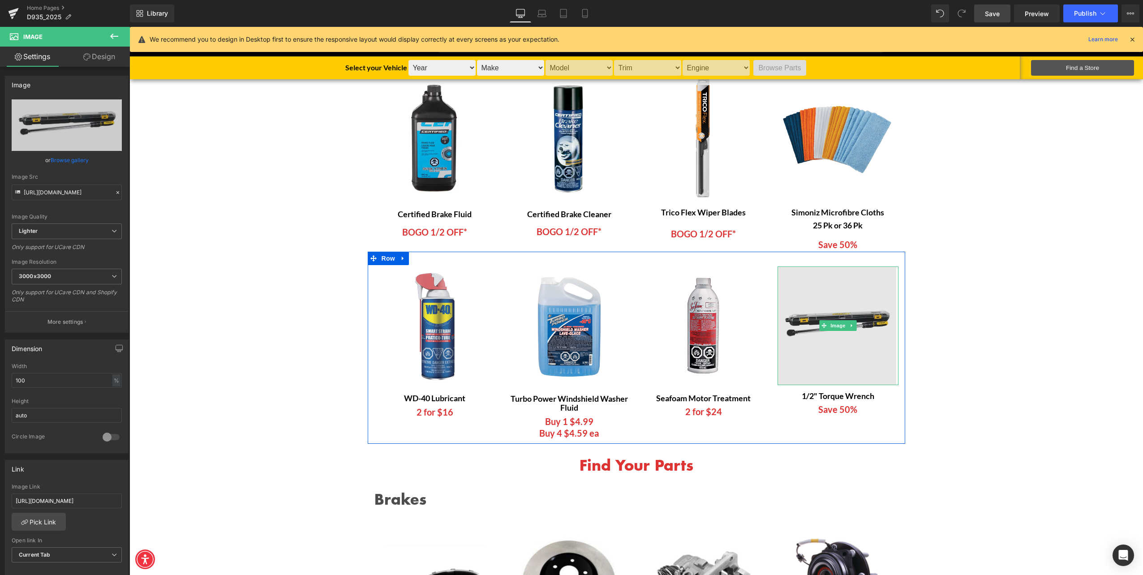
click at [845, 304] on img at bounding box center [838, 326] width 121 height 119
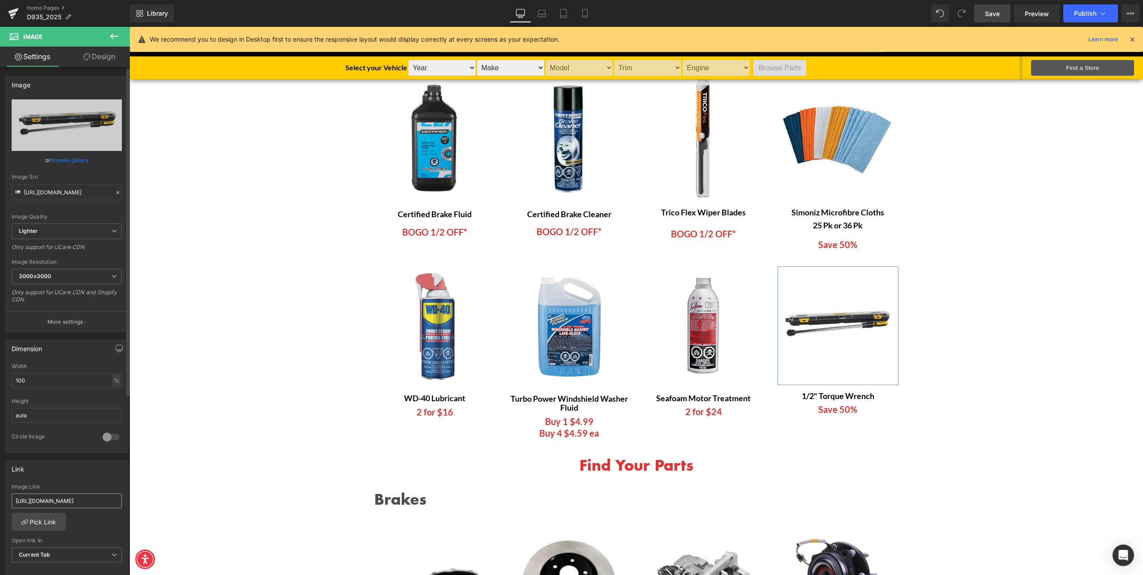
click at [34, 496] on input "[URL][DOMAIN_NAME]" at bounding box center [67, 501] width 110 height 15
click at [836, 327] on span "Image" at bounding box center [838, 325] width 19 height 11
click at [56, 495] on input "[URL][DOMAIN_NAME]" at bounding box center [67, 501] width 110 height 15
paste input "products/dwmt75462-dewalt-1-2-in-drive-torque-wrench"
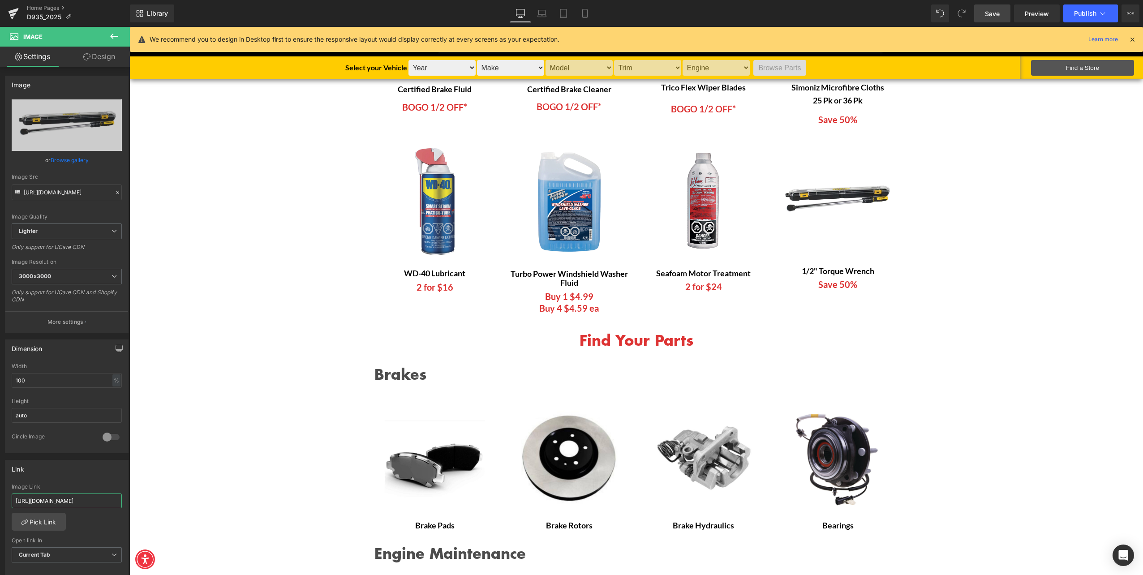
scroll to position [448, 0]
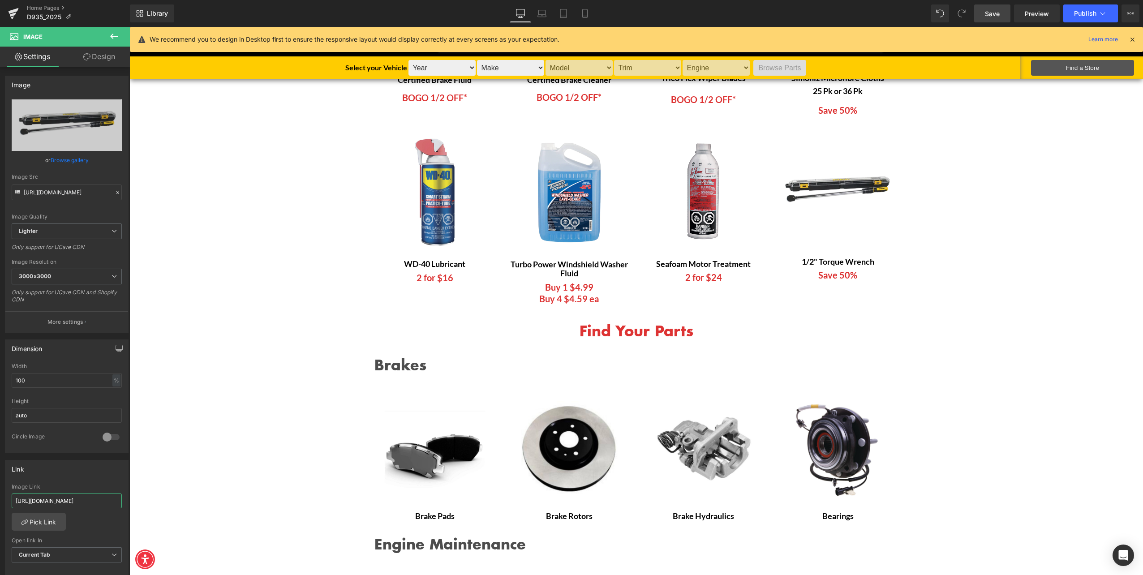
type input "[URL][DOMAIN_NAME]"
drag, startPoint x: 1004, startPoint y: 11, endPoint x: 547, endPoint y: 344, distance: 565.8
click at [1004, 11] on link "Save" at bounding box center [992, 13] width 36 height 18
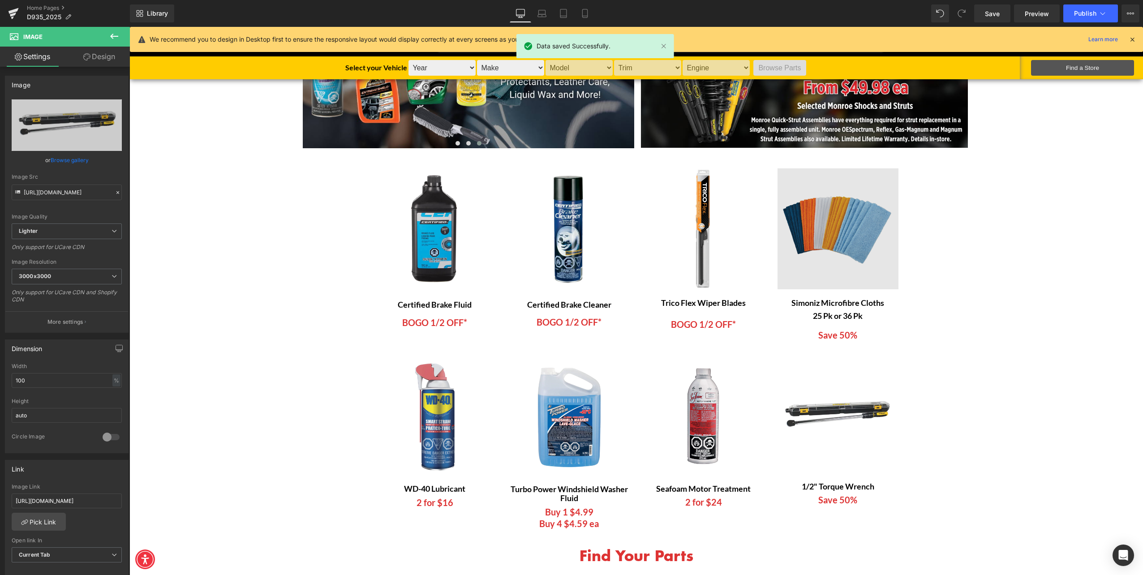
scroll to position [90, 0]
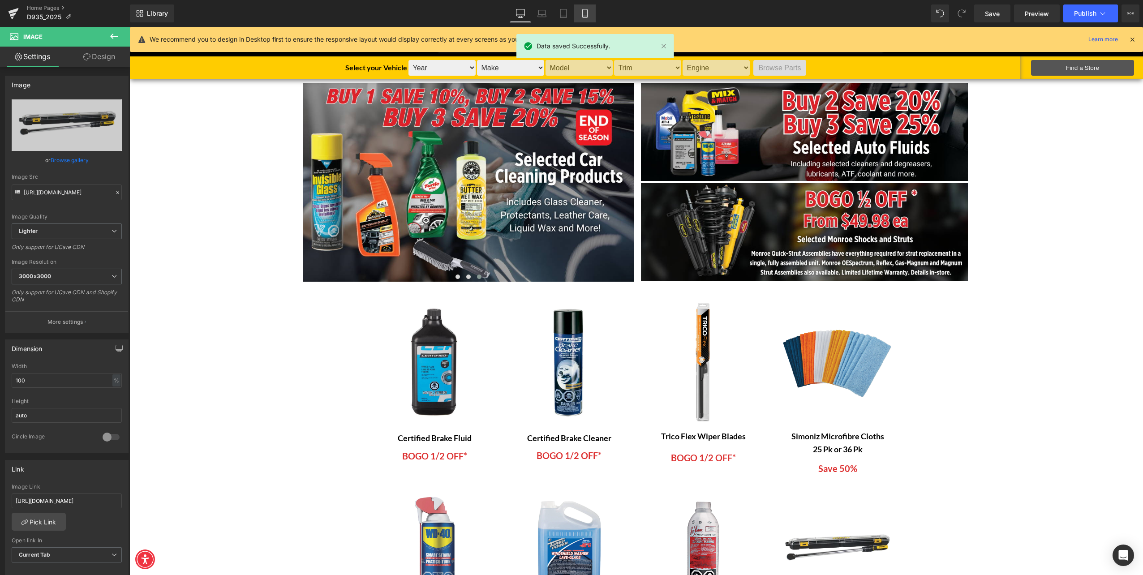
click at [582, 11] on icon at bounding box center [585, 13] width 9 height 9
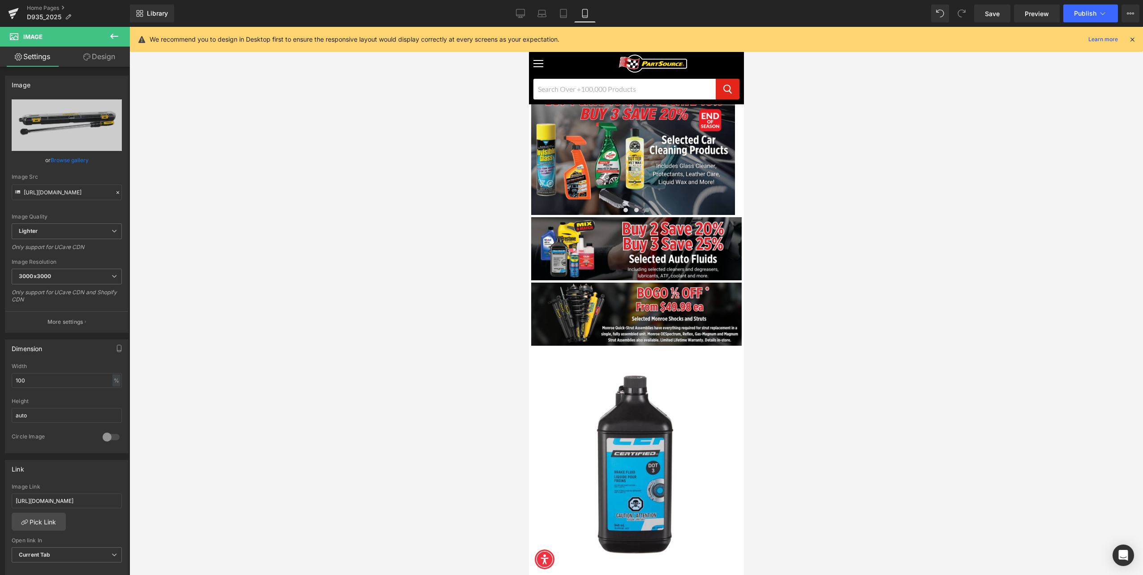
scroll to position [0, 0]
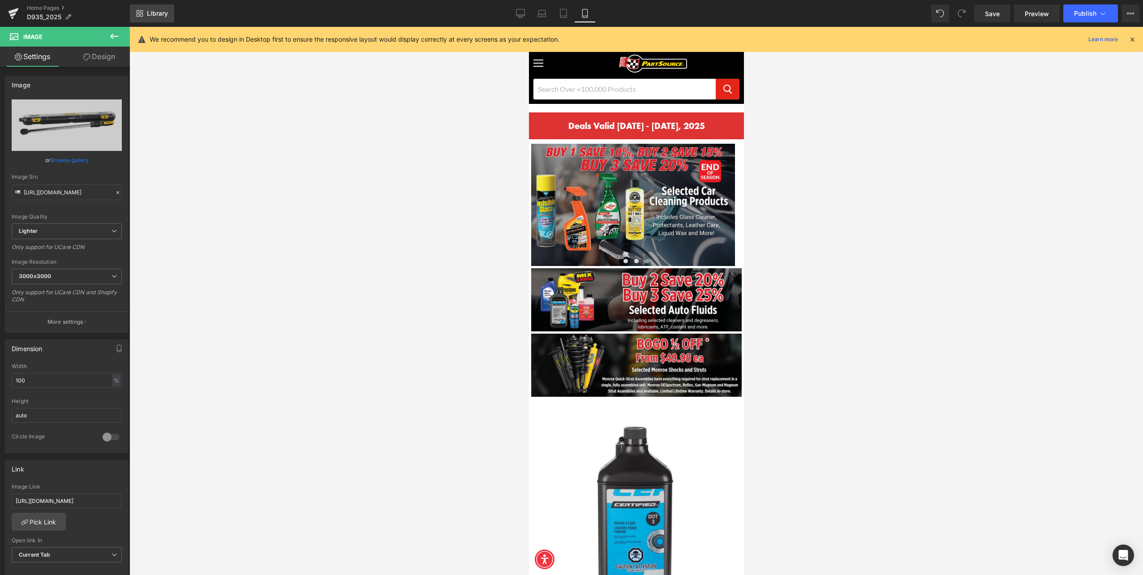
click at [145, 12] on link "Library" at bounding box center [152, 13] width 44 height 18
click at [526, 13] on link "Desktop" at bounding box center [521, 13] width 22 height 18
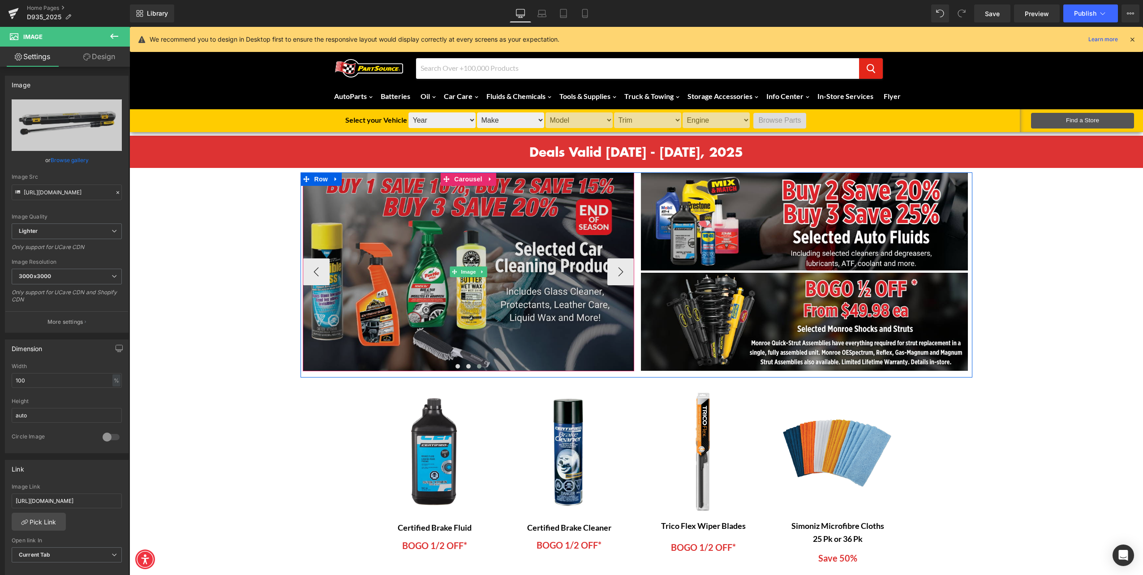
click at [465, 261] on img at bounding box center [468, 271] width 331 height 199
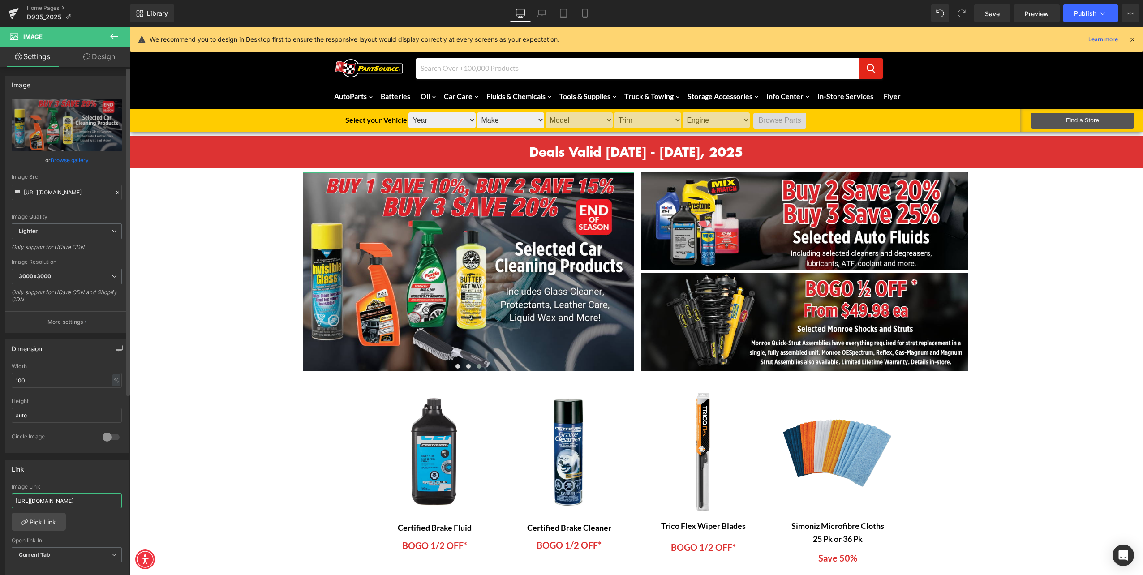
click at [71, 501] on input "[URL][DOMAIN_NAME]" at bounding box center [67, 501] width 110 height 15
type input "[URL][DOMAIN_NAME]"
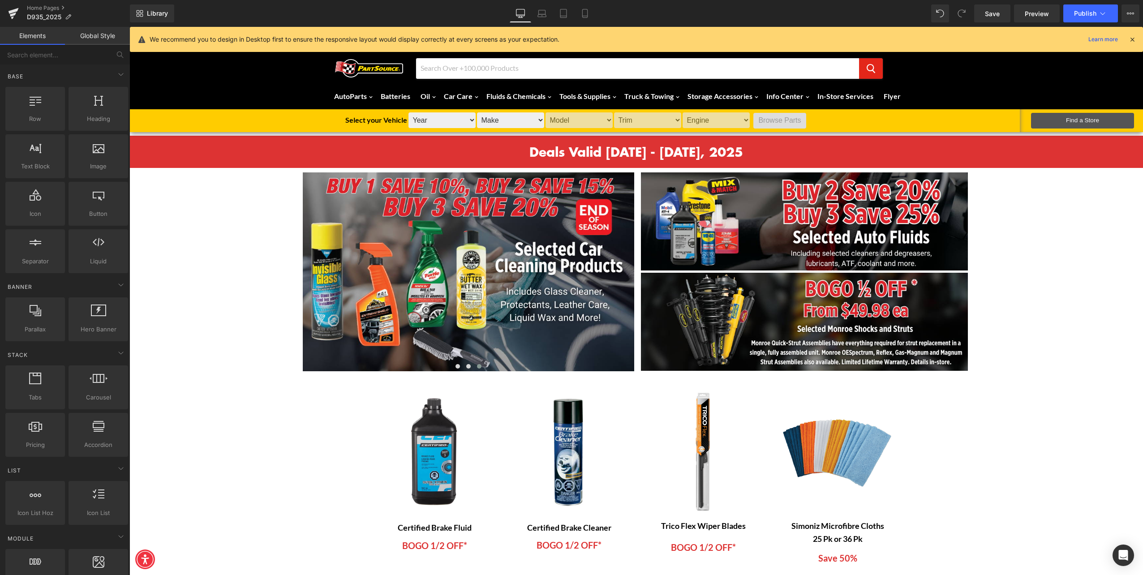
scroll to position [0, 0]
click at [607, 267] on button "›" at bounding box center [620, 271] width 27 height 27
click at [314, 267] on button "‹" at bounding box center [316, 271] width 27 height 27
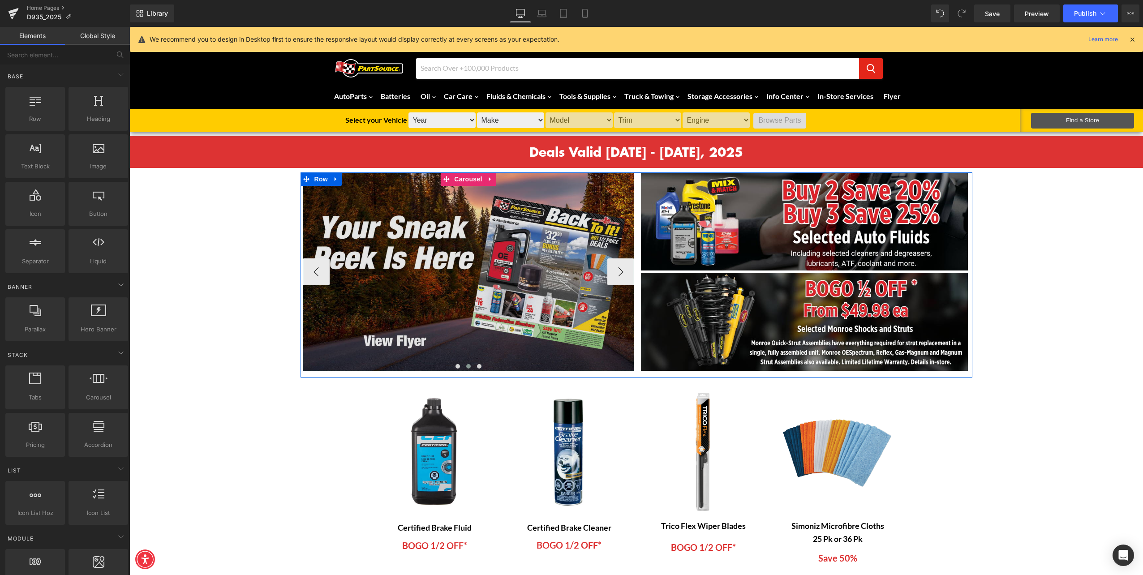
click at [401, 278] on img at bounding box center [468, 271] width 331 height 199
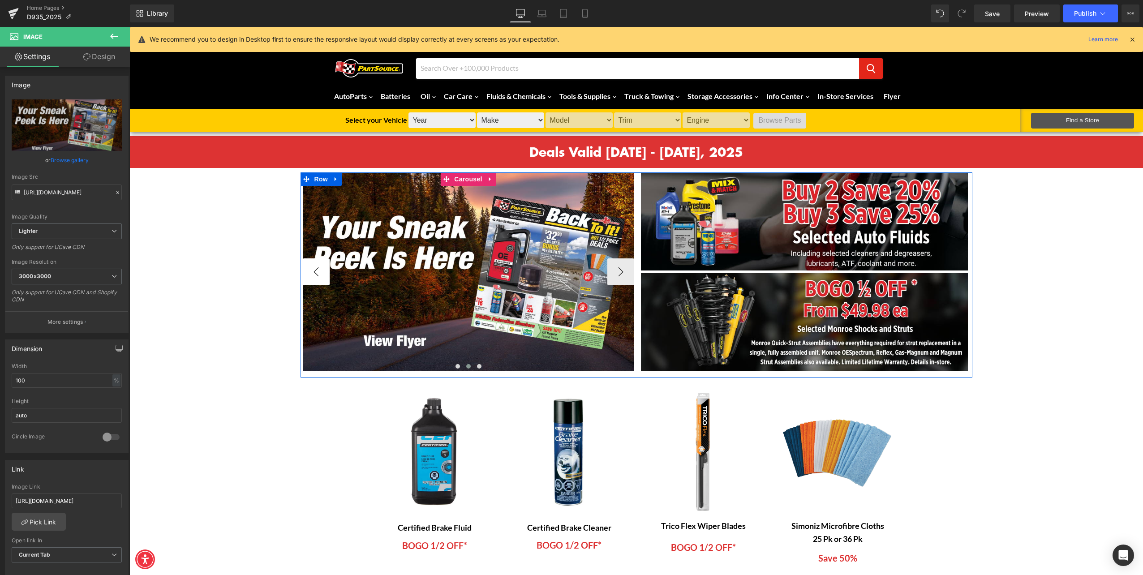
click at [317, 271] on button "‹" at bounding box center [316, 271] width 27 height 27
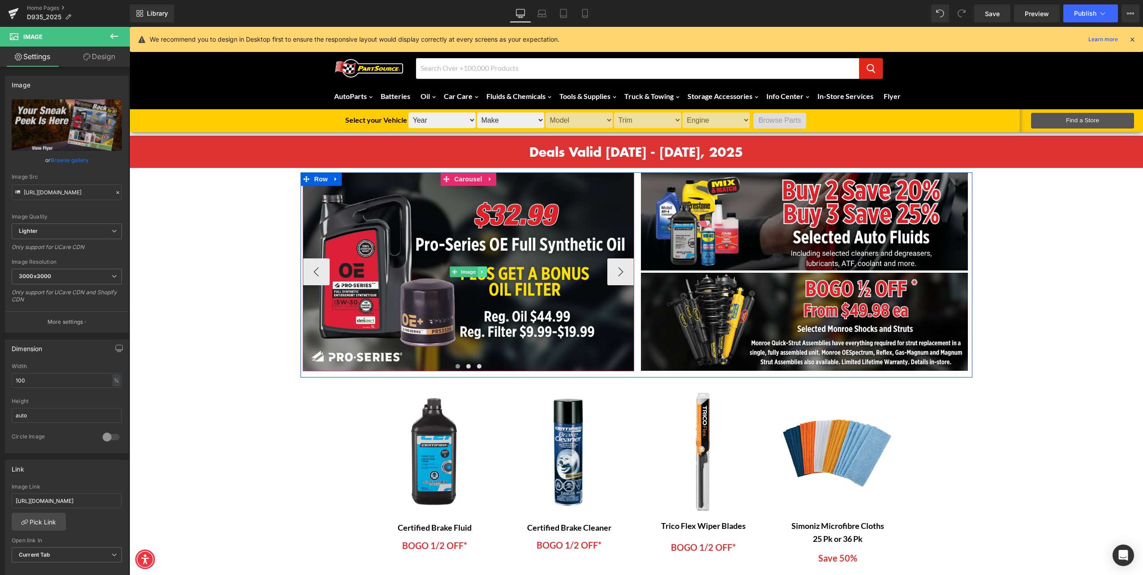
click at [436, 268] on div "Image" at bounding box center [468, 271] width 331 height 199
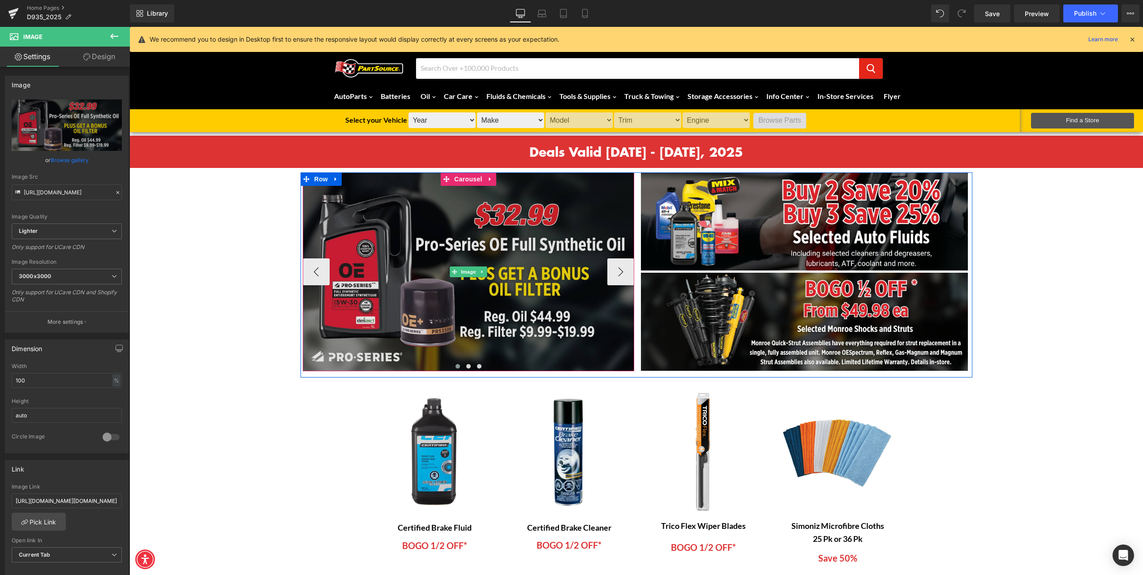
click at [416, 271] on img at bounding box center [468, 271] width 331 height 199
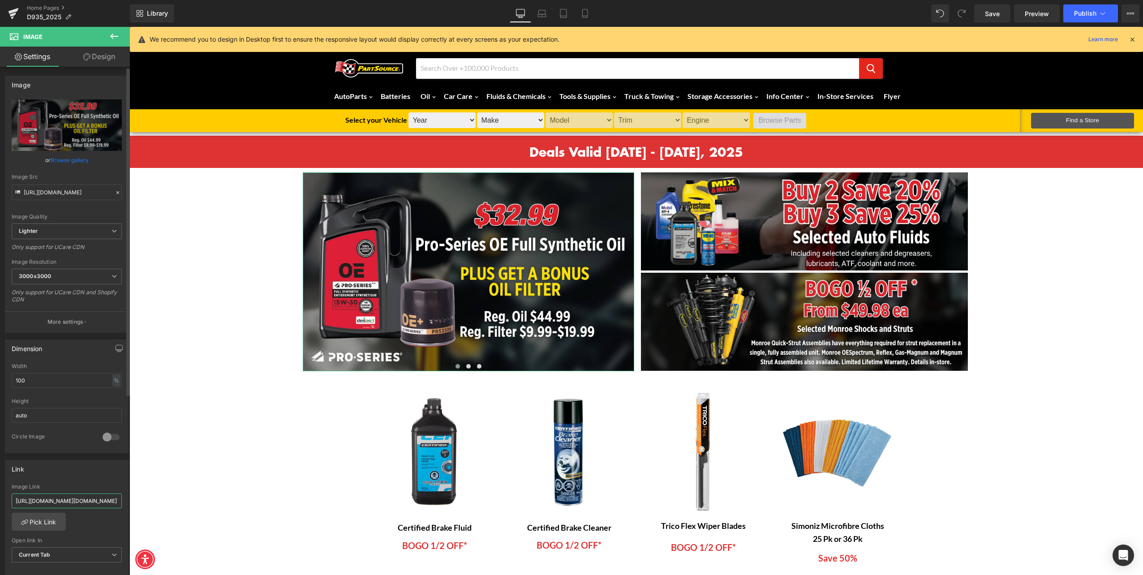
click at [72, 494] on input "[URL][DOMAIN_NAME][DOMAIN_NAME]" at bounding box center [67, 501] width 110 height 15
paste input "search?type=product&q=pro*+series*+oil*+5L*"
type input "[URL][DOMAIN_NAME]"
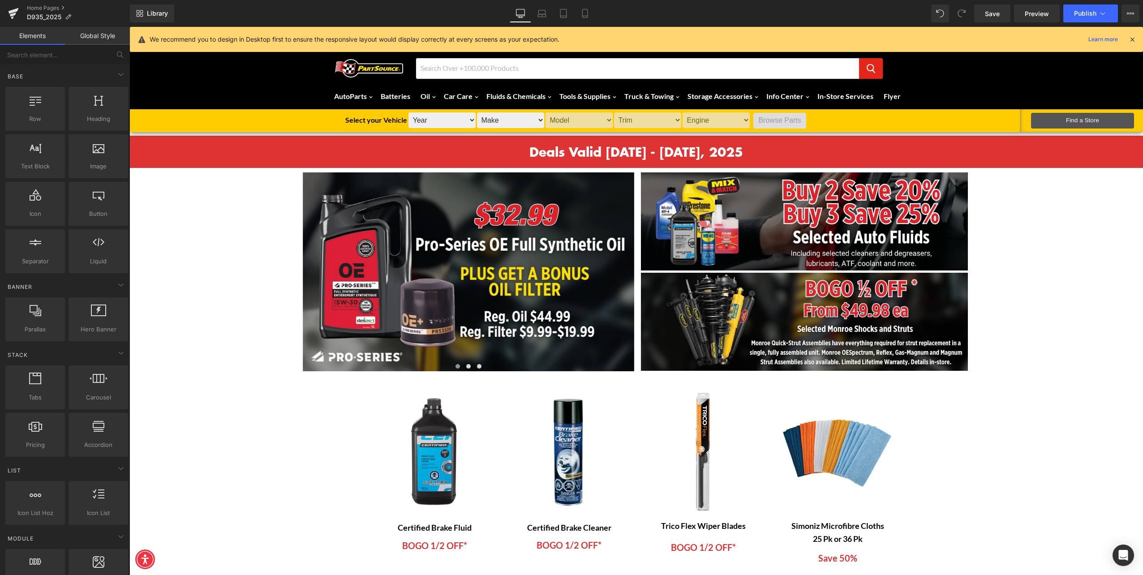
click at [996, 11] on span "Save" at bounding box center [992, 13] width 15 height 9
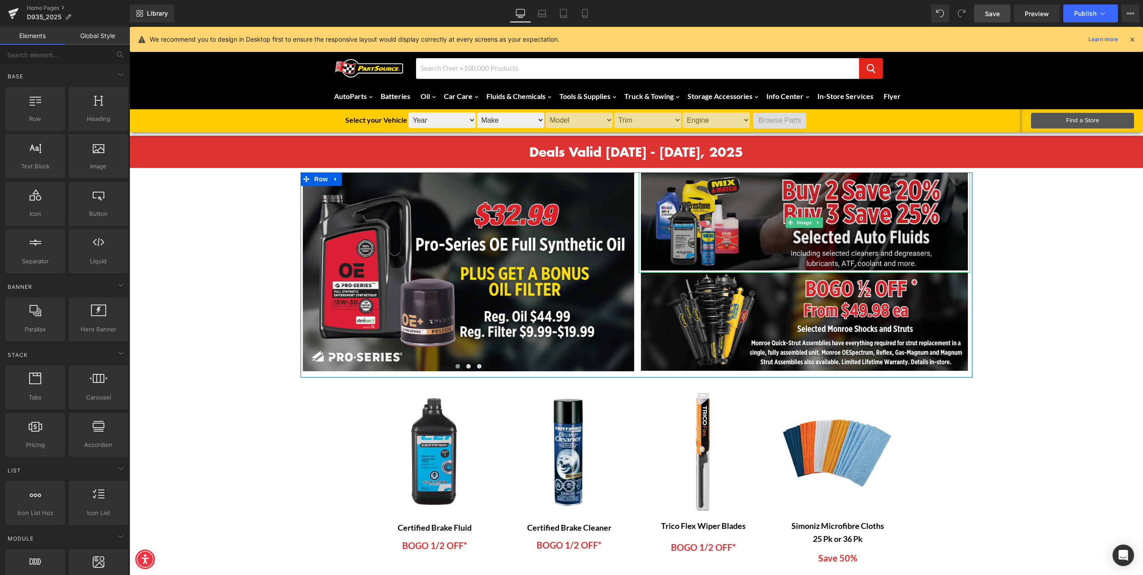
click at [715, 225] on img at bounding box center [804, 222] width 331 height 100
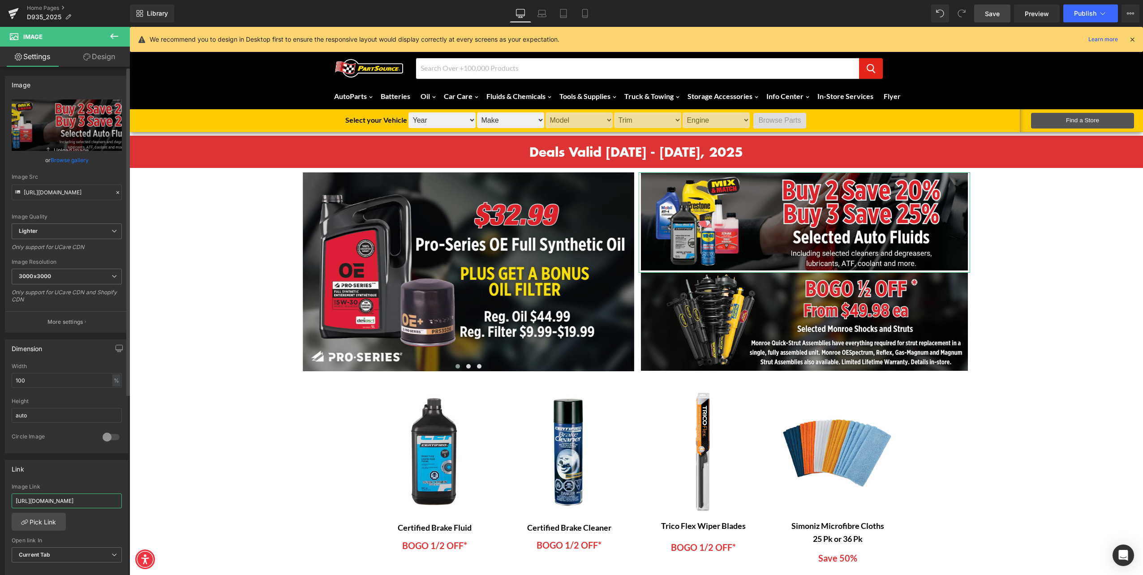
click at [61, 503] on input "[URL][DOMAIN_NAME]" at bounding box center [67, 501] width 110 height 15
paste input "auto-fluids"
type input "[URL][DOMAIN_NAME]"
click at [987, 17] on span "Save" at bounding box center [992, 13] width 15 height 9
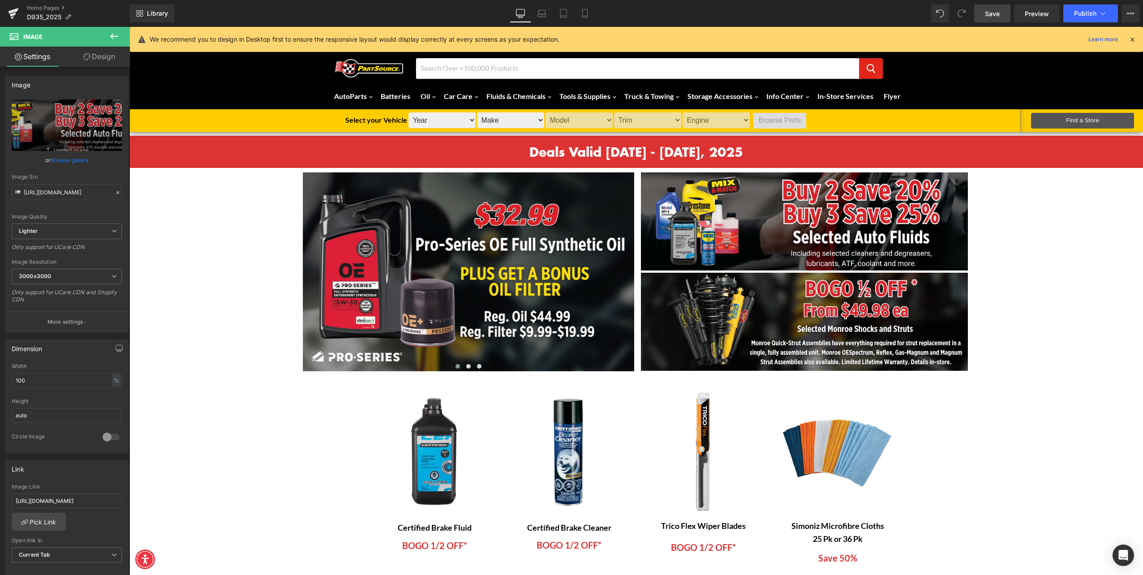
scroll to position [0, 0]
click at [1042, 14] on span "Preview" at bounding box center [1037, 13] width 24 height 9
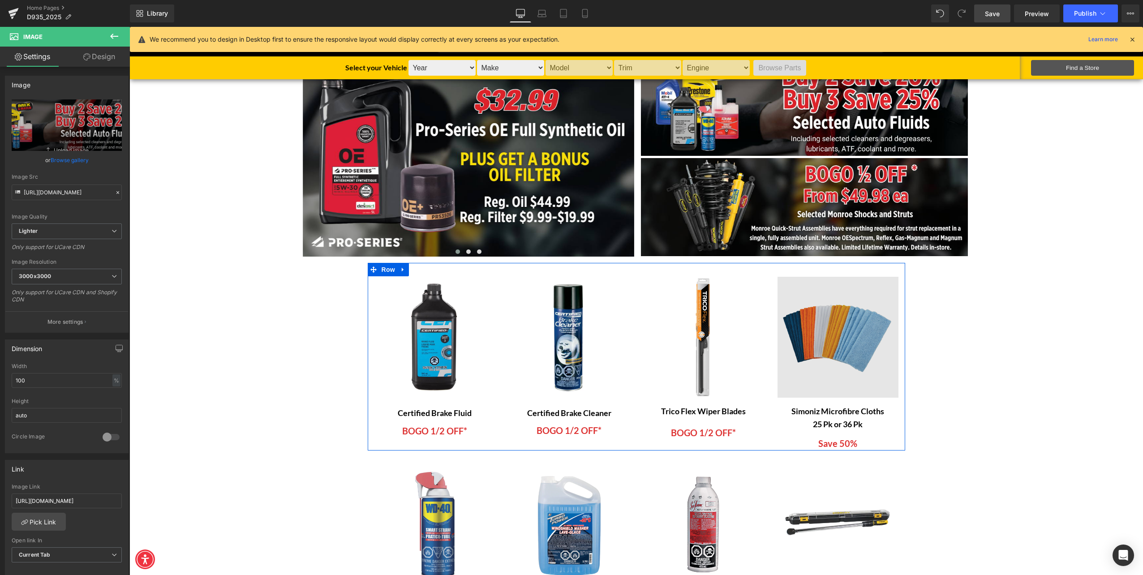
scroll to position [134, 0]
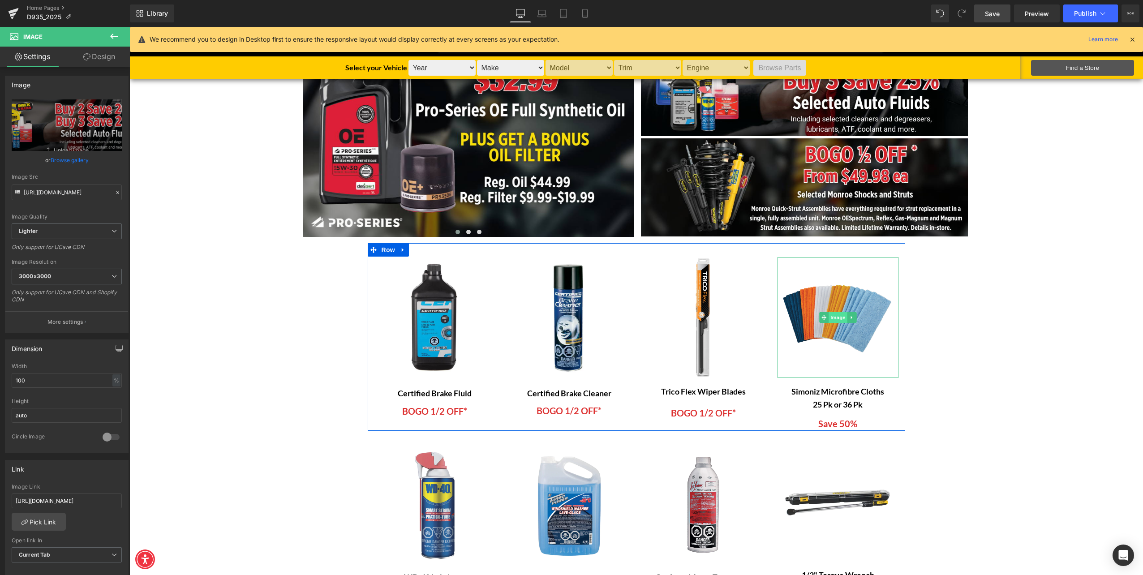
click at [829, 319] on span "Image" at bounding box center [838, 317] width 19 height 11
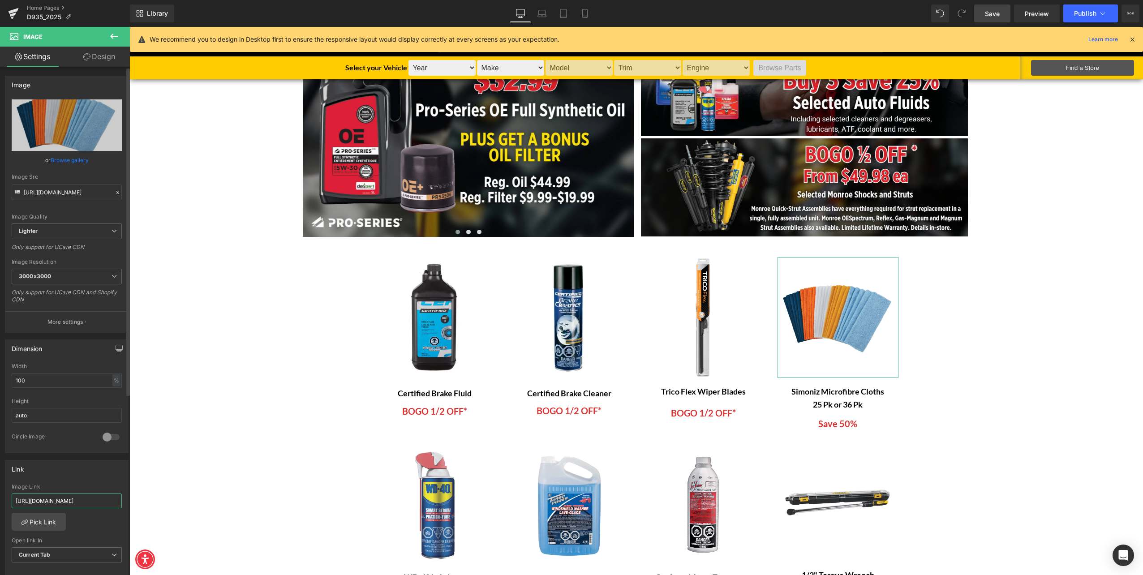
click at [43, 495] on input "[URL][DOMAIN_NAME]" at bounding box center [67, 501] width 110 height 15
paste input "collections/simoniz-microfibre-cloths"
type input "[URL][DOMAIN_NAME]"
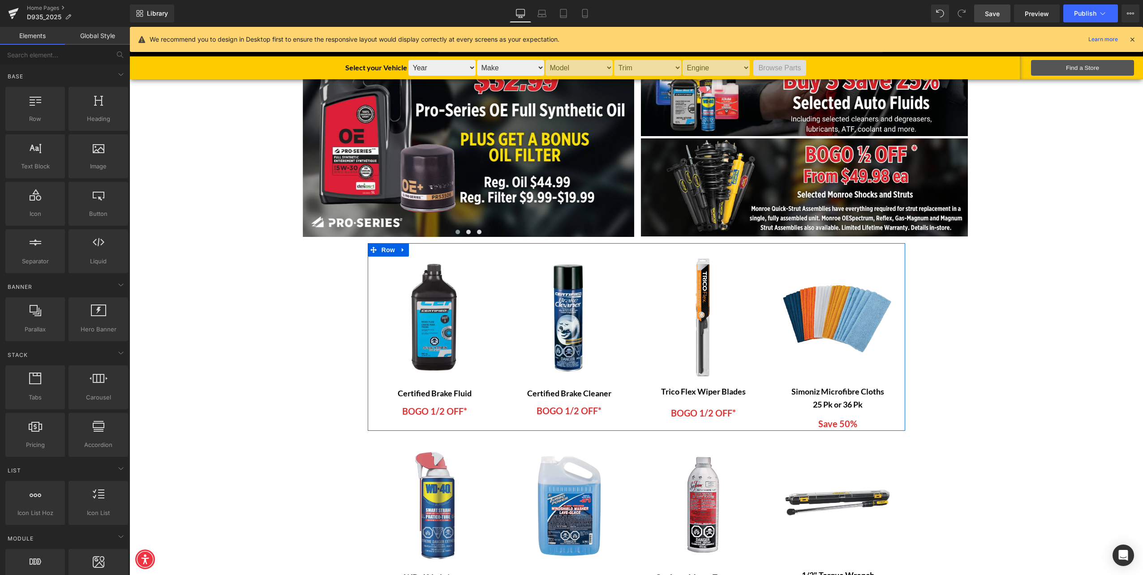
scroll to position [0, 0]
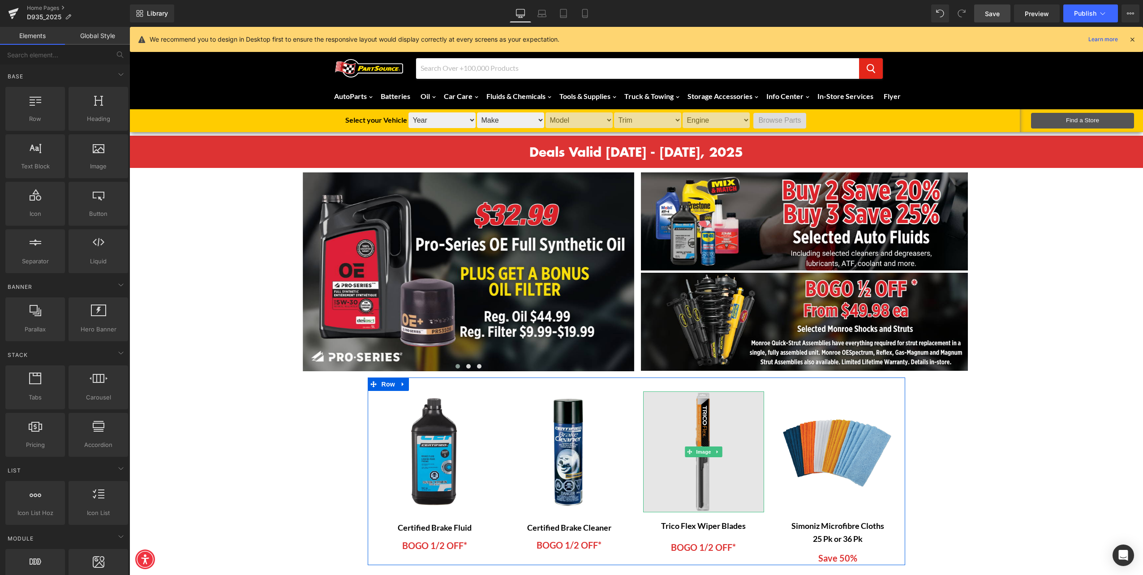
click at [725, 456] on img at bounding box center [703, 452] width 121 height 121
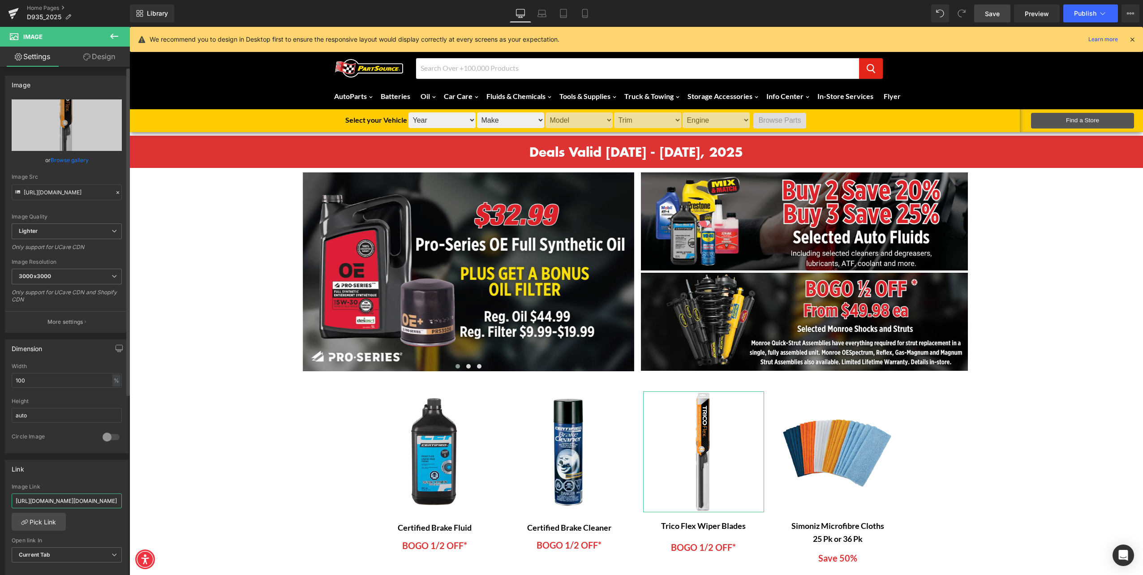
click at [69, 499] on input "[URL][DOMAIN_NAME][DOMAIN_NAME]" at bounding box center [67, 501] width 110 height 15
type input "[URL][DOMAIN_NAME]"
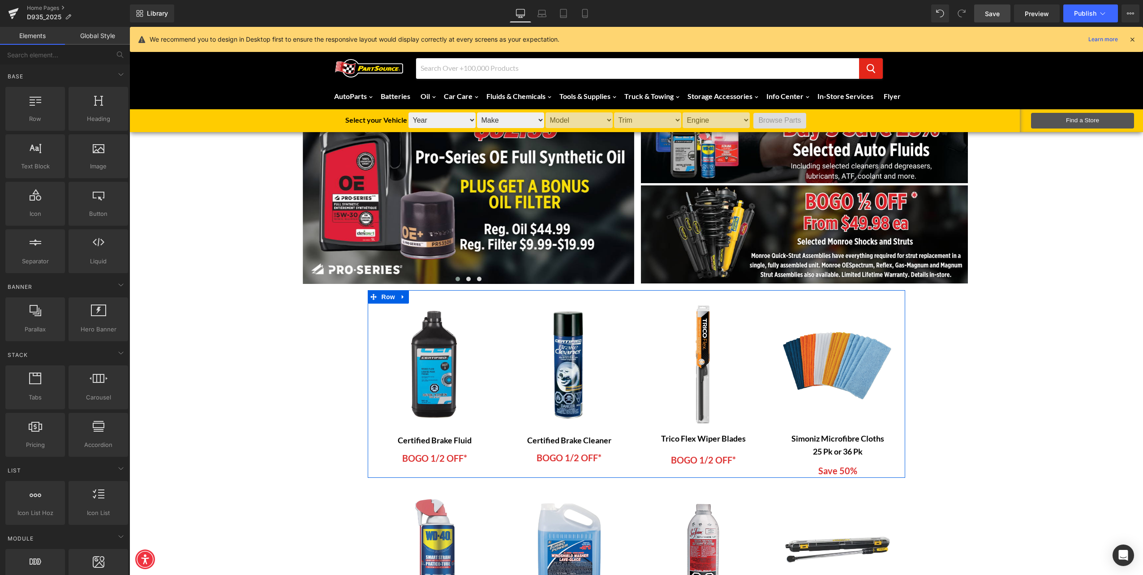
scroll to position [90, 0]
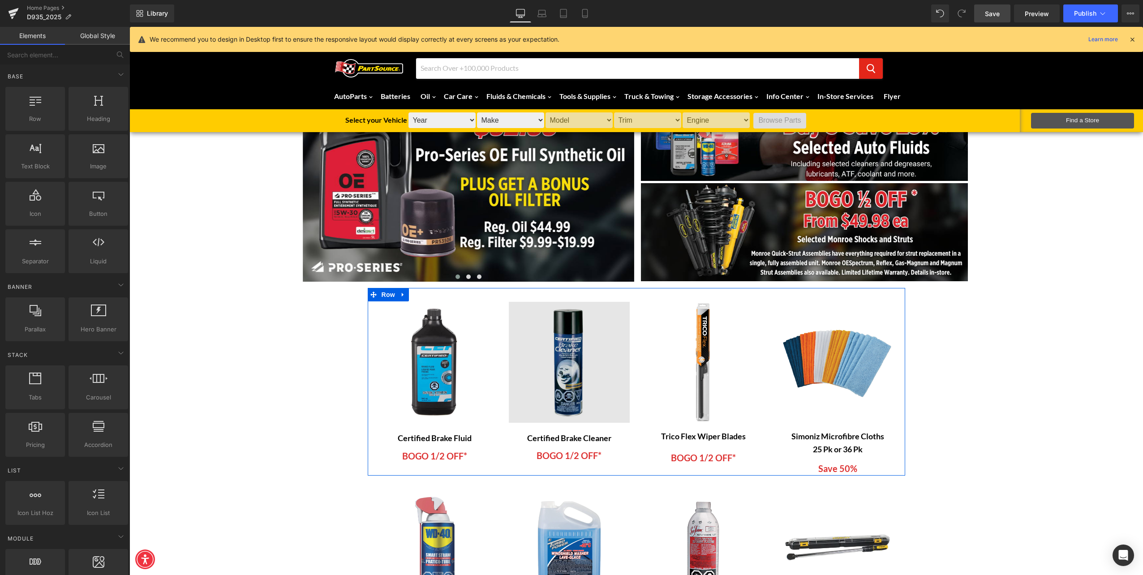
click at [593, 371] on img at bounding box center [569, 362] width 121 height 121
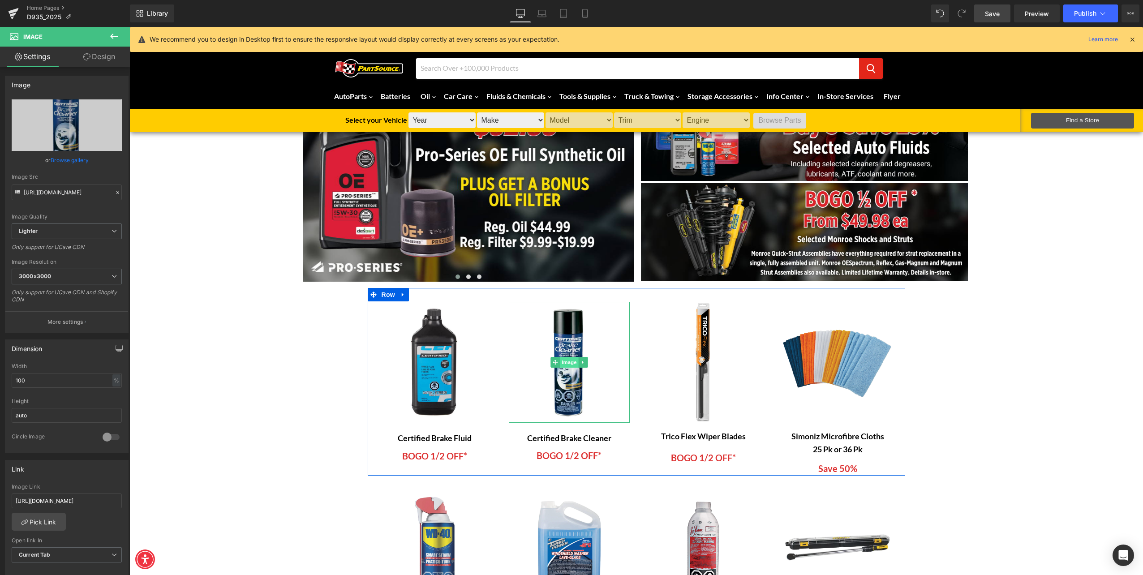
click at [570, 360] on span "Image" at bounding box center [569, 362] width 19 height 11
click at [36, 495] on input "[URL][DOMAIN_NAME]" at bounding box center [67, 501] width 110 height 15
type input "[URL][DOMAIN_NAME]"
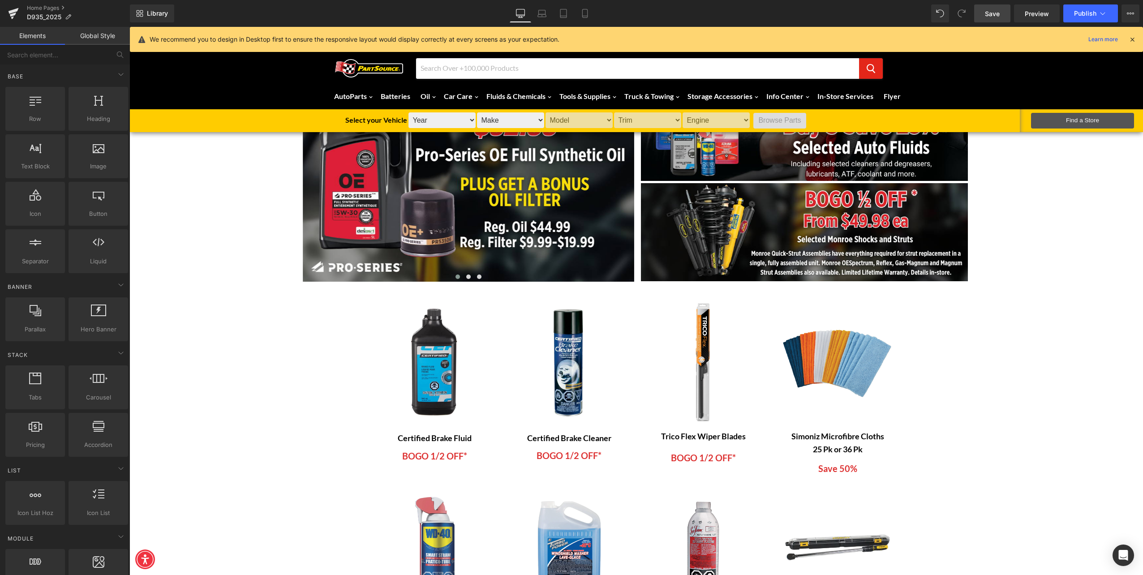
click at [999, 11] on span "Save" at bounding box center [992, 13] width 15 height 9
click at [1038, 9] on span "Preview" at bounding box center [1037, 13] width 24 height 9
click at [992, 11] on span "Save" at bounding box center [992, 13] width 15 height 9
click at [39, 6] on link "Home Pages" at bounding box center [78, 7] width 103 height 7
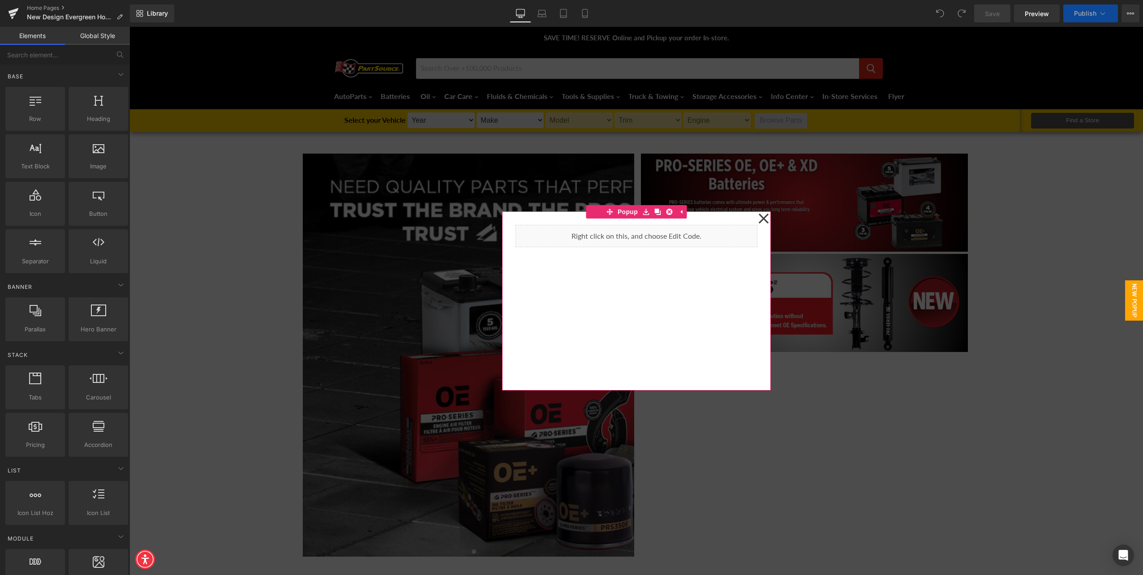
click at [758, 220] on icon at bounding box center [763, 218] width 11 height 45
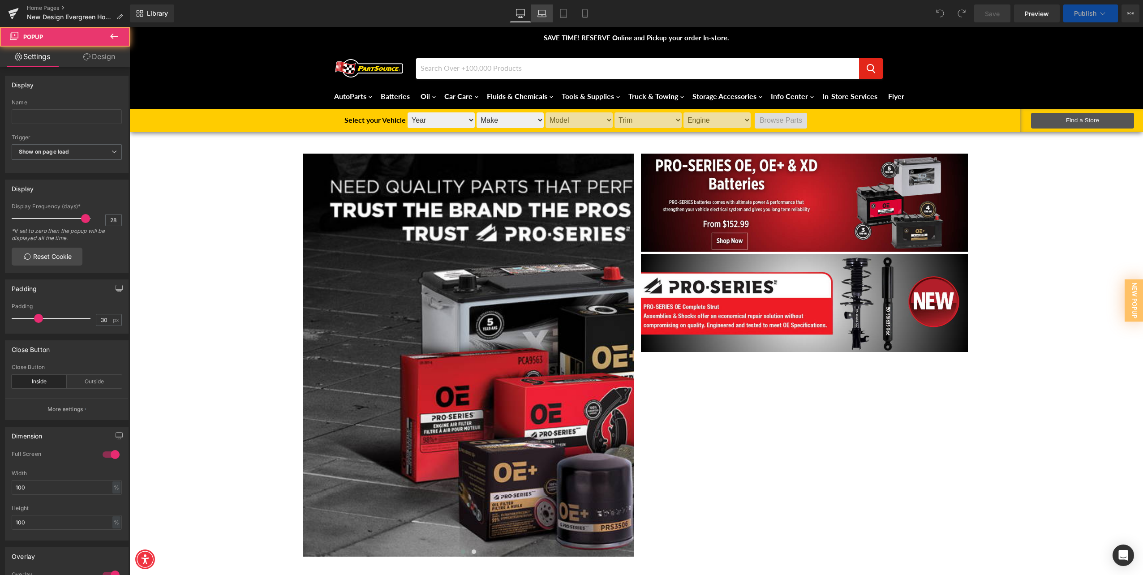
click at [534, 13] on link "Laptop" at bounding box center [542, 13] width 22 height 18
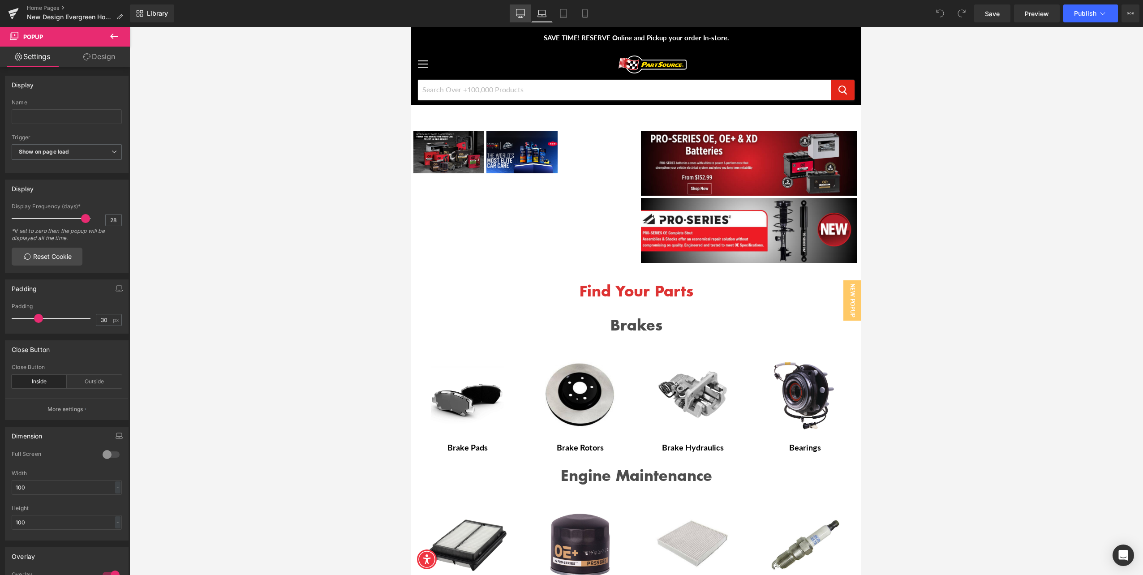
click at [521, 15] on icon at bounding box center [520, 13] width 9 height 9
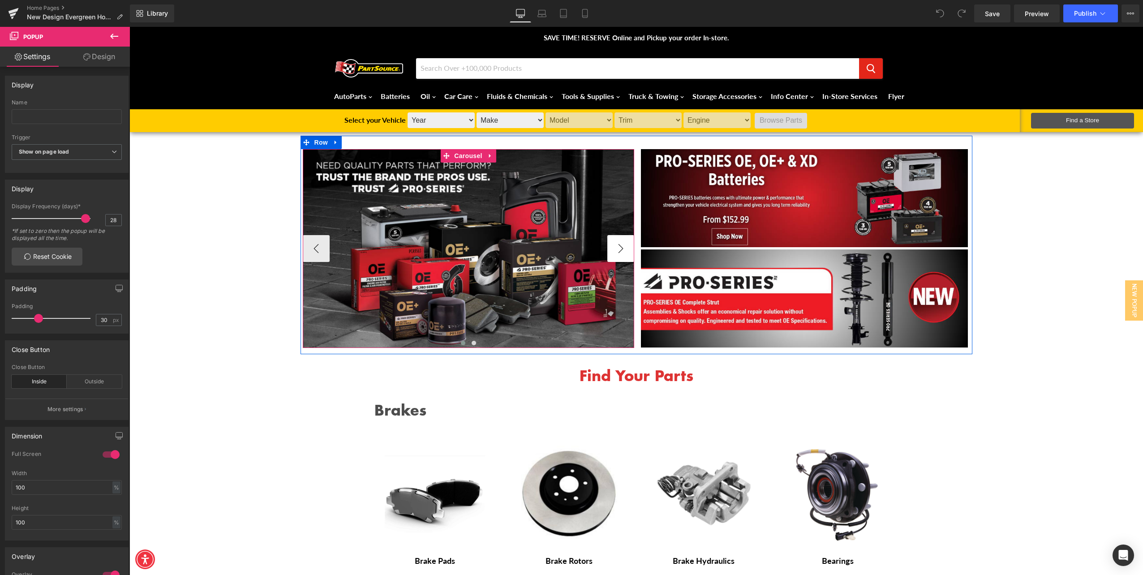
click at [619, 254] on button "›" at bounding box center [620, 248] width 27 height 27
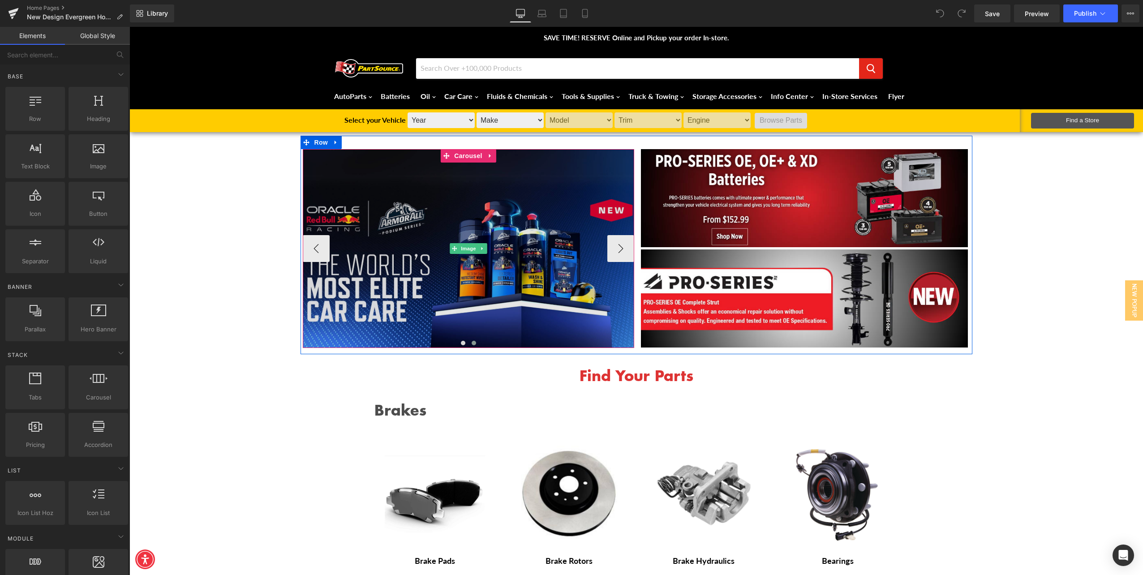
click at [339, 172] on img at bounding box center [468, 248] width 331 height 199
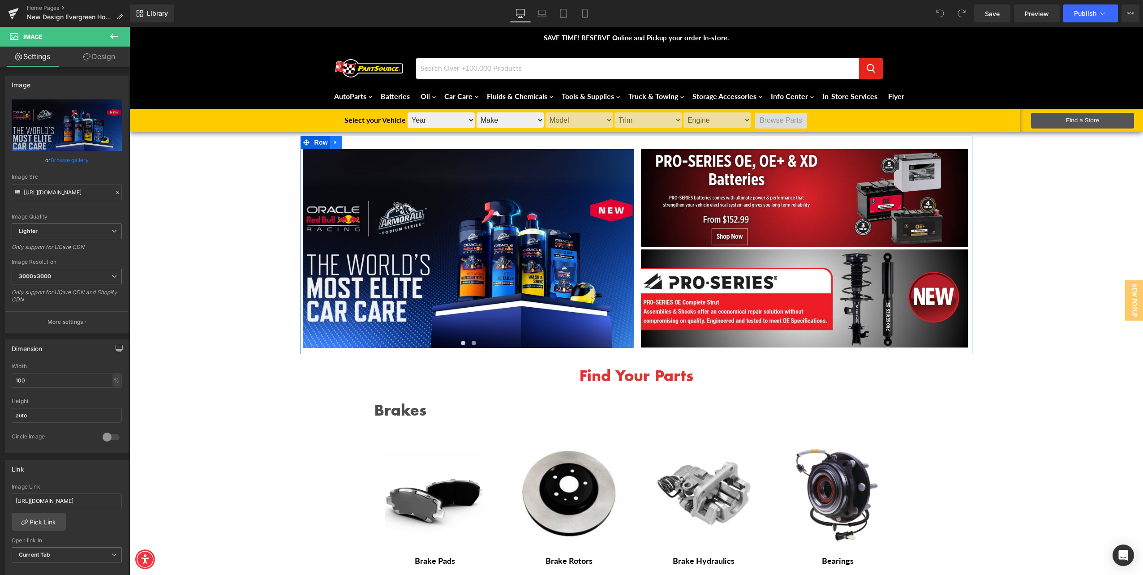
click at [333, 143] on icon at bounding box center [336, 142] width 6 height 7
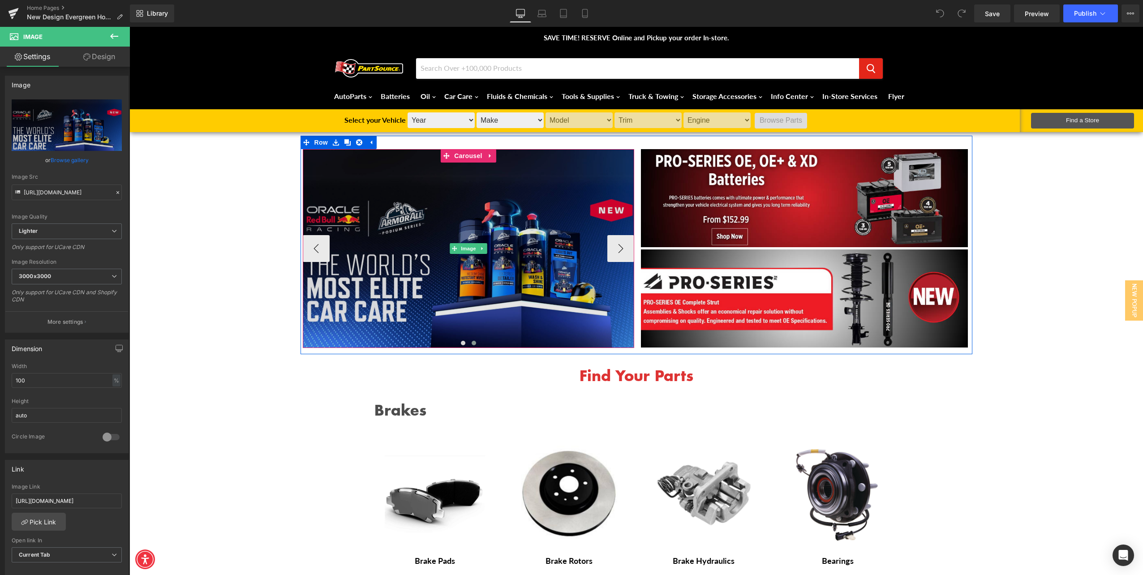
click at [335, 185] on img at bounding box center [468, 248] width 331 height 199
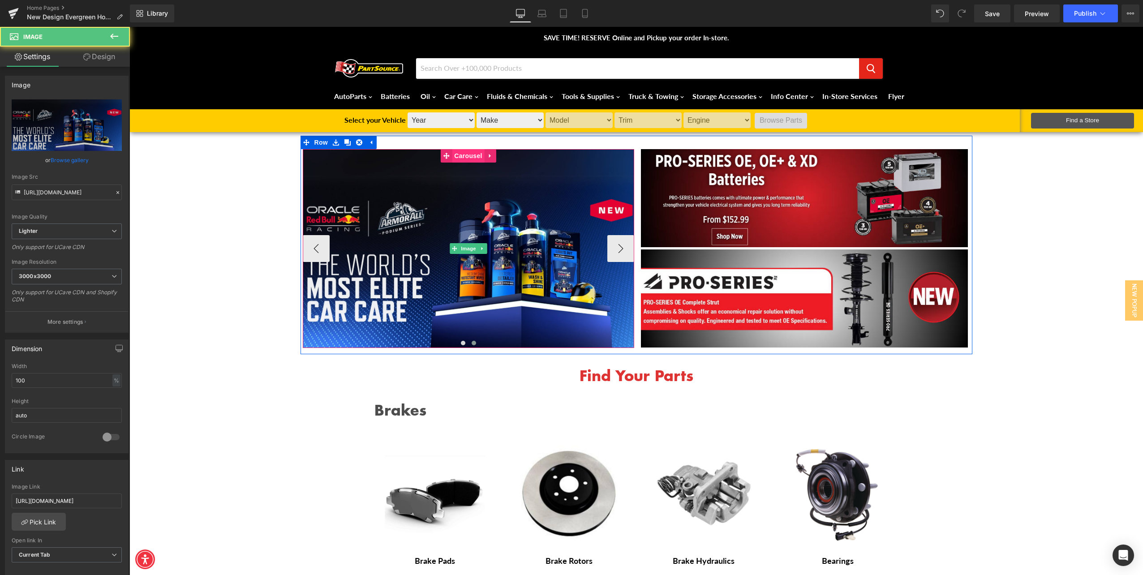
click at [479, 154] on span "Carousel" at bounding box center [468, 155] width 32 height 13
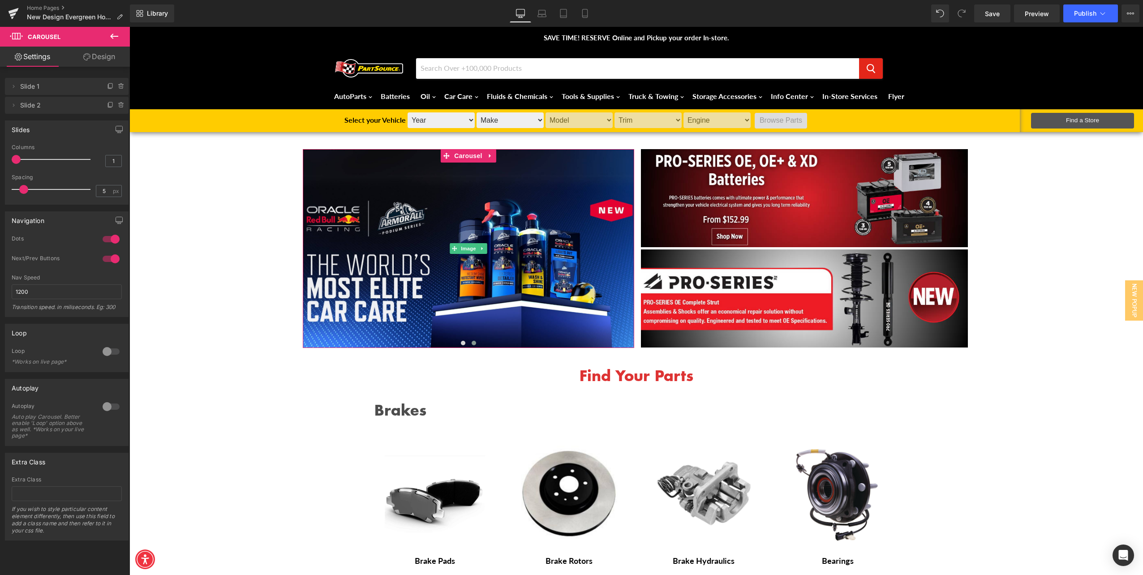
click at [7, 107] on li "Delete Cancel Slide 2 Slide 2 Name Slide 2" at bounding box center [67, 105] width 124 height 17
click at [11, 107] on icon at bounding box center [13, 105] width 7 height 7
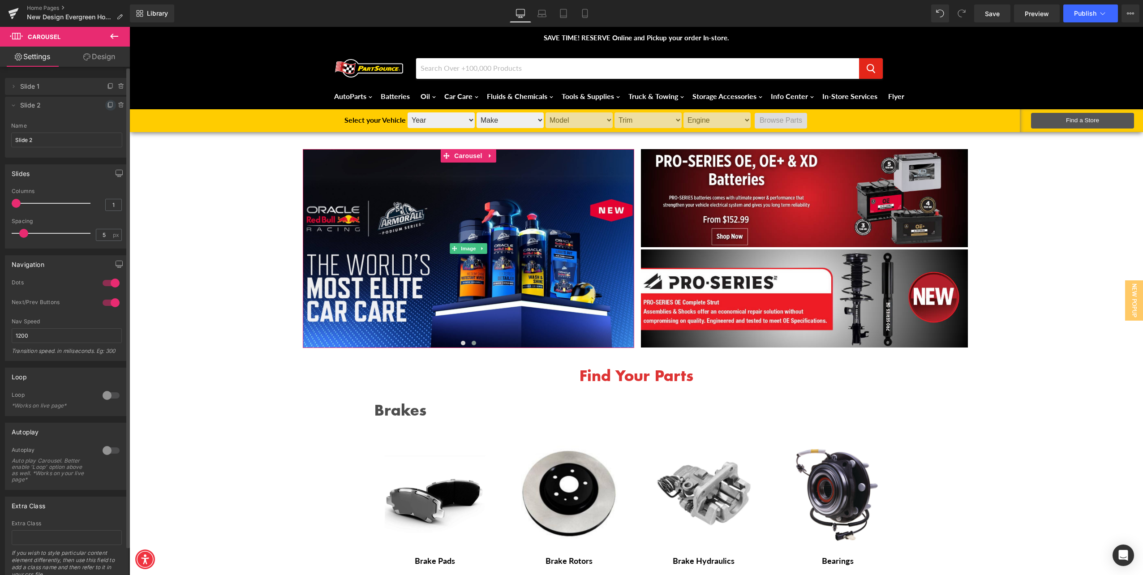
click at [108, 104] on icon at bounding box center [110, 105] width 7 height 7
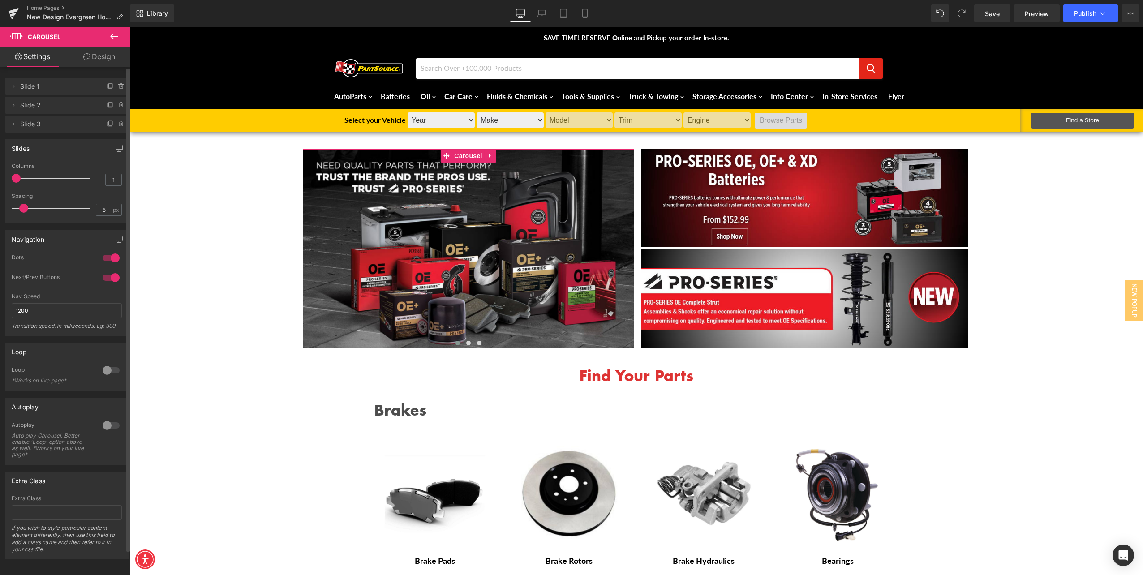
click at [41, 124] on span "Slide 3" at bounding box center [57, 124] width 75 height 17
click at [15, 124] on icon at bounding box center [13, 124] width 7 height 7
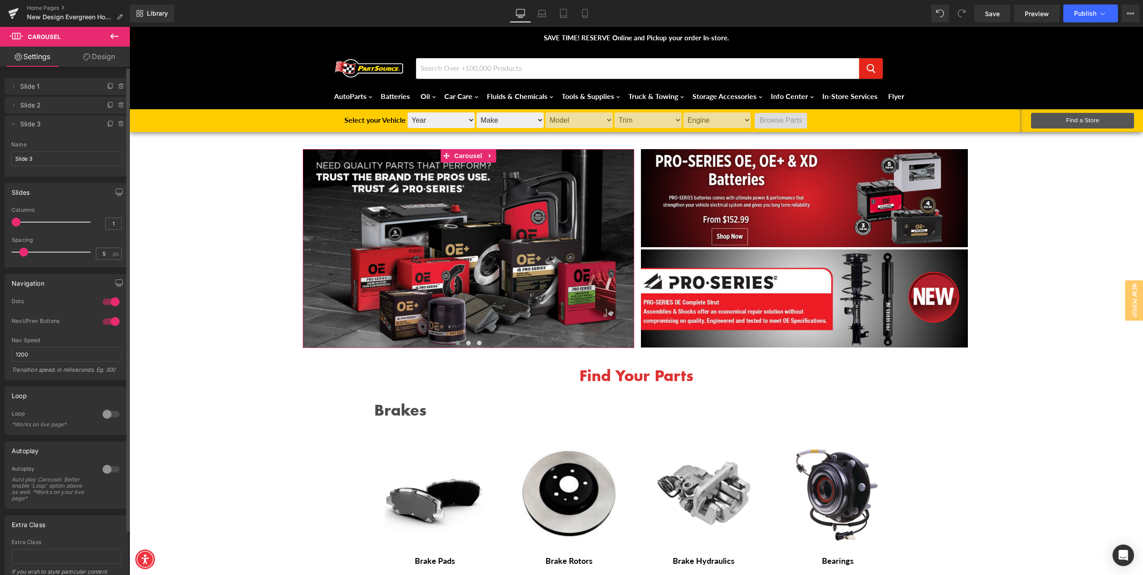
click at [36, 124] on span "Slide 3" at bounding box center [57, 124] width 75 height 17
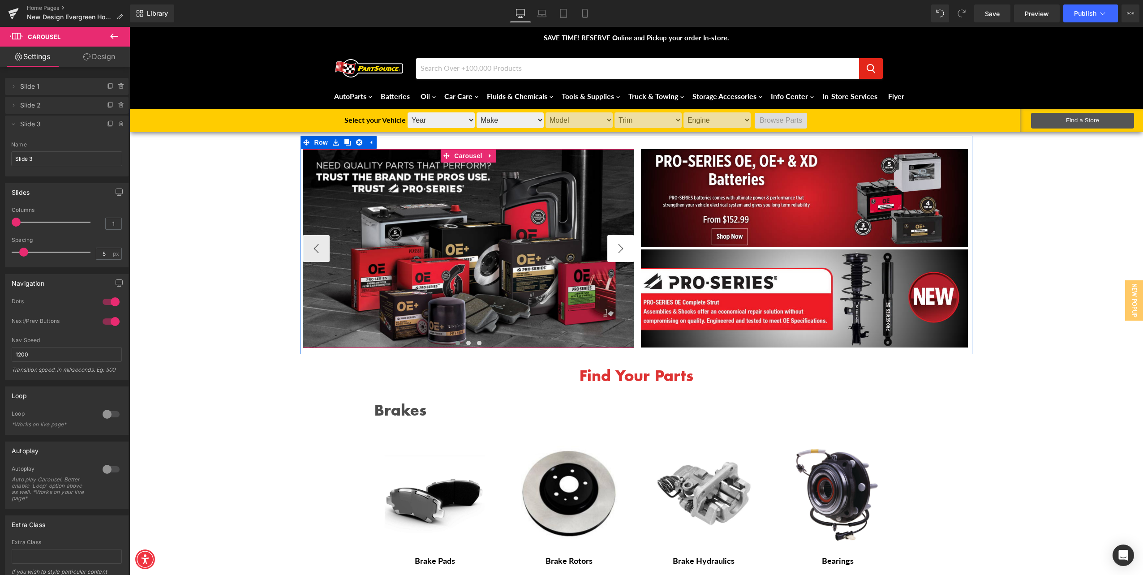
click at [614, 246] on button "›" at bounding box center [620, 248] width 27 height 27
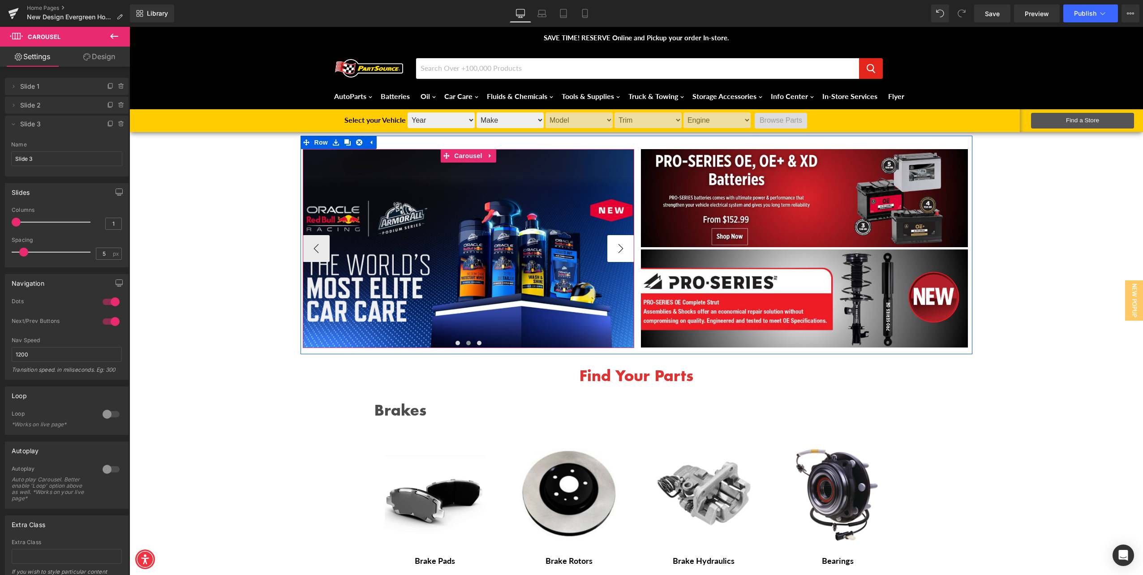
click at [614, 246] on button "›" at bounding box center [620, 248] width 27 height 27
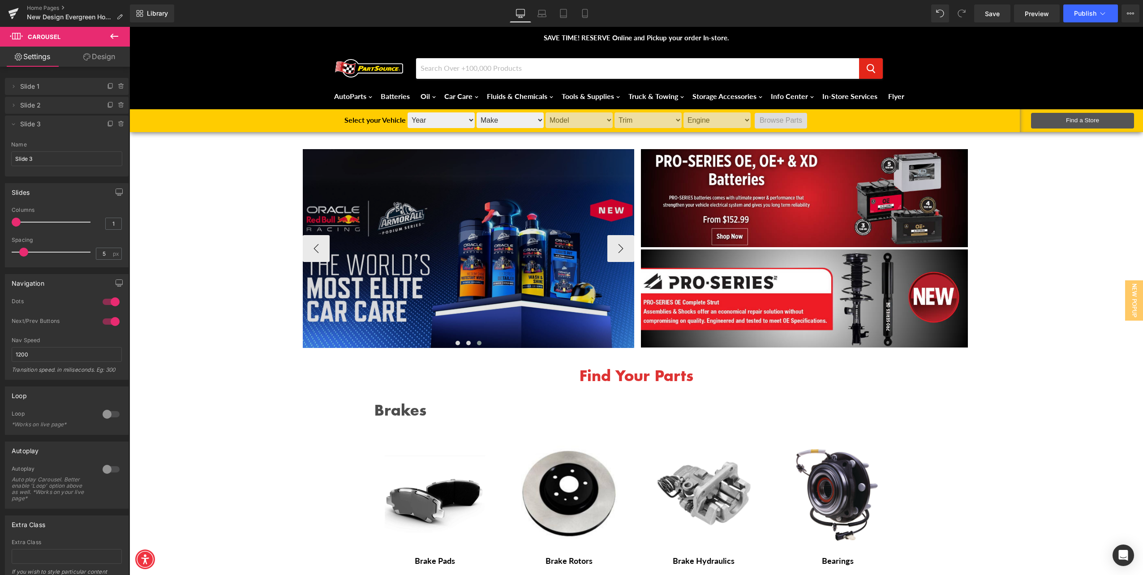
click at [492, 271] on img at bounding box center [468, 248] width 331 height 199
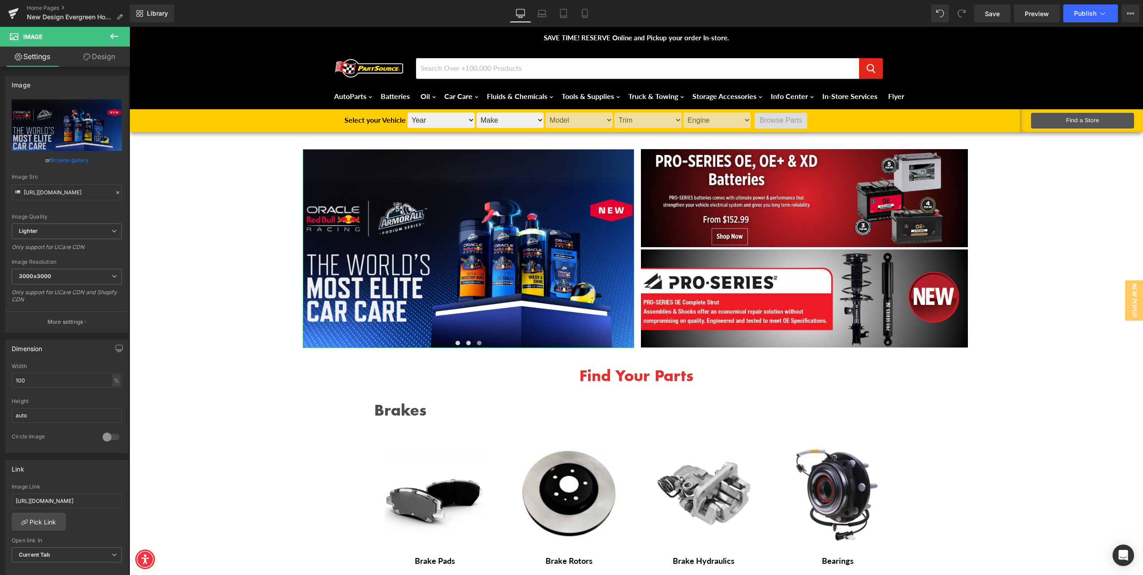
scroll to position [0, 9]
drag, startPoint x: 259, startPoint y: 518, endPoint x: 221, endPoint y: 489, distance: 47.3
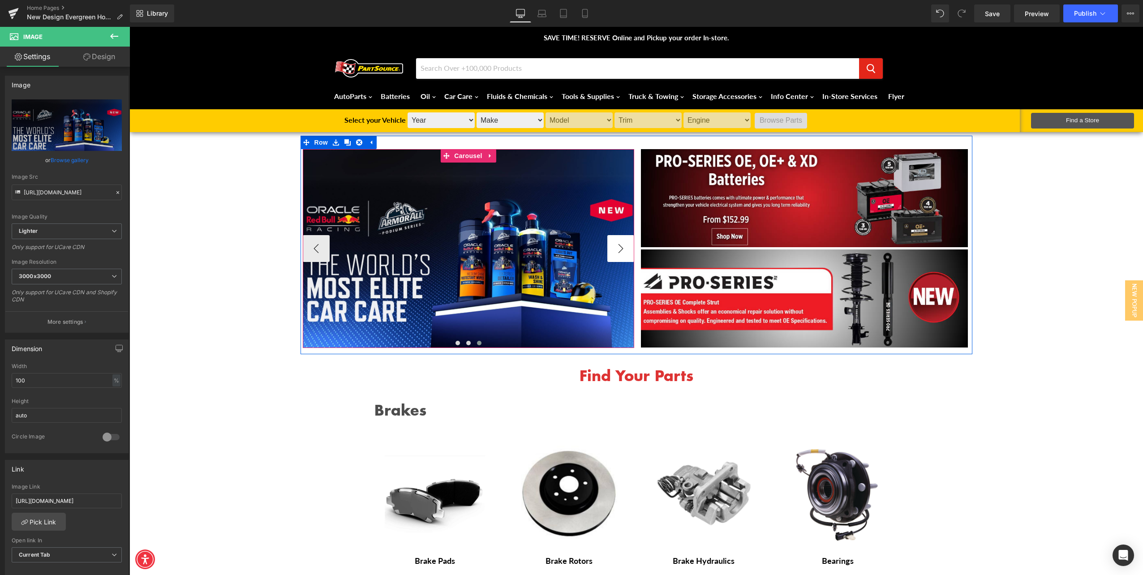
click at [618, 255] on button "›" at bounding box center [620, 248] width 27 height 27
click at [623, 243] on button "›" at bounding box center [620, 248] width 27 height 27
click at [619, 245] on button "›" at bounding box center [620, 248] width 27 height 27
click at [468, 251] on span "Image" at bounding box center [468, 248] width 19 height 11
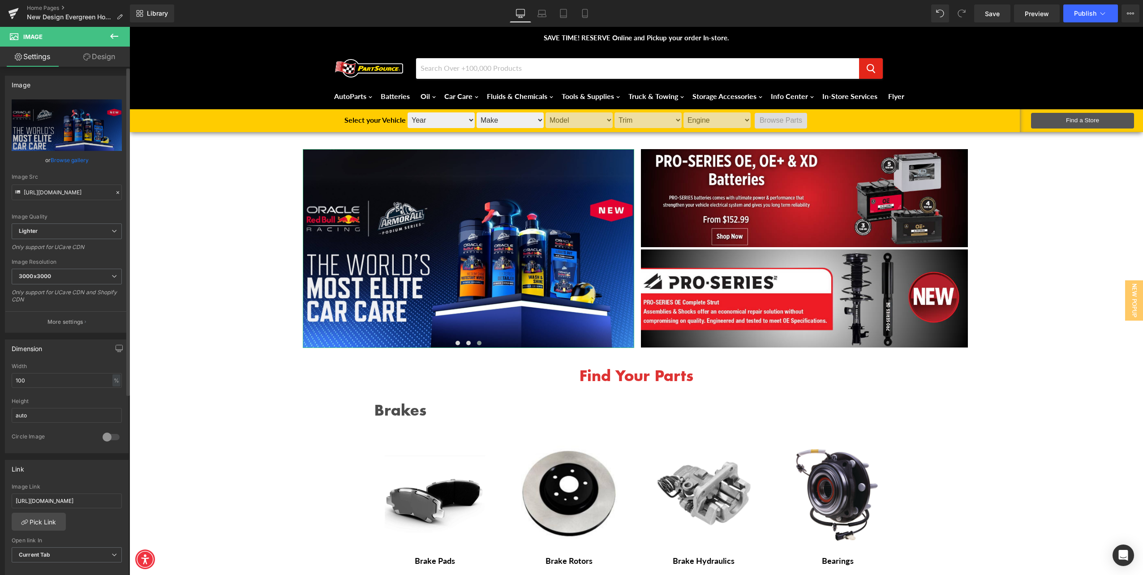
click at [68, 162] on link "Browse gallery" at bounding box center [70, 160] width 38 height 16
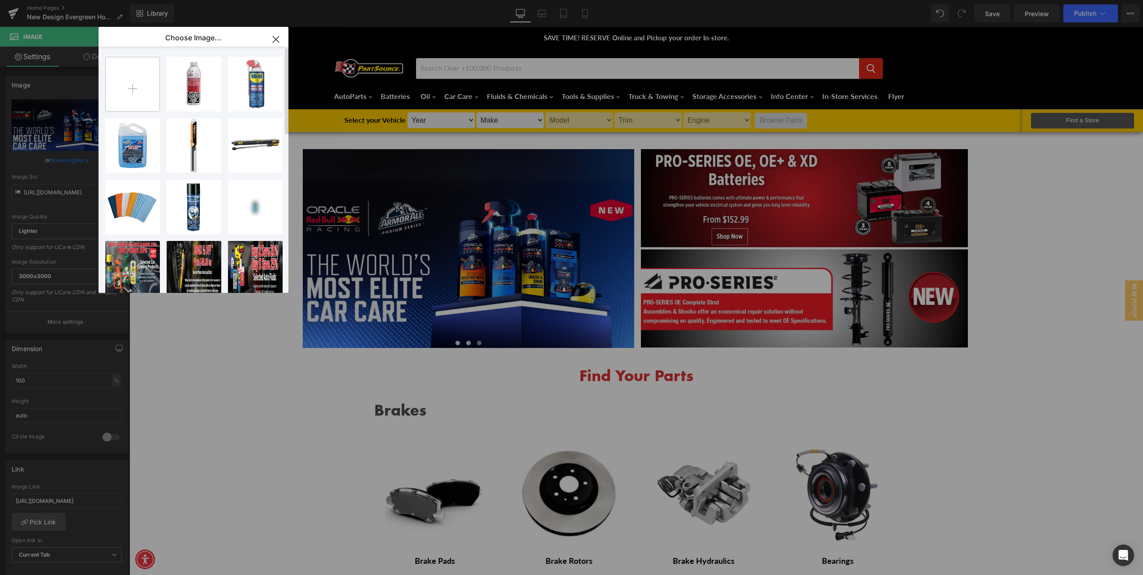
click at [133, 82] on input "file" at bounding box center [133, 84] width 54 height 54
type input "C:\fakepath\Trico Wiper Homepage Banner.png"
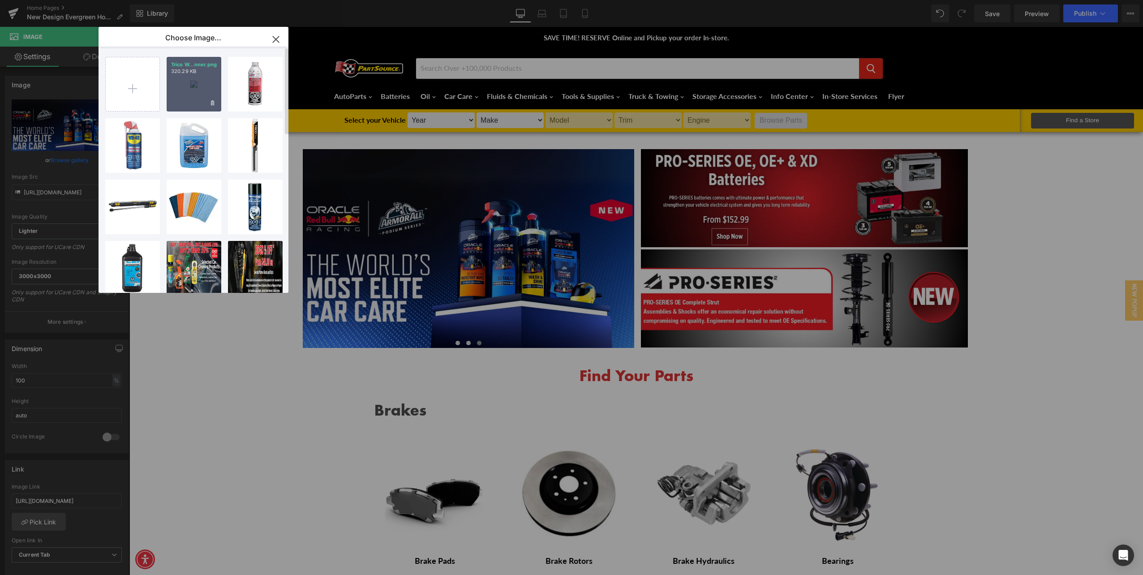
click at [185, 90] on div "Trico W...nner.png 320.29 KB" at bounding box center [194, 84] width 55 height 55
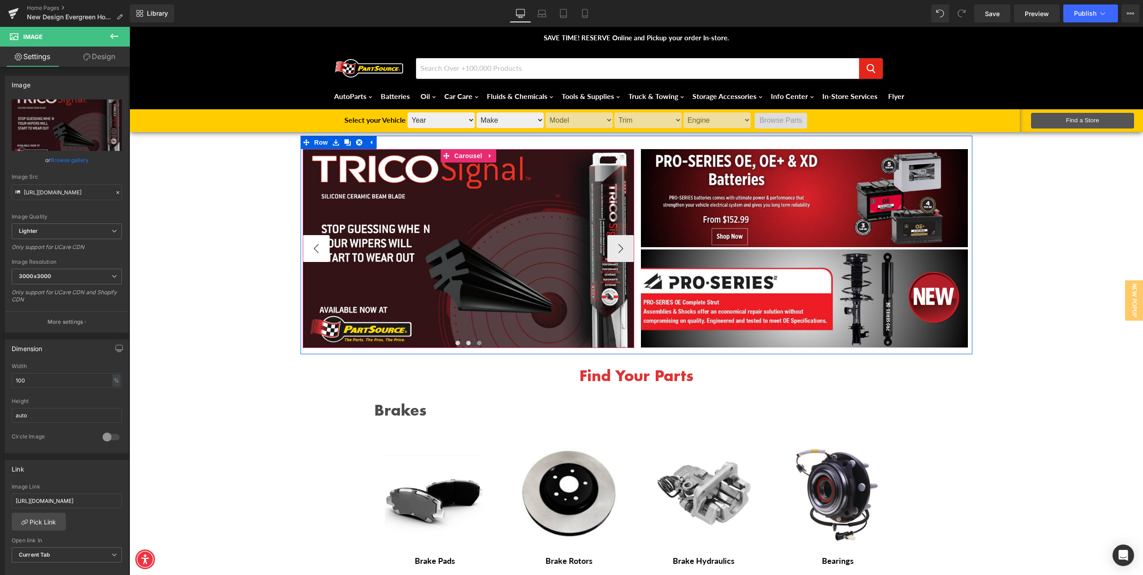
click at [310, 255] on button "‹" at bounding box center [316, 248] width 27 height 27
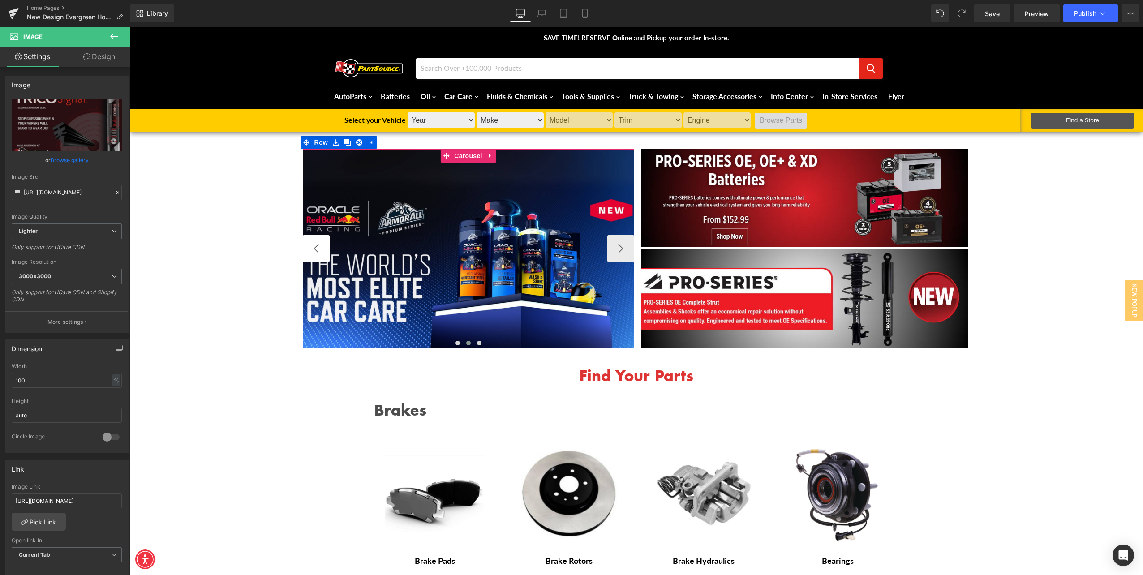
click at [310, 254] on button "‹" at bounding box center [316, 248] width 27 height 27
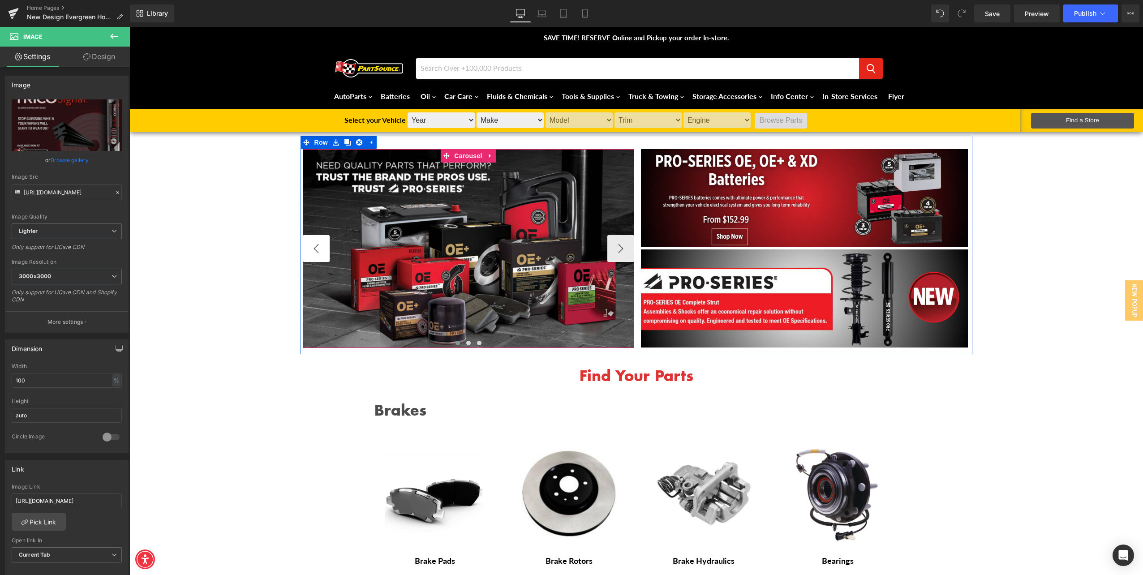
click at [310, 254] on button "‹" at bounding box center [316, 248] width 27 height 27
click at [627, 246] on button "›" at bounding box center [620, 248] width 27 height 27
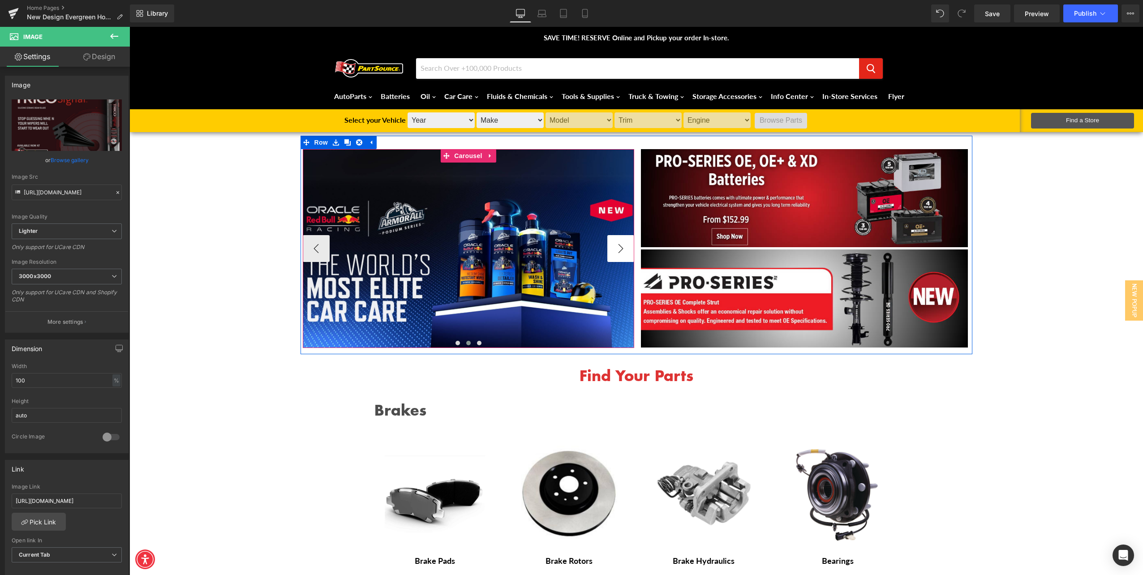
click at [618, 244] on button "›" at bounding box center [620, 248] width 27 height 27
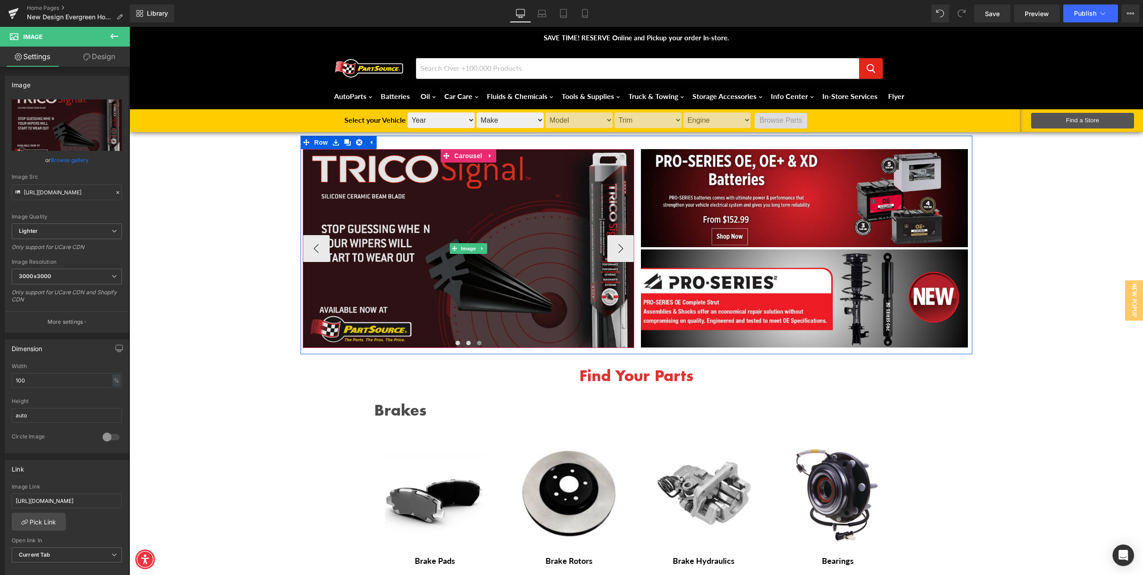
click at [342, 313] on img at bounding box center [468, 248] width 331 height 199
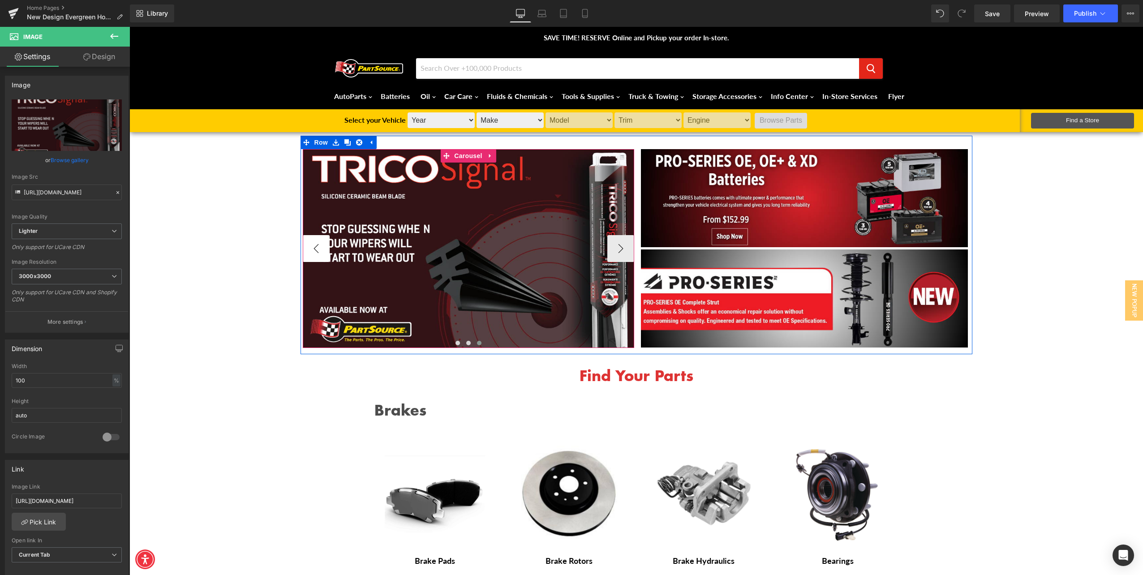
click at [306, 249] on button "‹" at bounding box center [316, 248] width 27 height 27
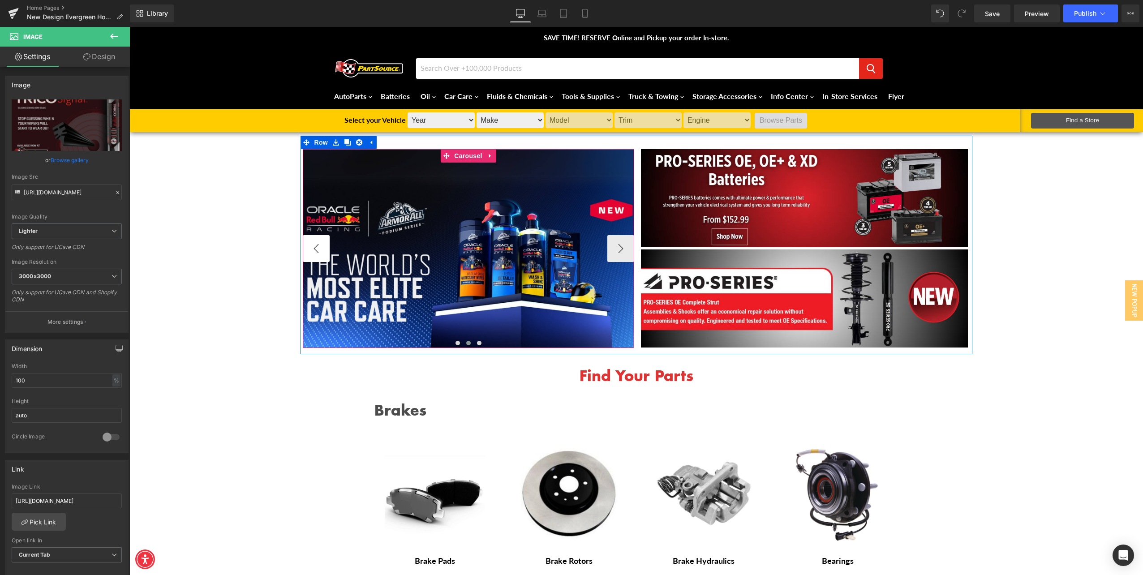
click at [306, 249] on button "‹" at bounding box center [316, 248] width 27 height 27
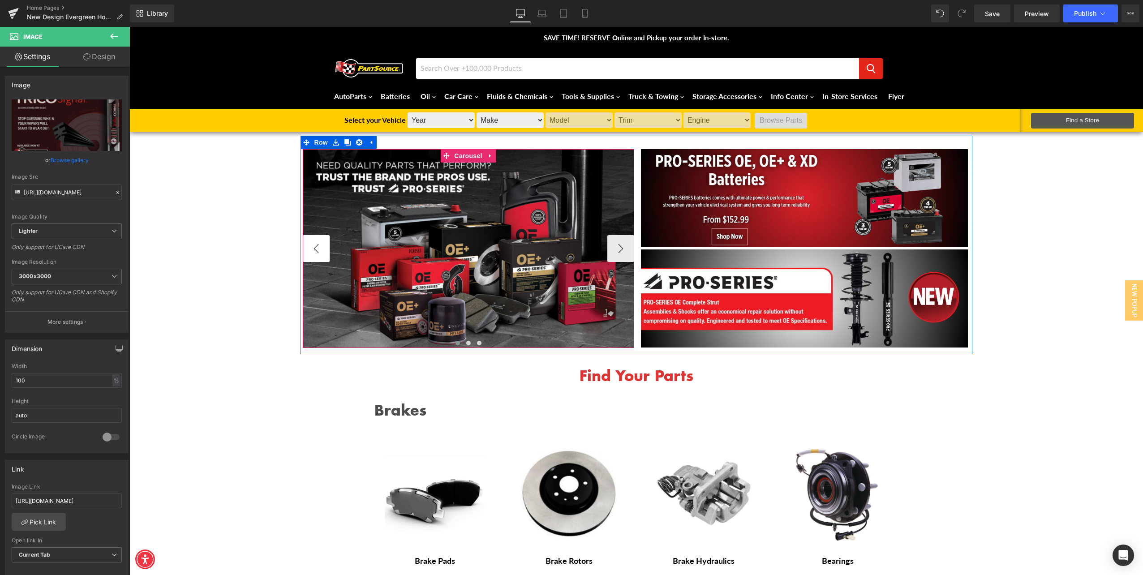
click at [306, 249] on button "‹" at bounding box center [316, 248] width 27 height 27
click at [629, 240] on div "Image Image Image ‹ › Carousel" at bounding box center [468, 248] width 331 height 199
click at [627, 238] on button "›" at bounding box center [620, 248] width 27 height 27
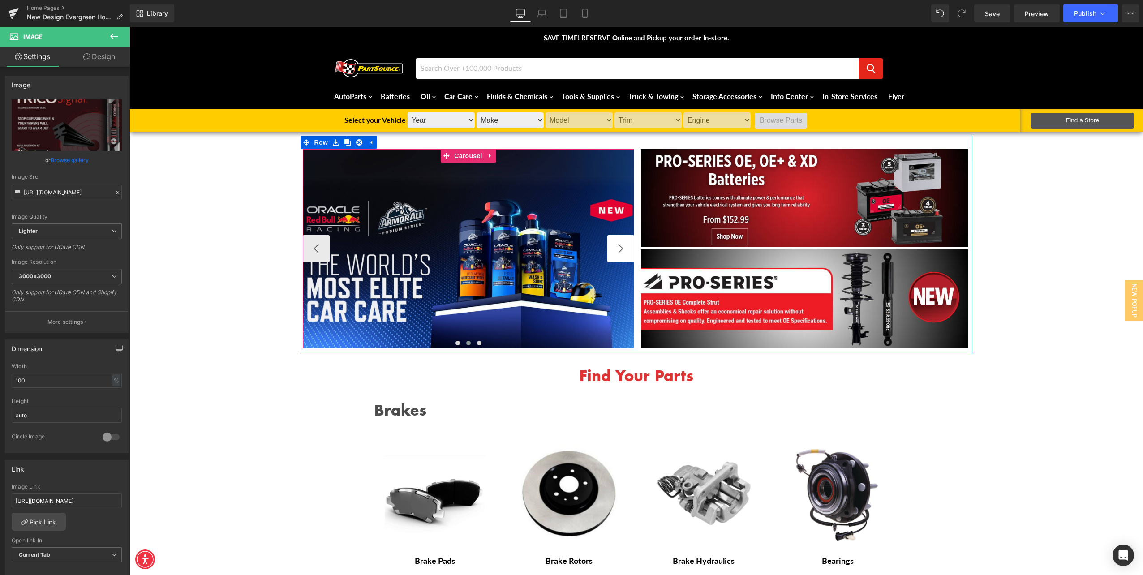
click at [627, 238] on button "›" at bounding box center [620, 248] width 27 height 27
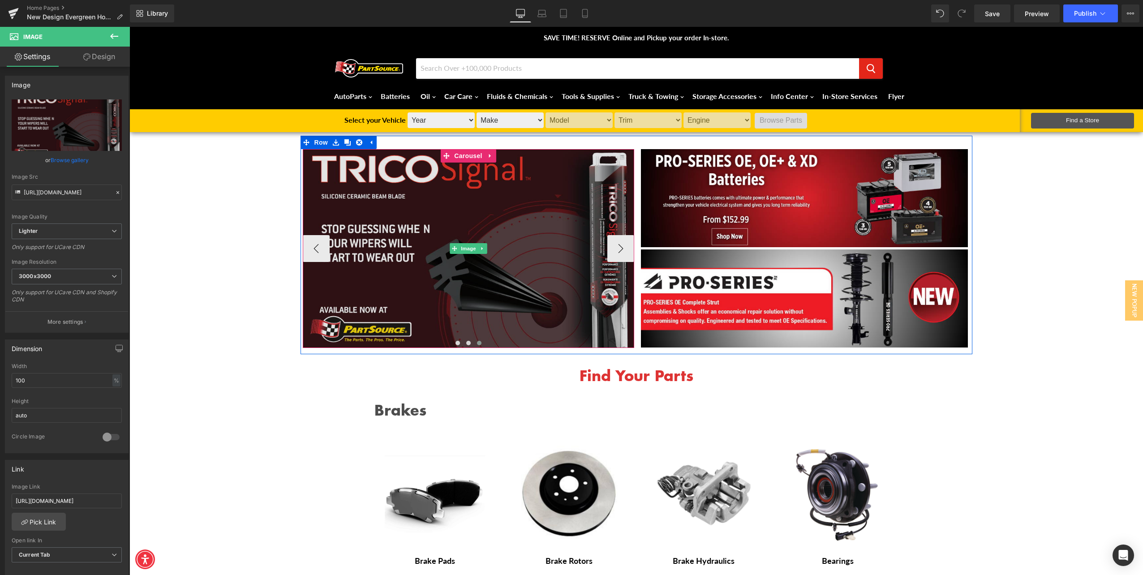
click at [534, 249] on img at bounding box center [468, 248] width 331 height 199
click at [530, 250] on img at bounding box center [468, 248] width 331 height 199
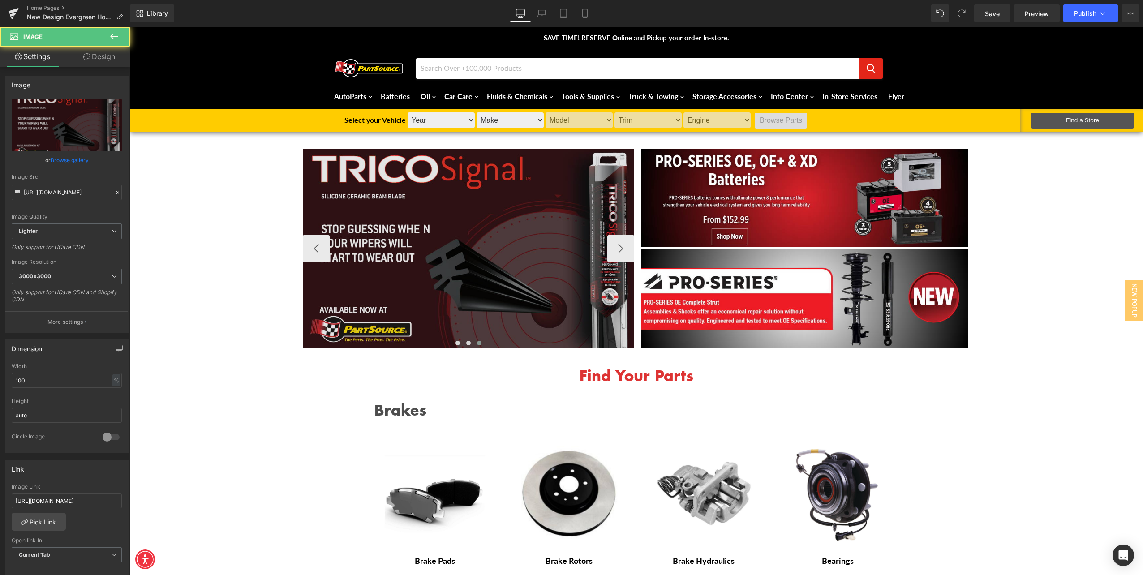
click at [422, 305] on img at bounding box center [468, 248] width 331 height 199
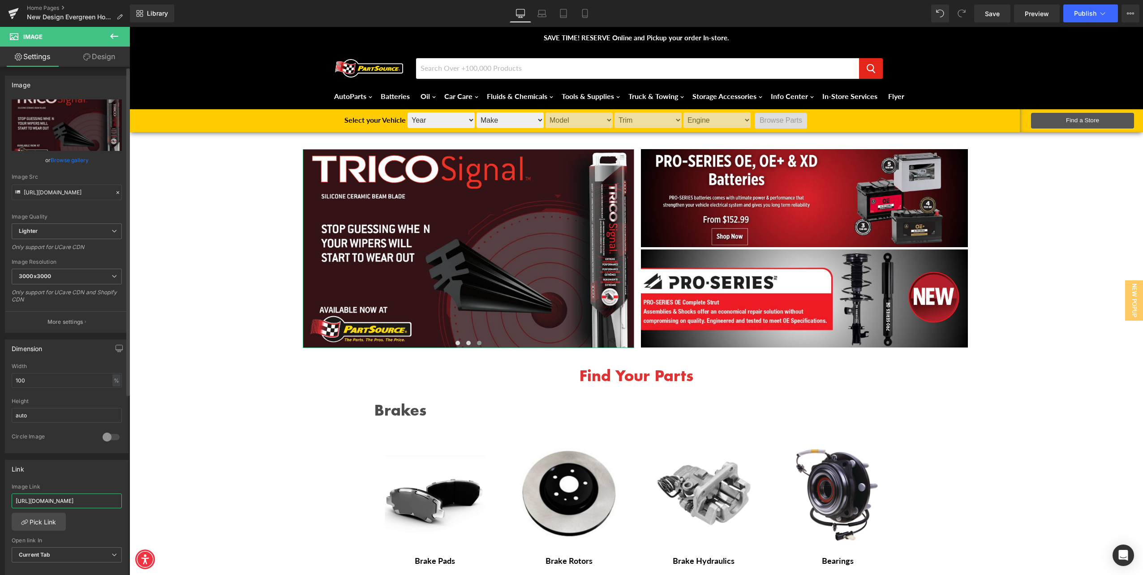
click at [55, 497] on input "https://partsource.ca/collections/armor-all" at bounding box center [67, 501] width 110 height 15
paste input "www.tricoproducts.com/products/super-premium-performance-wiper-blades/trico-sig…"
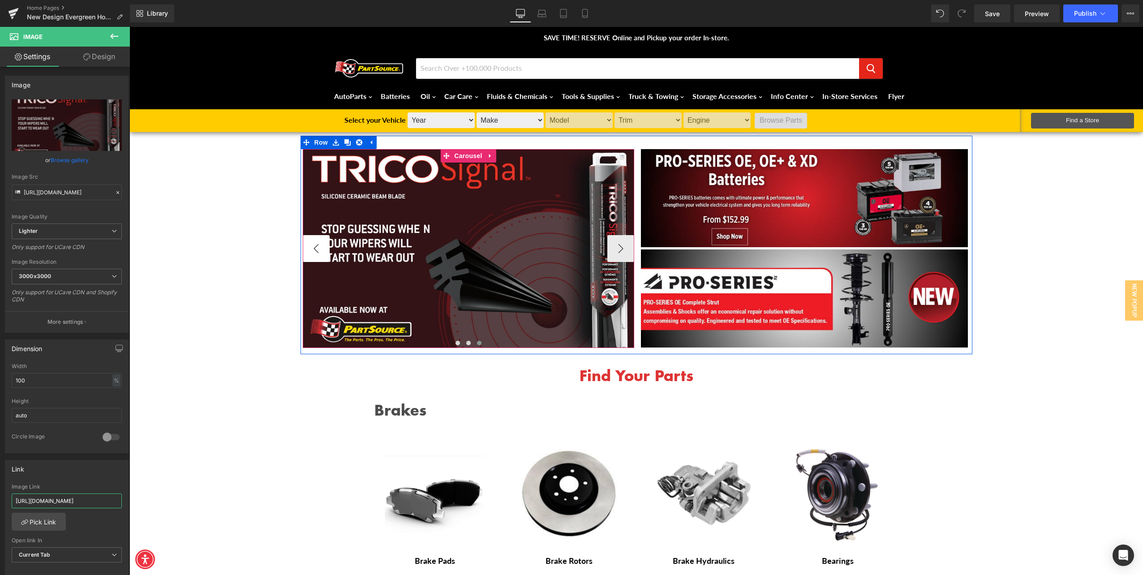
type input "https://www.tricoproducts.com/products/super-premium-performance-wiper-blades/t…"
click at [317, 248] on button "‹" at bounding box center [316, 248] width 27 height 27
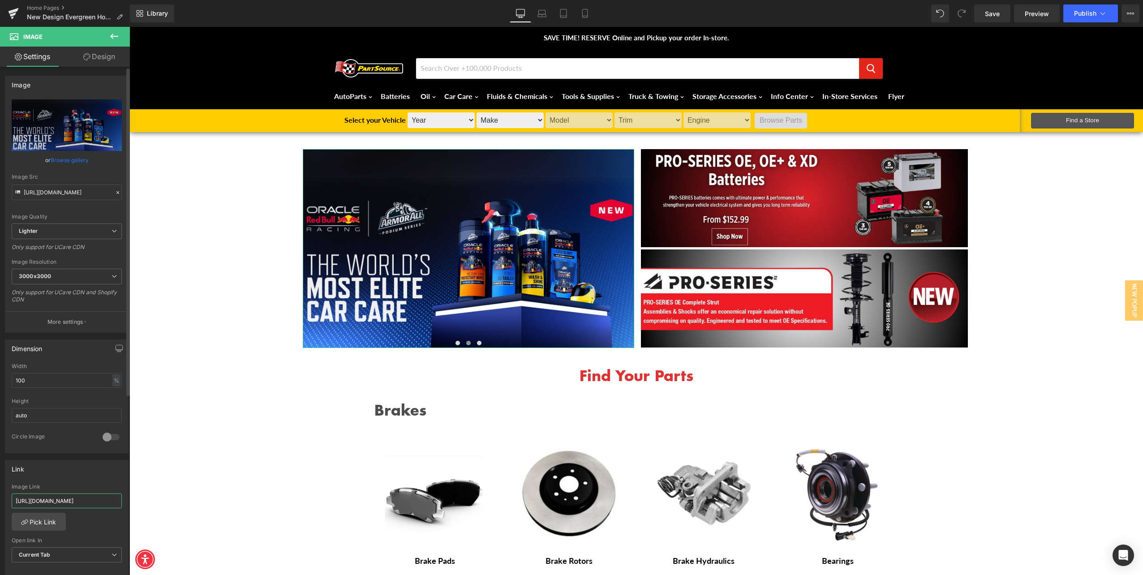
click at [94, 494] on input "https://partsource.ca/collections/armor-all" at bounding box center [67, 501] width 110 height 15
type input "https://partsource.ca/collections/red-bull-oracle-car-care"
click at [986, 15] on span "Save" at bounding box center [992, 13] width 15 height 9
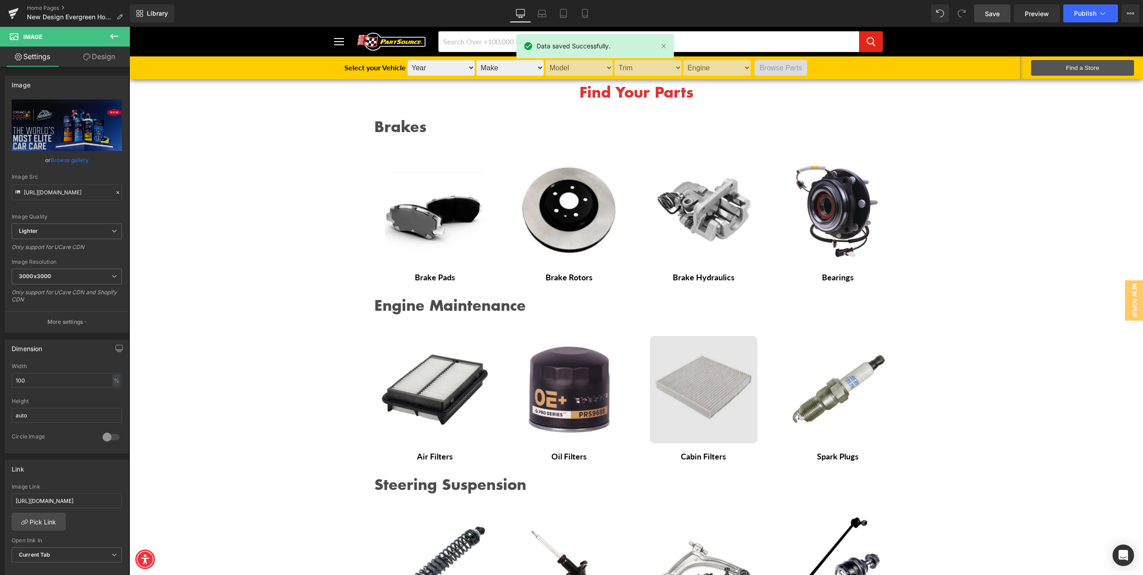
scroll to position [179, 0]
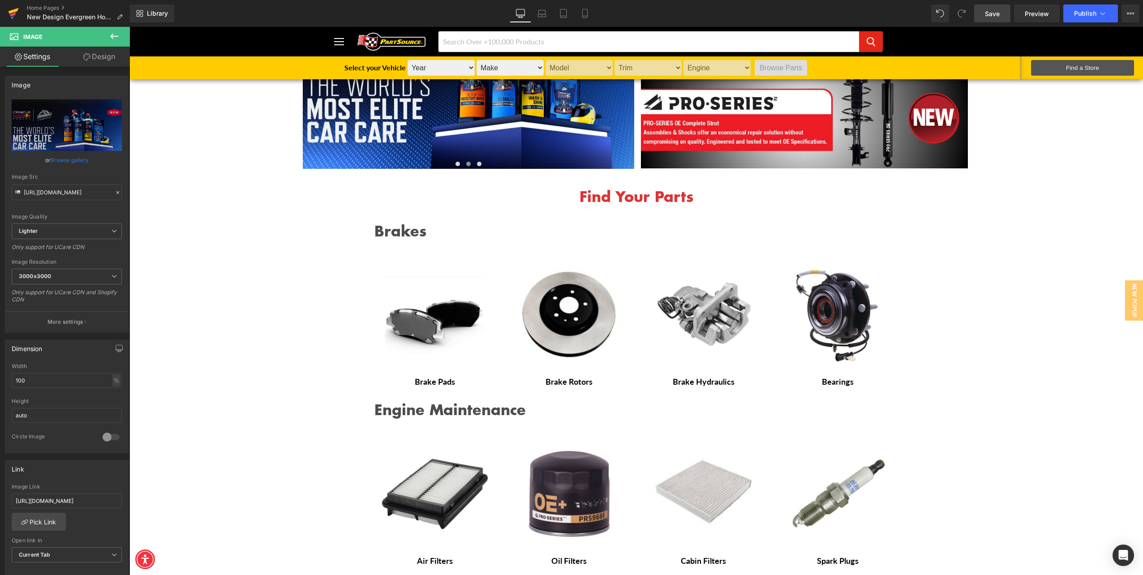
click at [3, 9] on link at bounding box center [13, 13] width 27 height 27
